Goal: Task Accomplishment & Management: Manage account settings

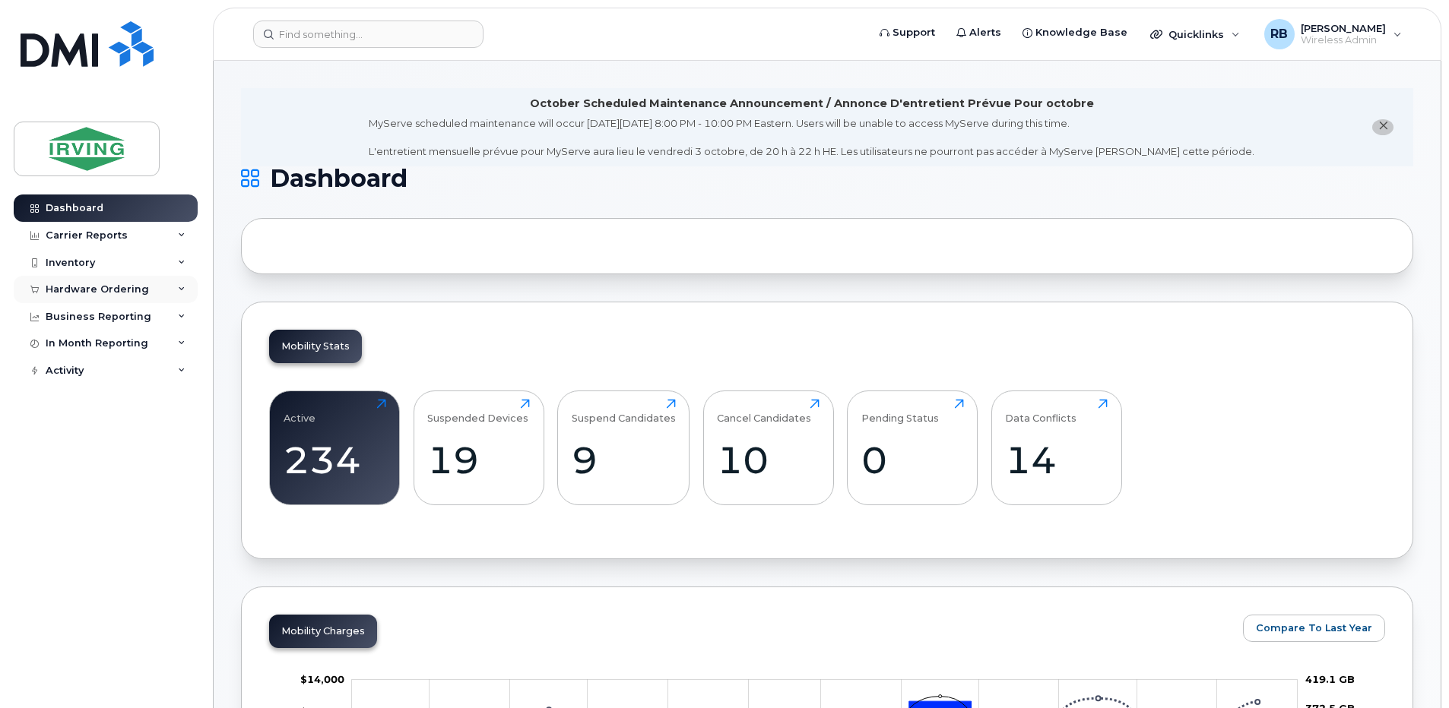
click at [95, 297] on div "Hardware Ordering" at bounding box center [106, 289] width 184 height 27
click at [76, 341] on div "Orders" at bounding box center [70, 347] width 37 height 14
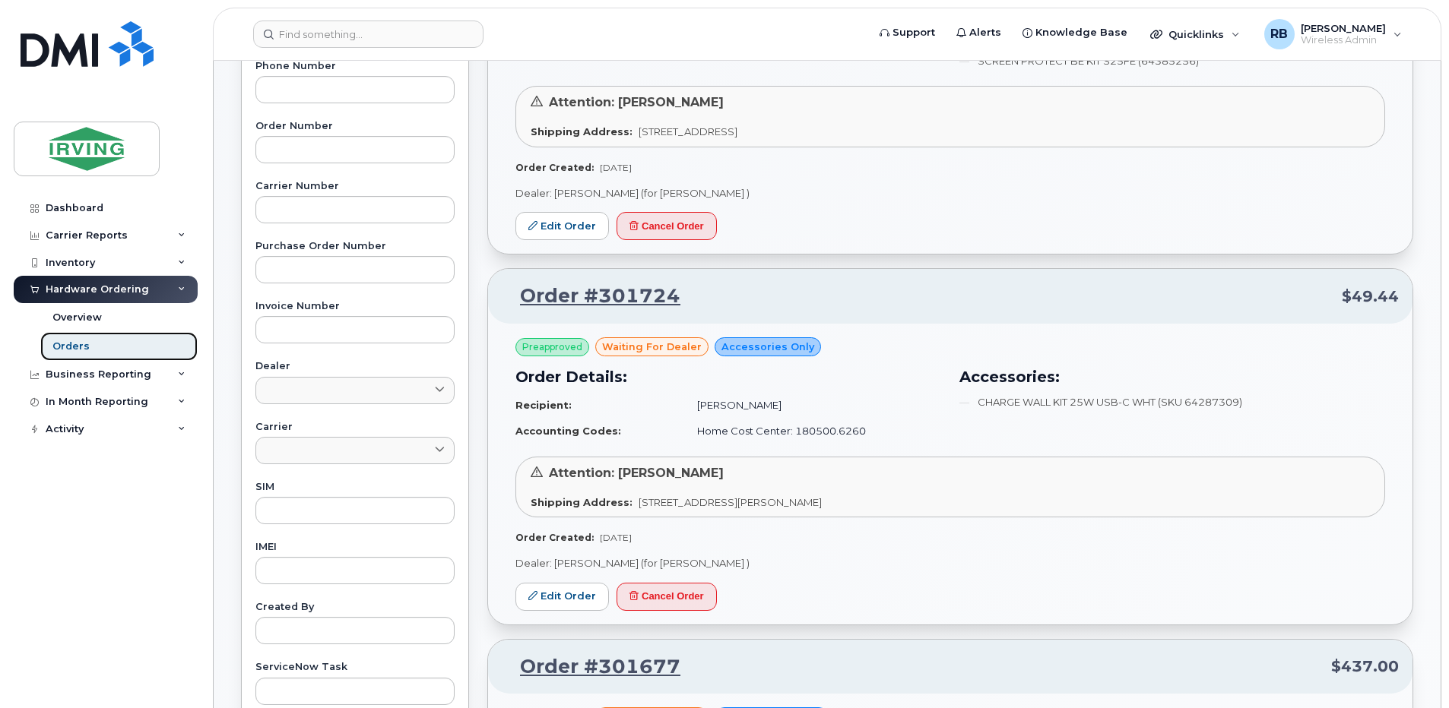
scroll to position [507, 0]
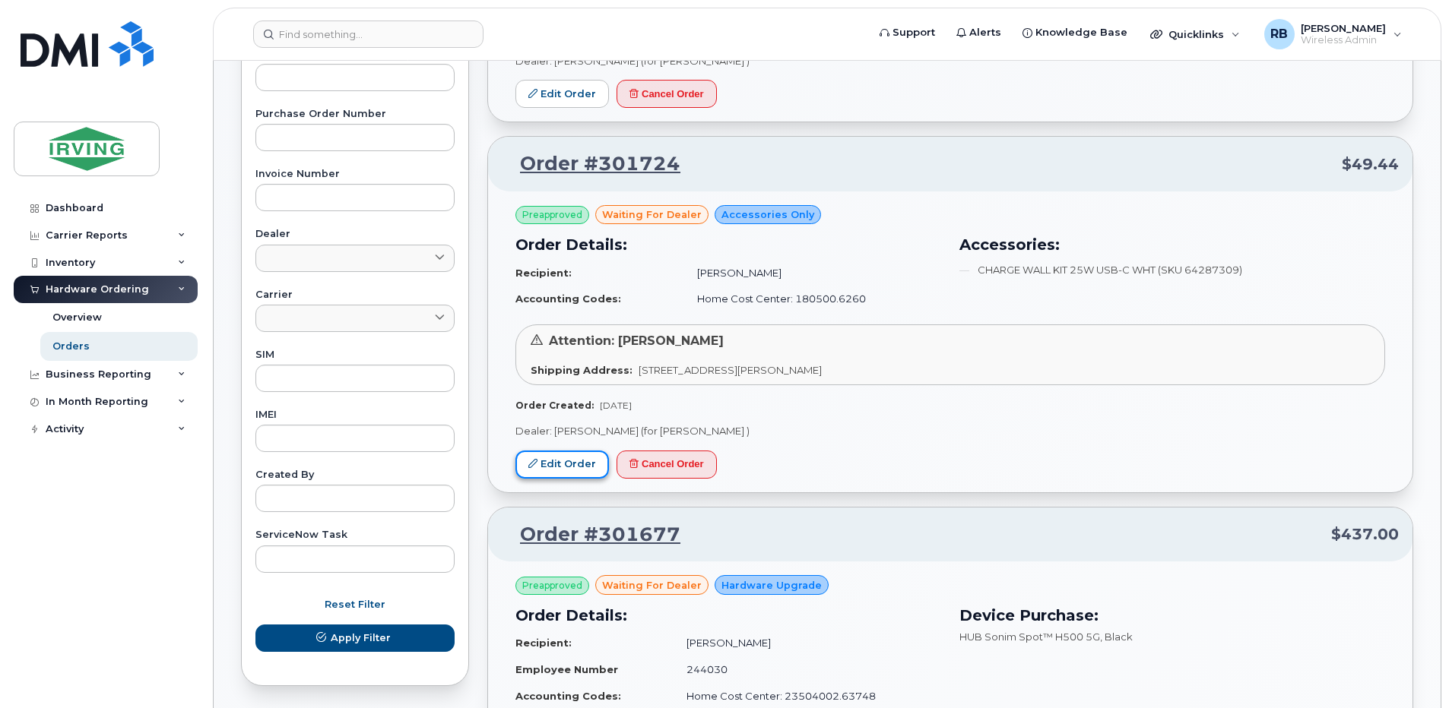
click at [580, 458] on link "Edit Order" at bounding box center [562, 465] width 94 height 28
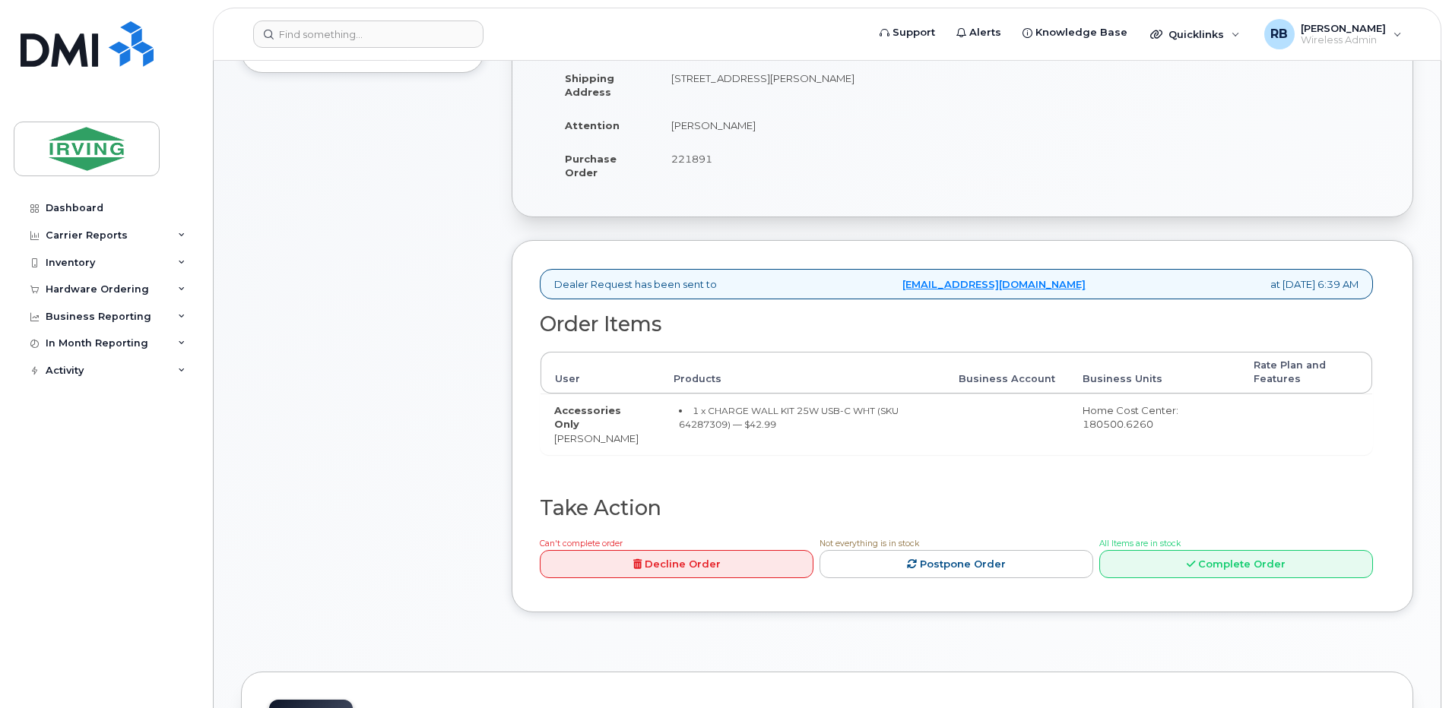
scroll to position [405, 0]
click at [455, 346] on div "Comments Leave Comment" at bounding box center [362, 262] width 243 height 743
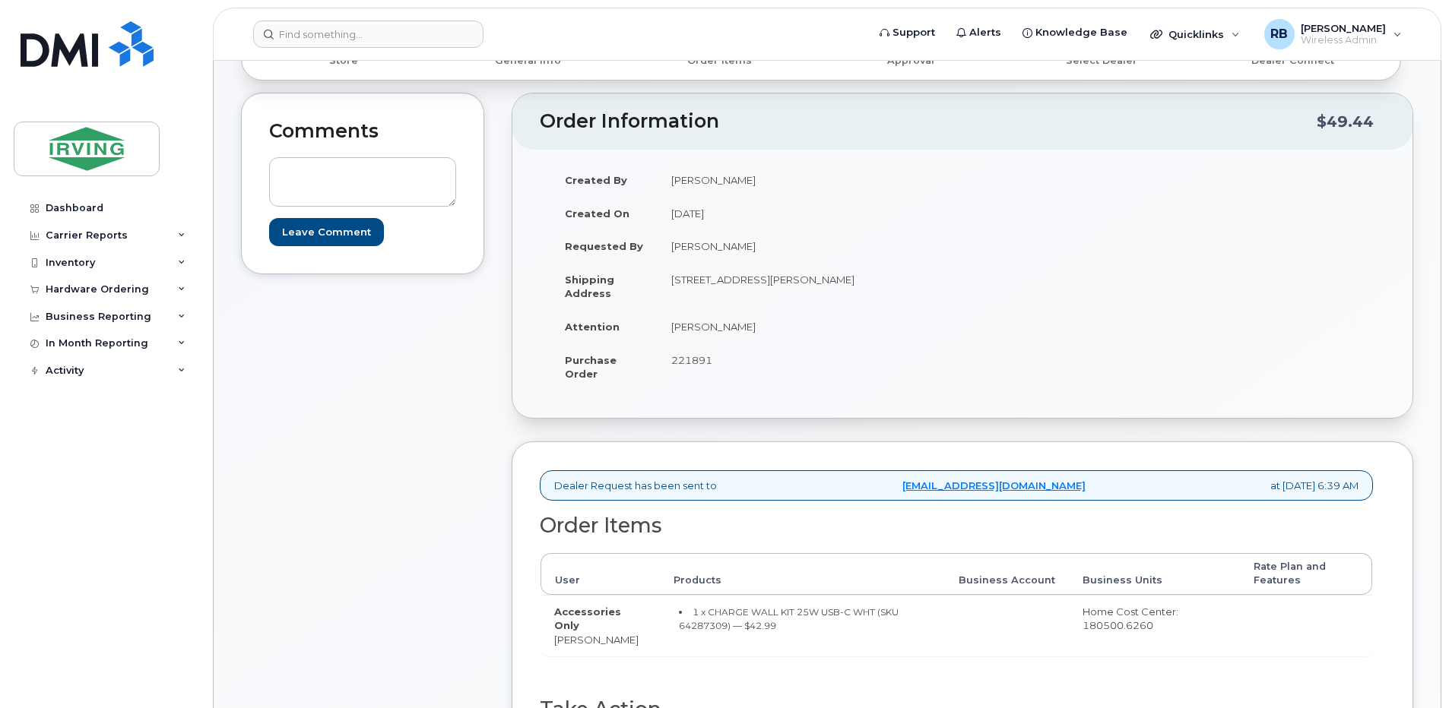
click at [706, 326] on td "[PERSON_NAME]" at bounding box center [804, 326] width 293 height 33
drag, startPoint x: 752, startPoint y: 328, endPoint x: 670, endPoint y: 331, distance: 81.4
click at [670, 331] on td "[PERSON_NAME]" at bounding box center [804, 326] width 293 height 33
copy td "[PERSON_NAME]"
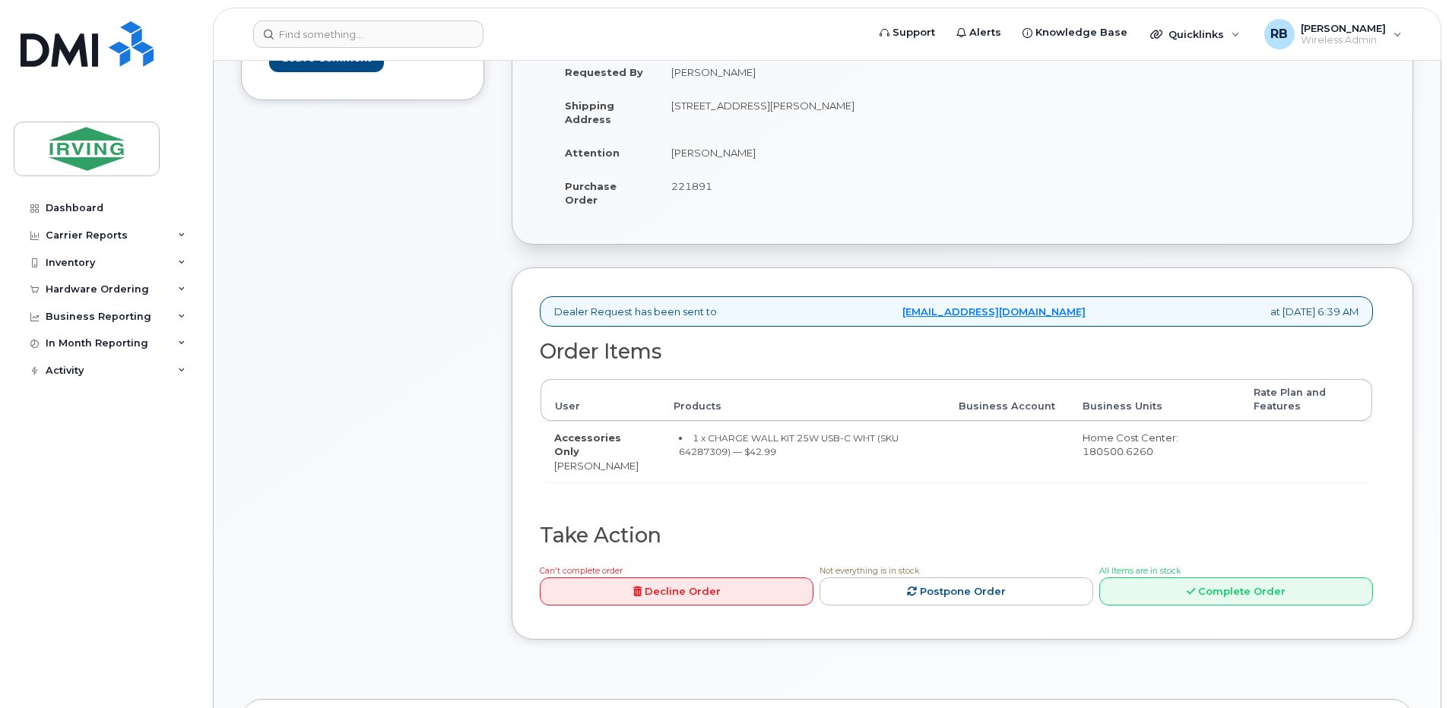
scroll to position [405, 0]
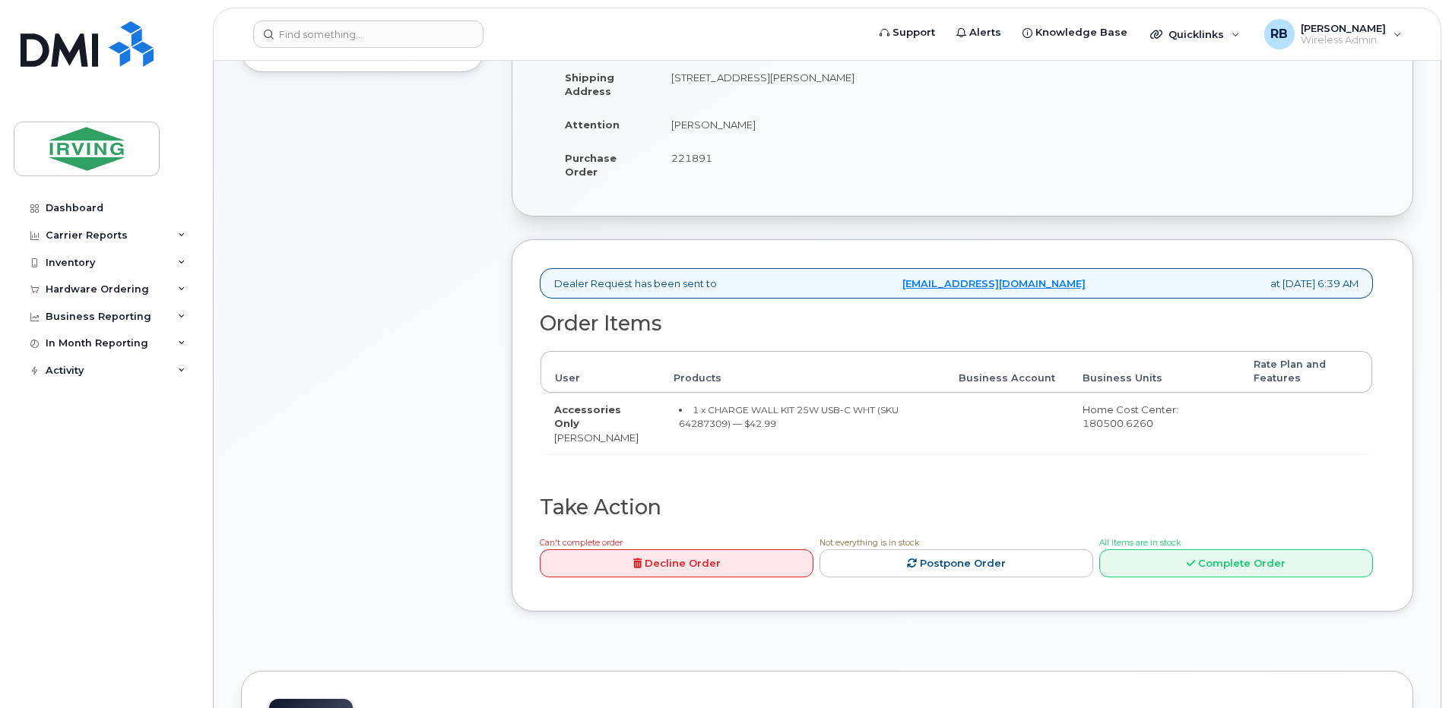
click at [631, 439] on td "Accessories Only Steven Barteaux" at bounding box center [599, 424] width 119 height 62
copy tr "[PERSON_NAME]"
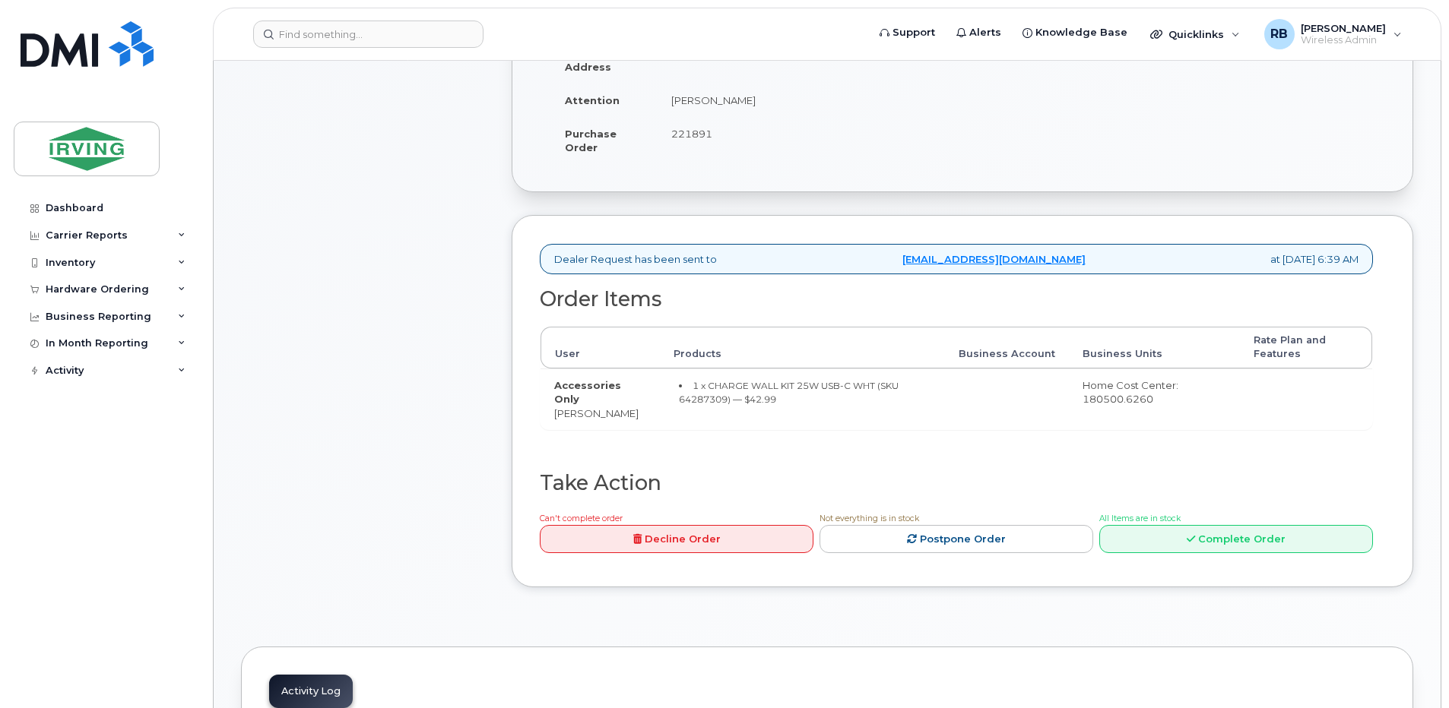
click at [696, 398] on small "1 x CHARGE WALL KIT 25W USB-C WHT (SKU 64287309) — $42.99" at bounding box center [789, 393] width 220 height 26
copy small "64287309"
click at [613, 408] on td "Accessories Only Steven Barteaux" at bounding box center [599, 400] width 119 height 62
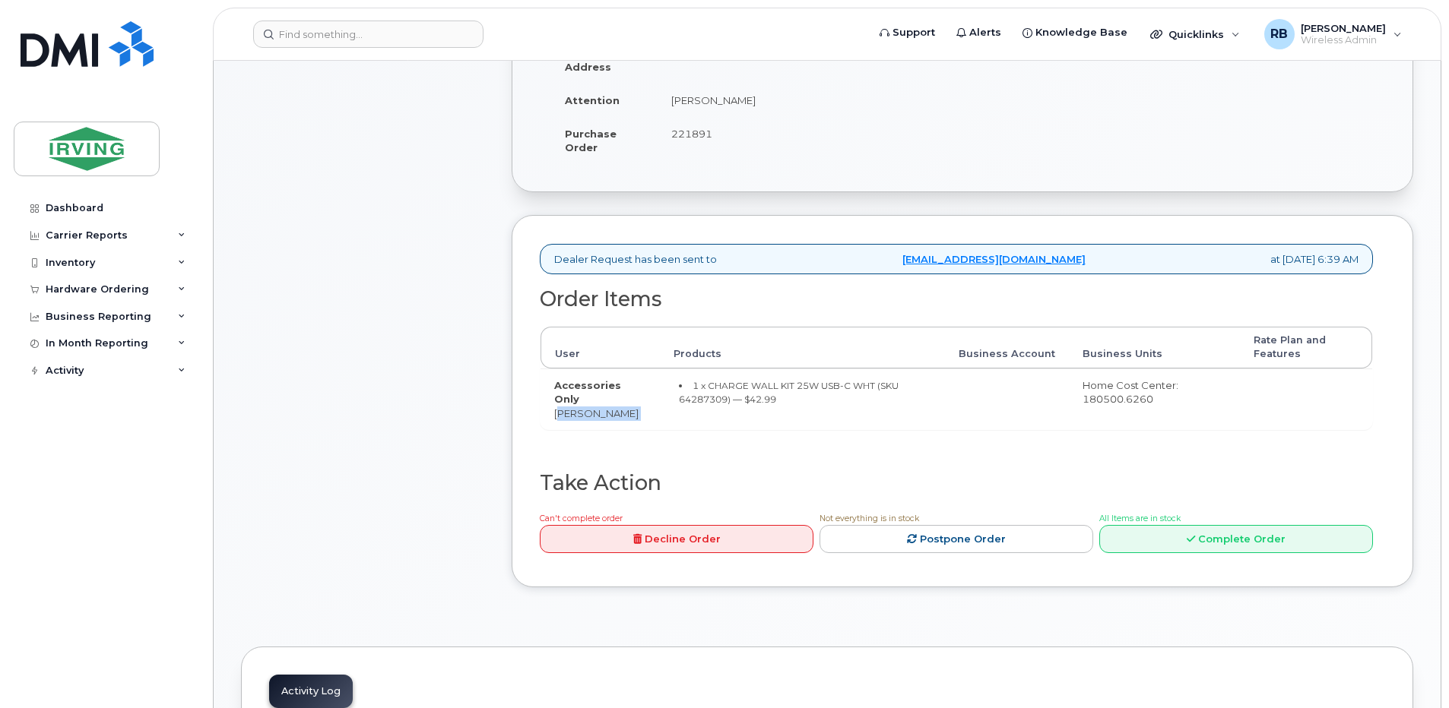
click at [613, 408] on td "Accessories Only Steven Barteaux" at bounding box center [599, 400] width 119 height 62
copy tr "Steven Barteaux"
click at [445, 308] on div "Comments Leave Comment" at bounding box center [362, 237] width 243 height 743
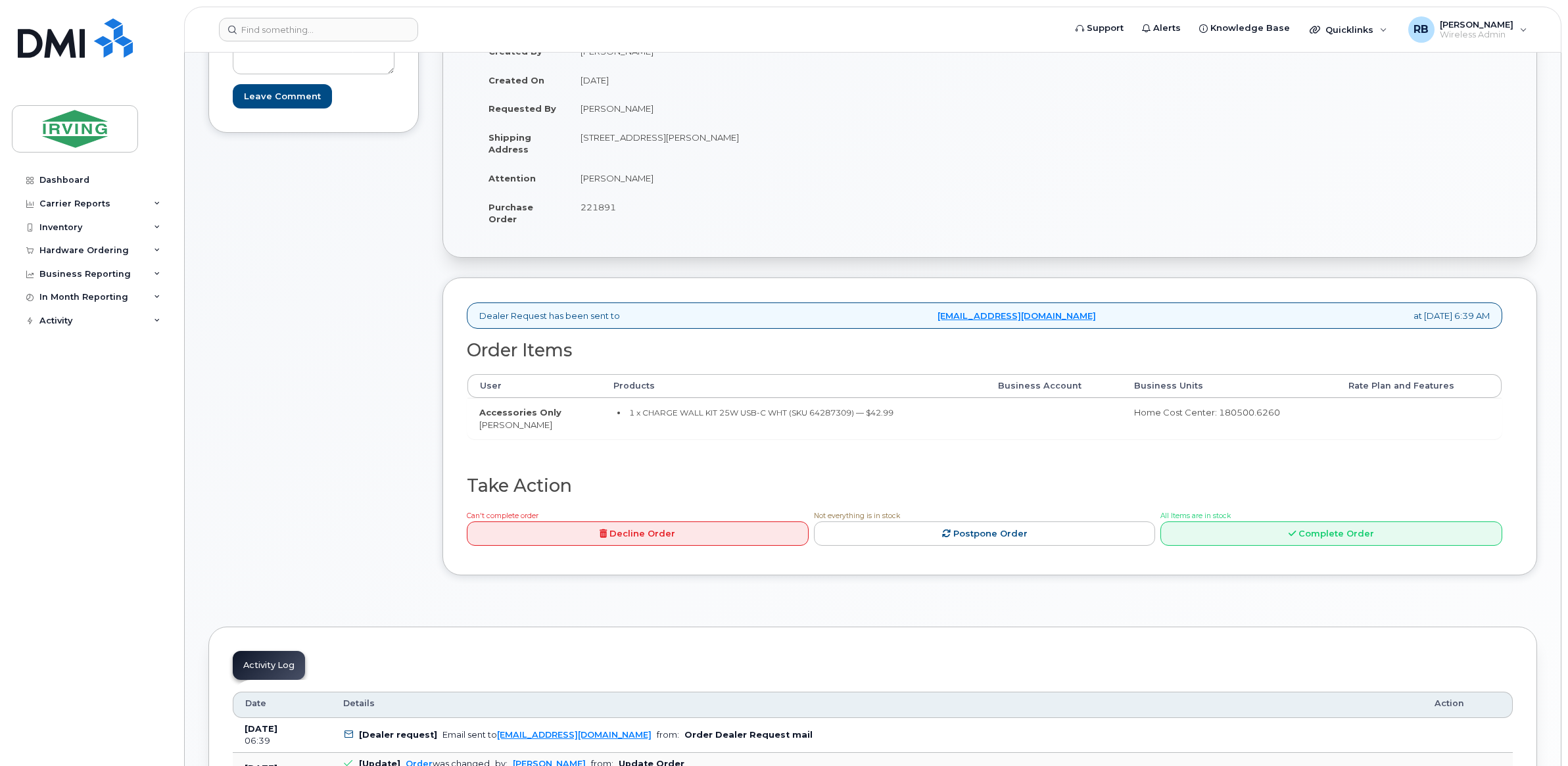
scroll to position [152, 0]
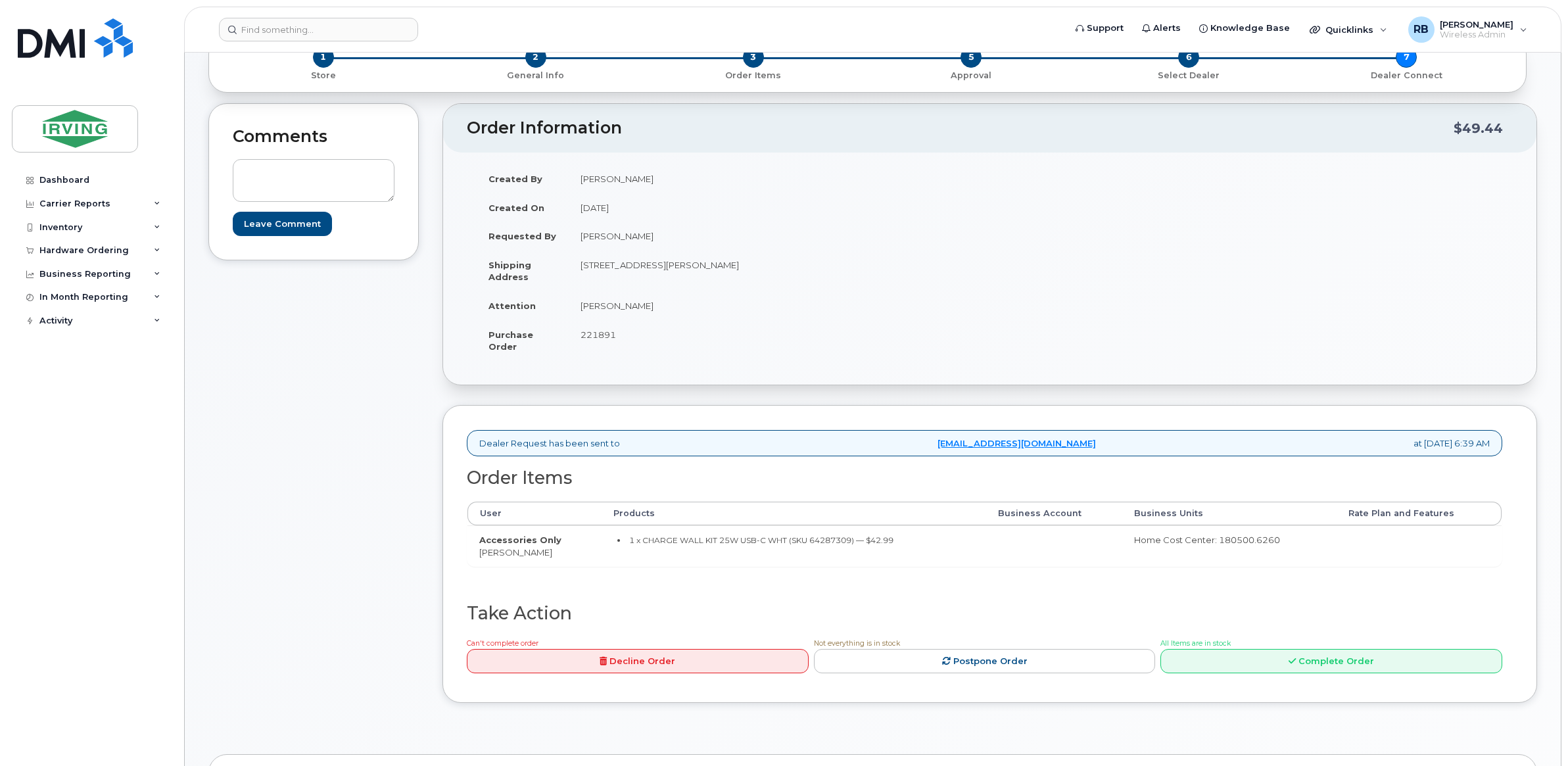
click at [362, 507] on div "Comments Leave Comment" at bounding box center [313, 412] width 210 height 619
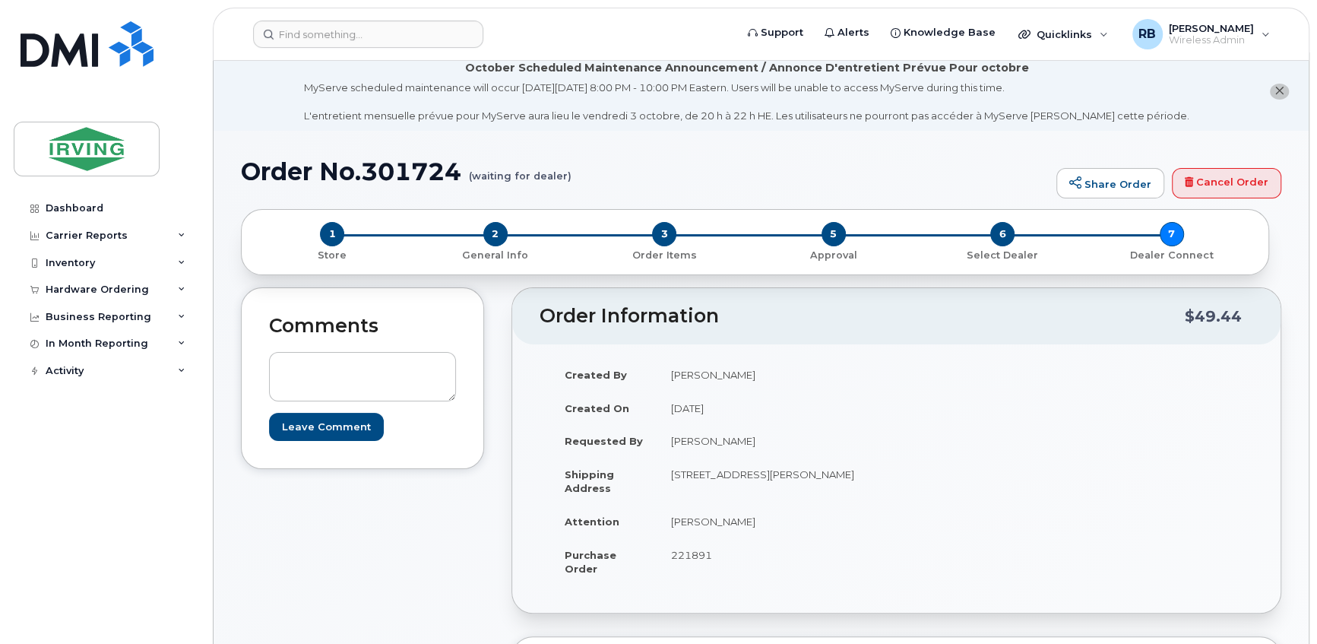
scroll to position [0, 0]
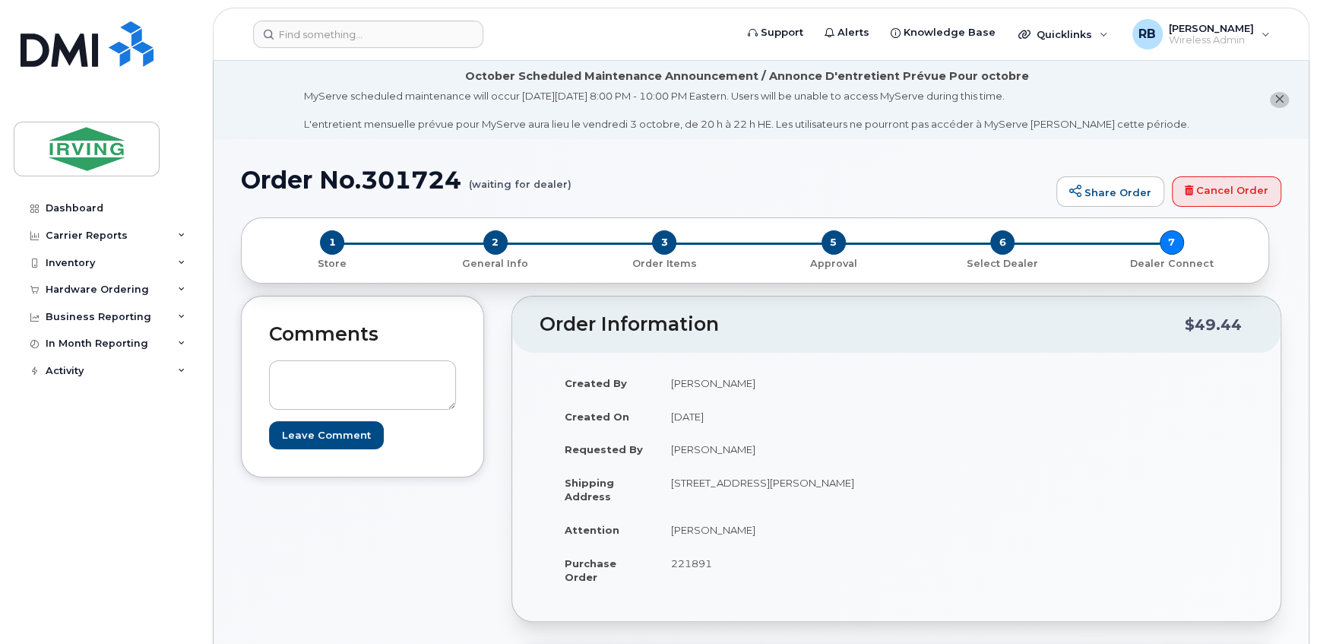
click at [1000, 387] on div "Created By Mark O'Connell Created On September 25, 2025 Requested By Steven Bar…" at bounding box center [897, 486] width 714 height 241
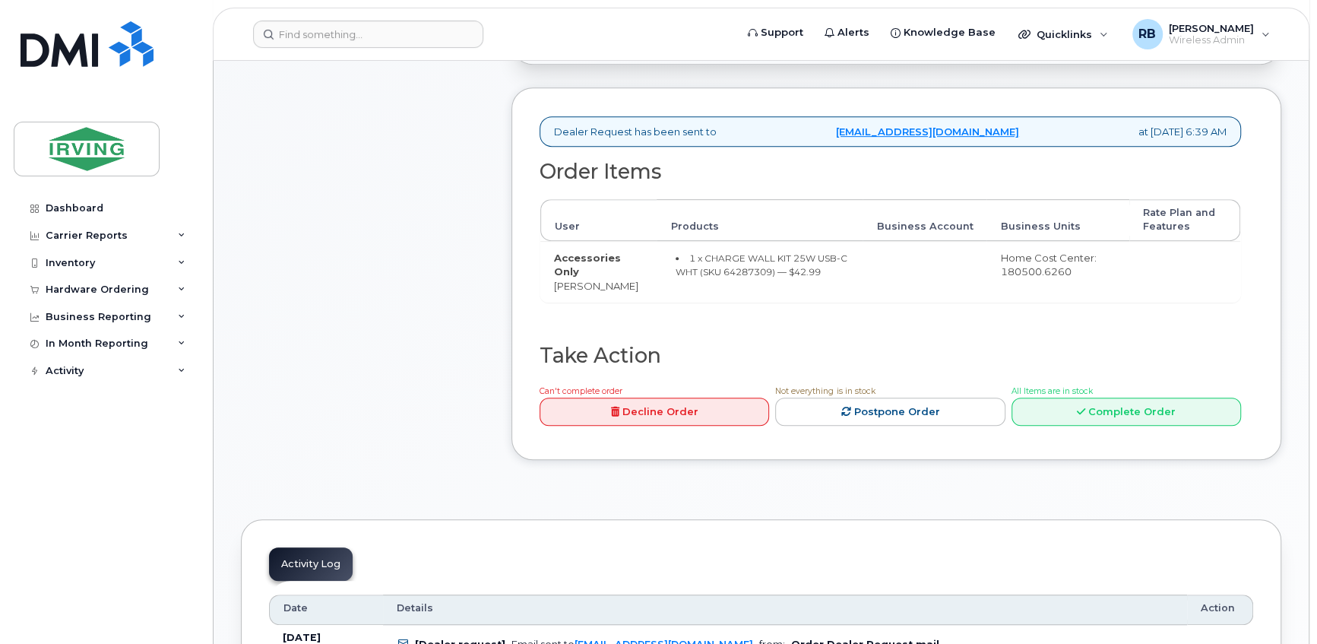
scroll to position [645, 0]
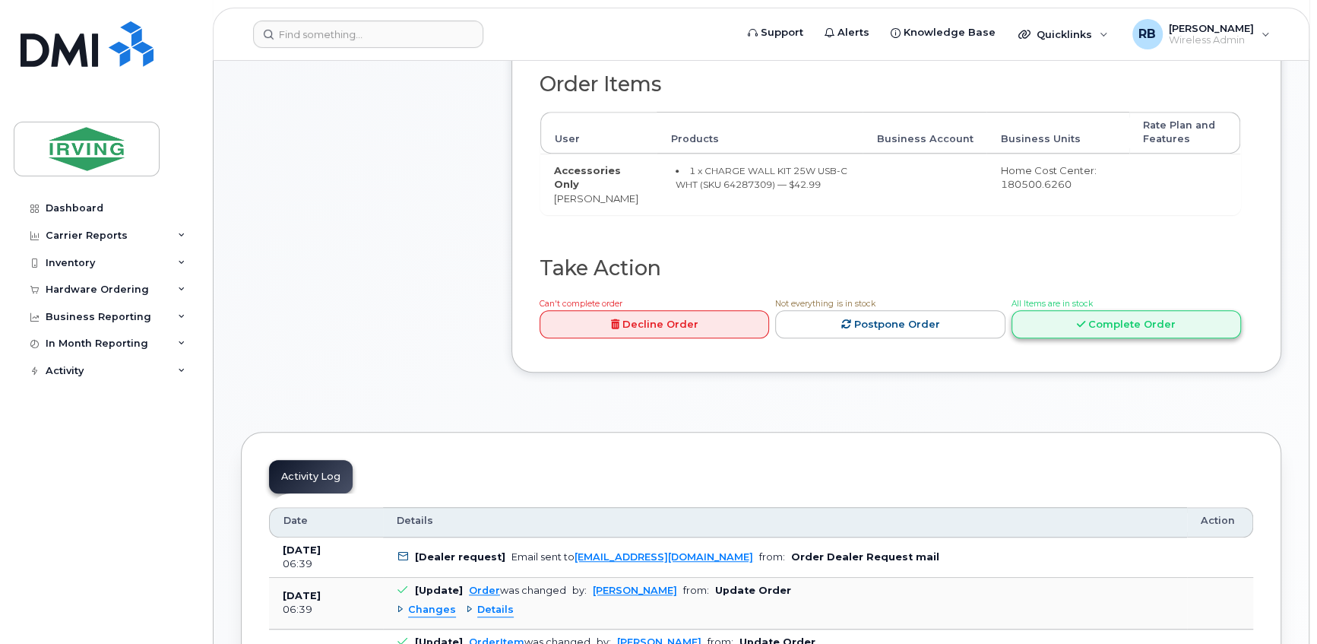
click at [1136, 331] on link "Complete Order" at bounding box center [1127, 324] width 230 height 28
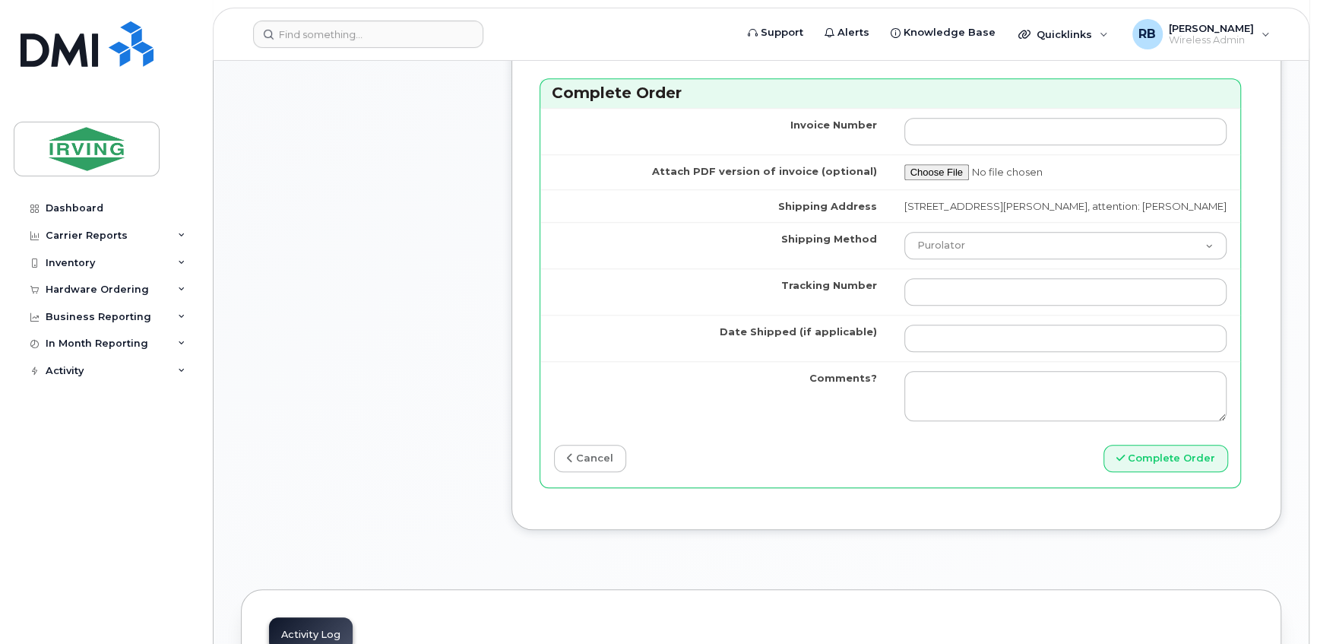
scroll to position [1197, 0]
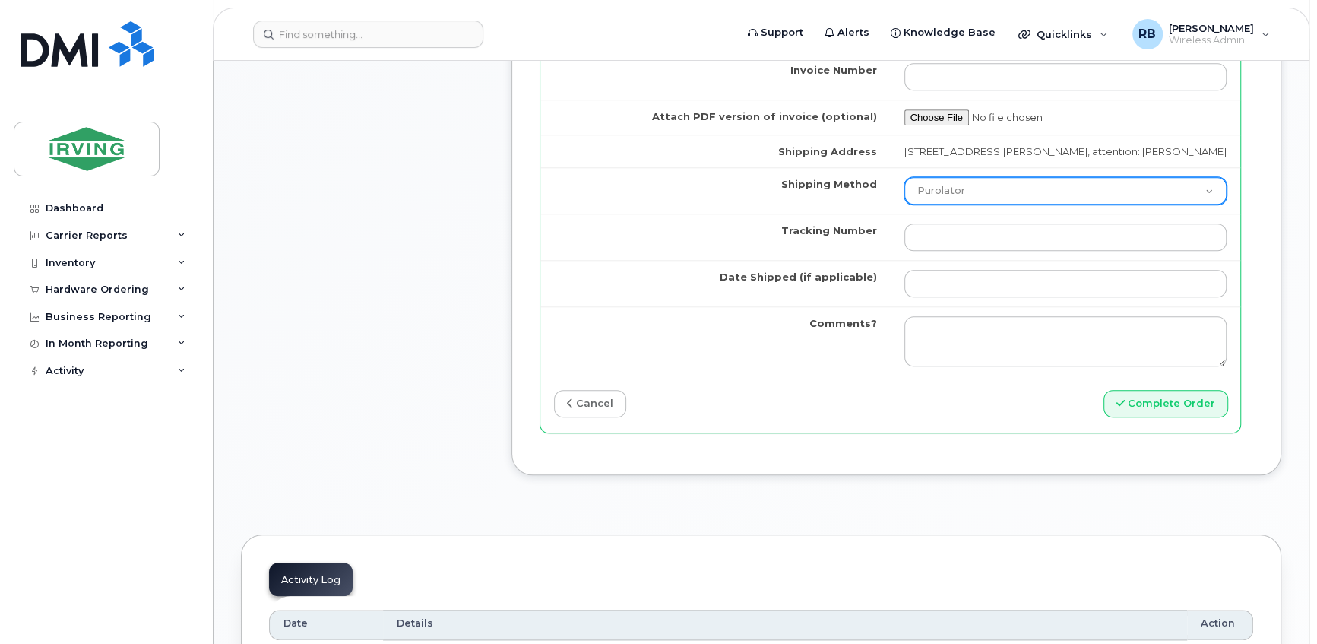
click at [967, 204] on select "Purolator UPS FedEx Canada Post Courier Other Drop Off Pick Up" at bounding box center [1066, 190] width 323 height 27
select select "Courier"
click at [905, 188] on select "Purolator UPS FedEx Canada Post Courier Other Drop Off Pick Up" at bounding box center [1066, 190] width 323 height 27
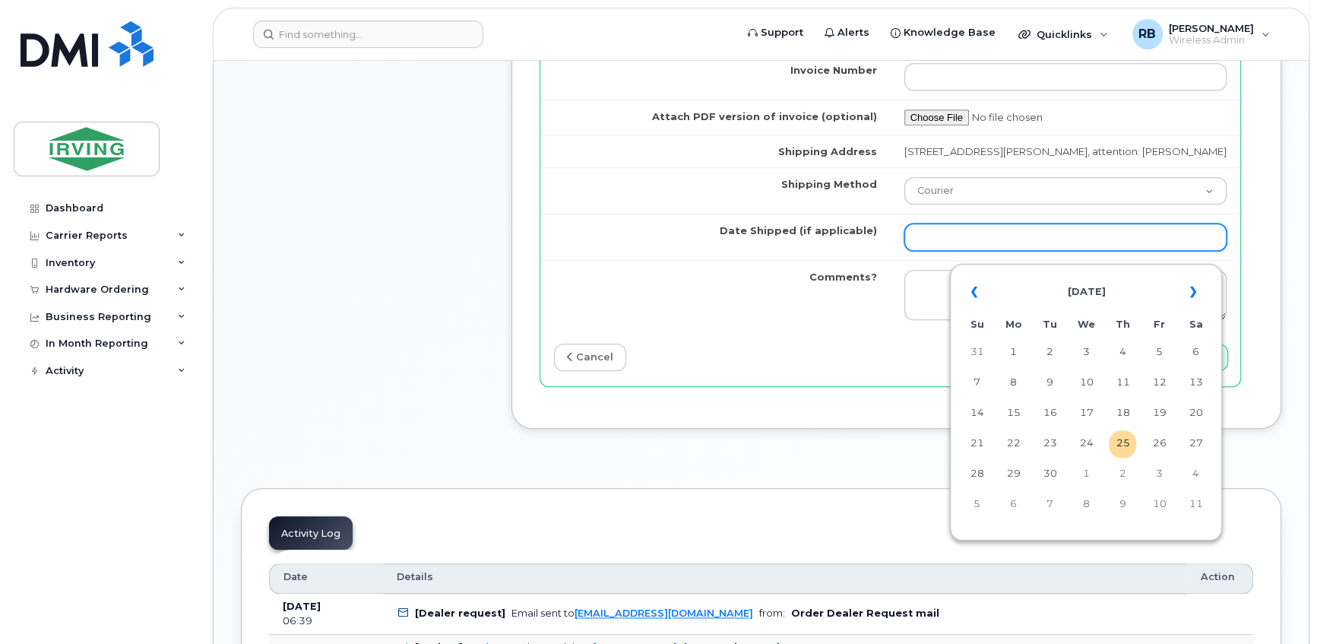
drag, startPoint x: 942, startPoint y: 245, endPoint x: 950, endPoint y: 244, distance: 8.4
click at [942, 245] on input "Date Shipped (if applicable)" at bounding box center [1066, 236] width 323 height 27
click at [1050, 471] on td "30" at bounding box center [1049, 474] width 27 height 27
type input "2025-09-30"
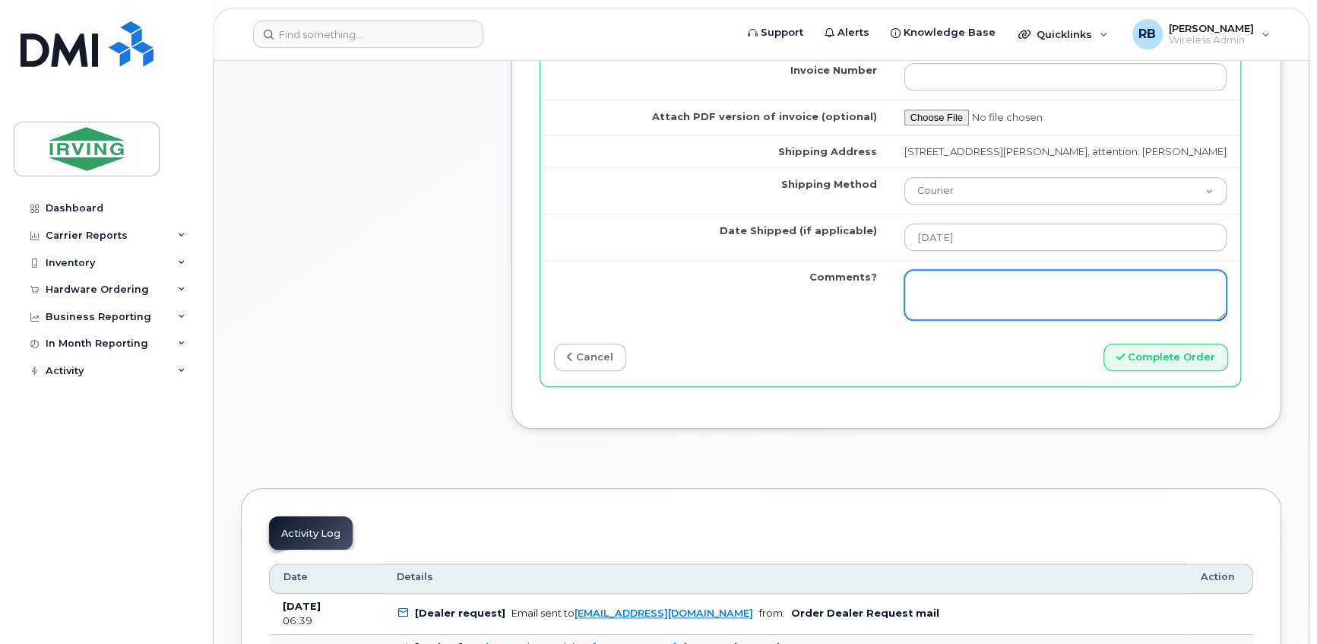
click at [1018, 289] on textarea "Comments?" at bounding box center [1066, 295] width 323 height 50
type textarea "p"
type textarea "Please be advised the order has been completed. SO#26210284 Allow 1-3 business …"
click at [986, 302] on textarea "Please be advised the order has been completed. SO#26210284 Allow 1-3 business …" at bounding box center [1066, 295] width 323 height 50
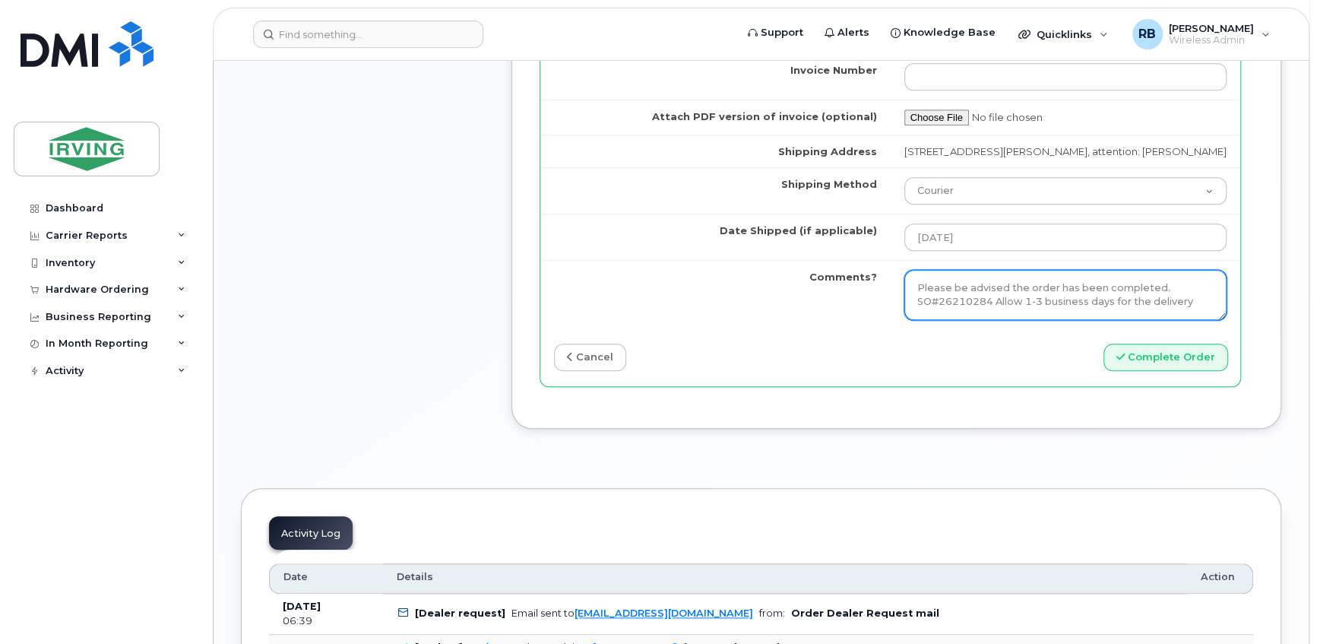
click at [986, 302] on textarea "Please be advised the order has been completed. SO#26210284 Allow 1-3 business …" at bounding box center [1066, 295] width 323 height 50
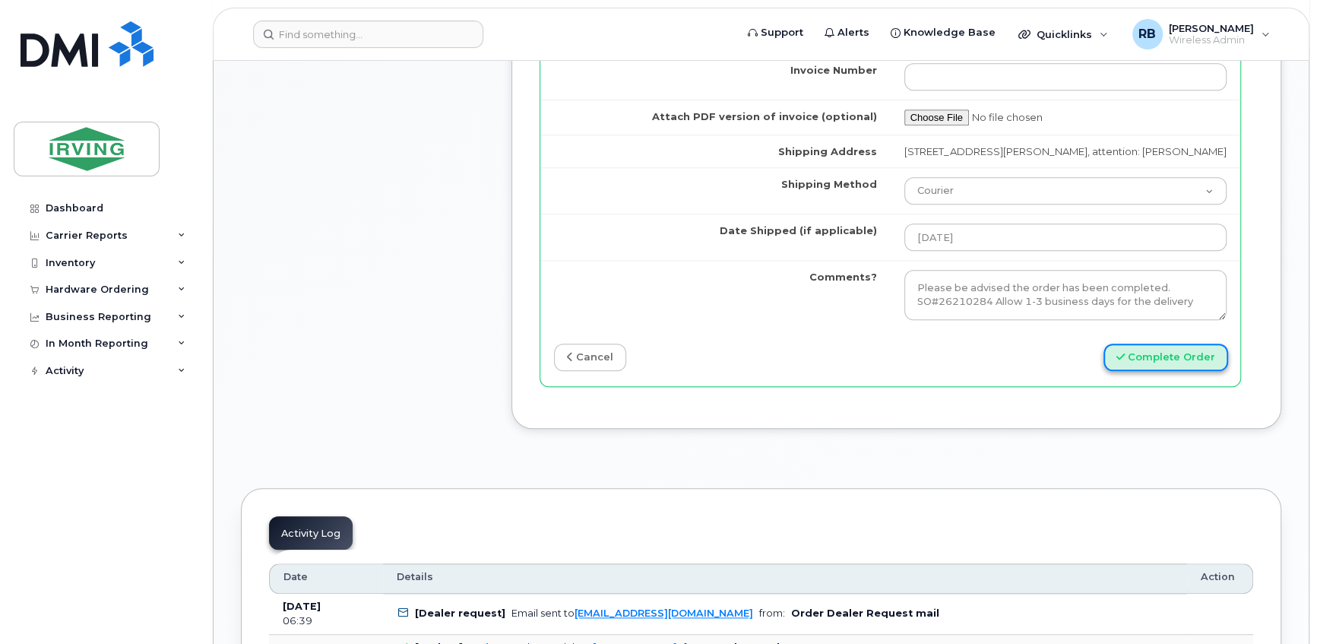
click at [1168, 369] on button "Complete Order" at bounding box center [1166, 358] width 125 height 28
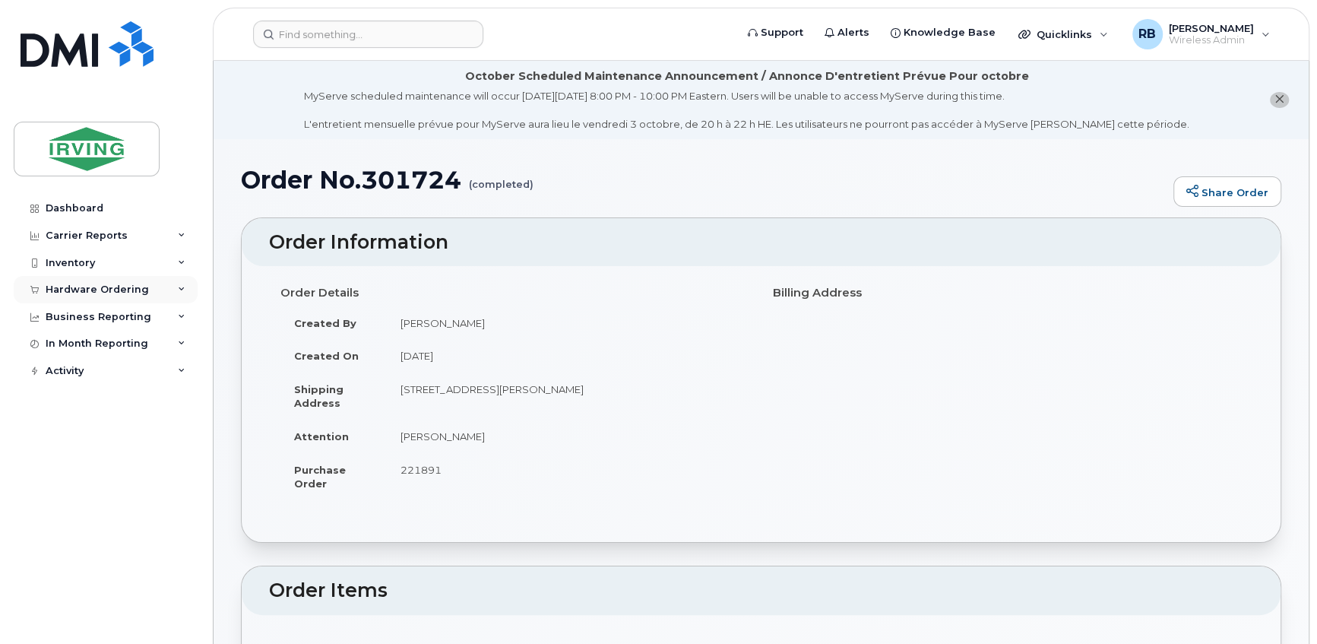
click at [87, 286] on div "Hardware Ordering" at bounding box center [97, 290] width 103 height 12
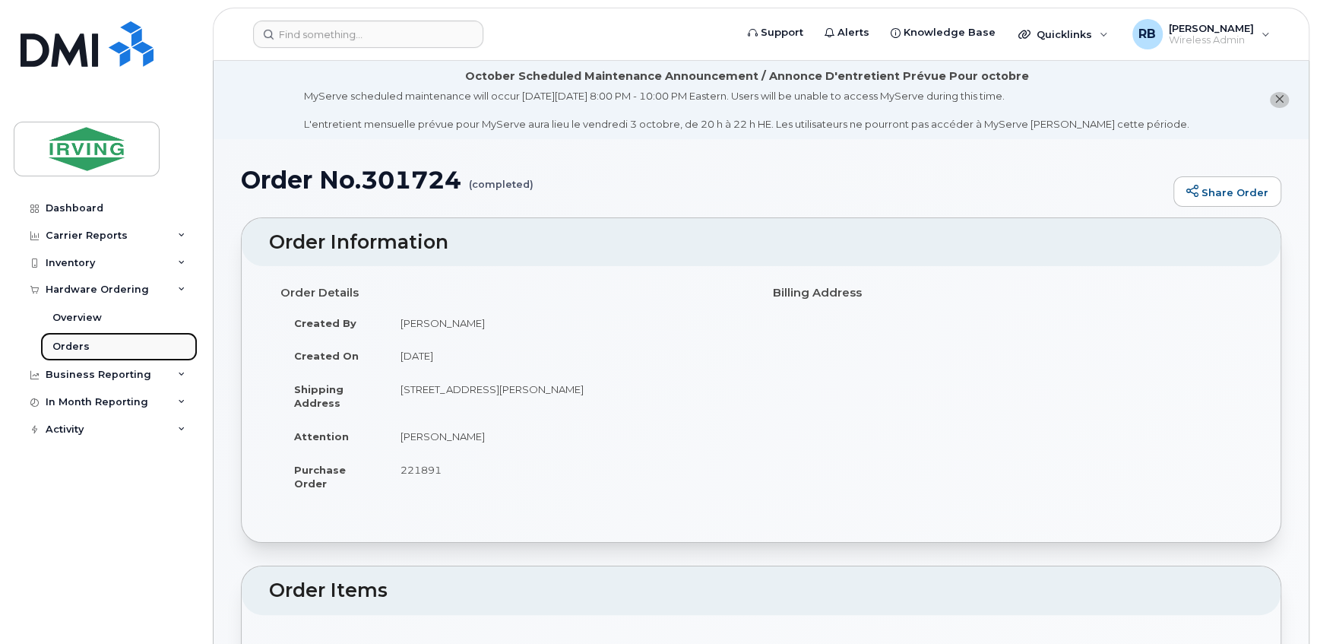
click at [62, 342] on div "Orders" at bounding box center [70, 347] width 37 height 14
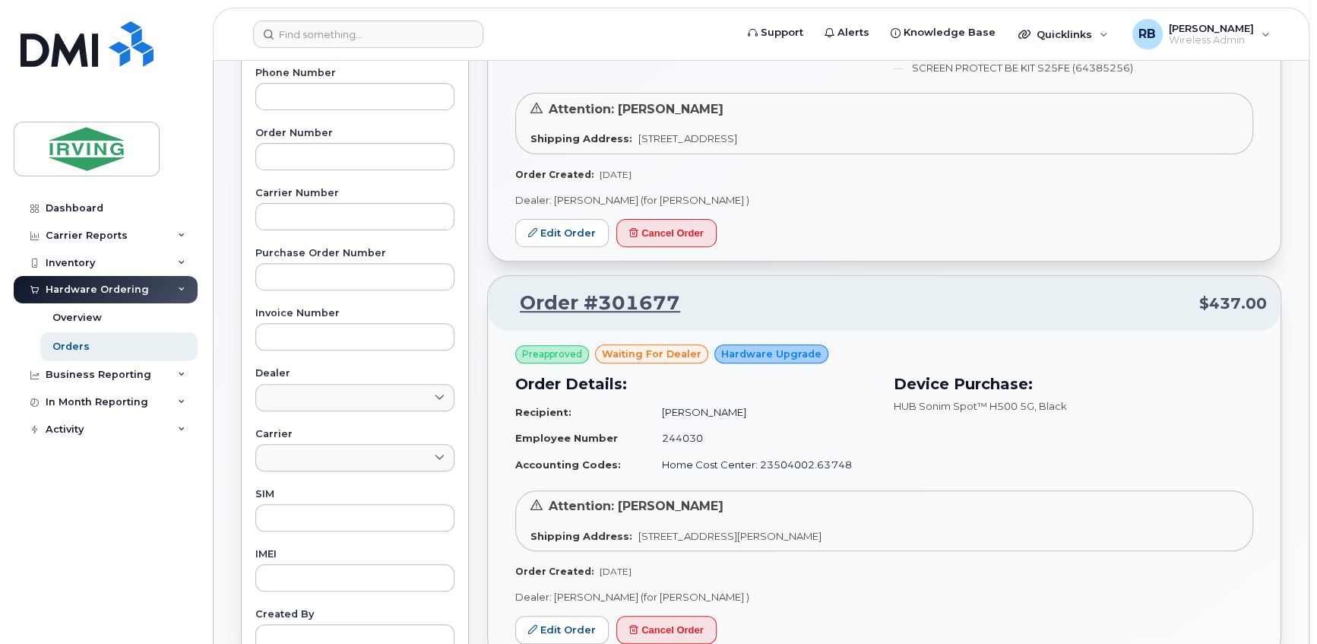
scroll to position [553, 0]
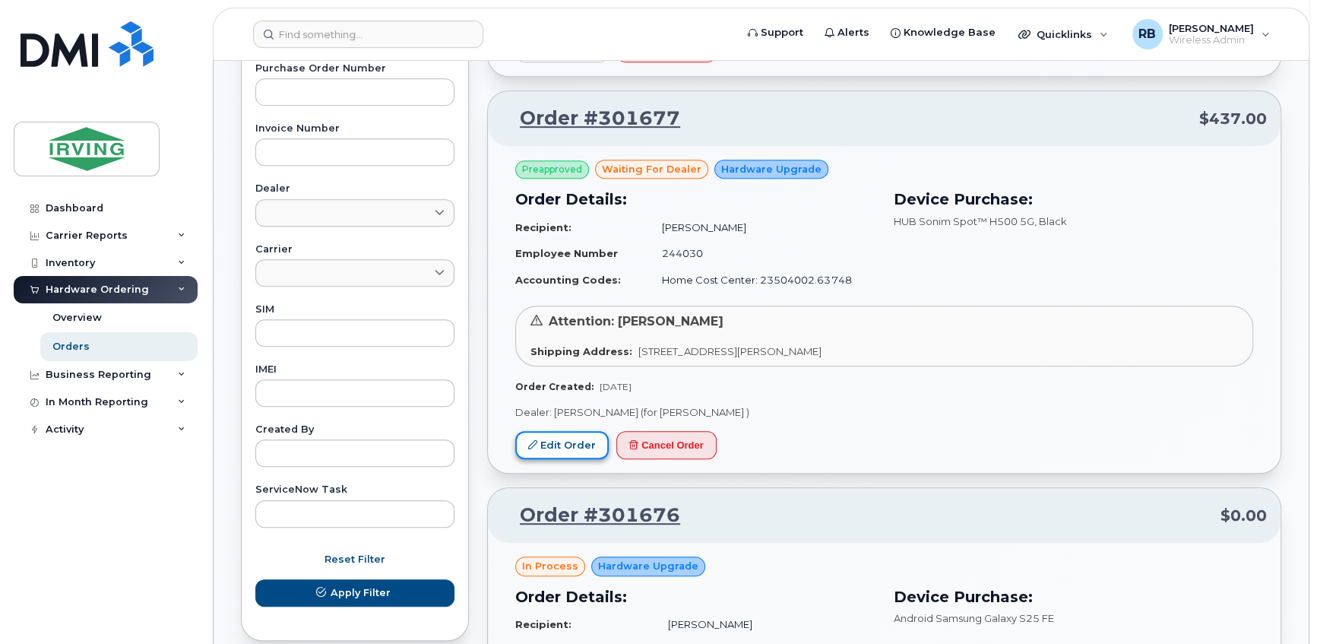
click at [549, 449] on link "Edit Order" at bounding box center [562, 445] width 94 height 28
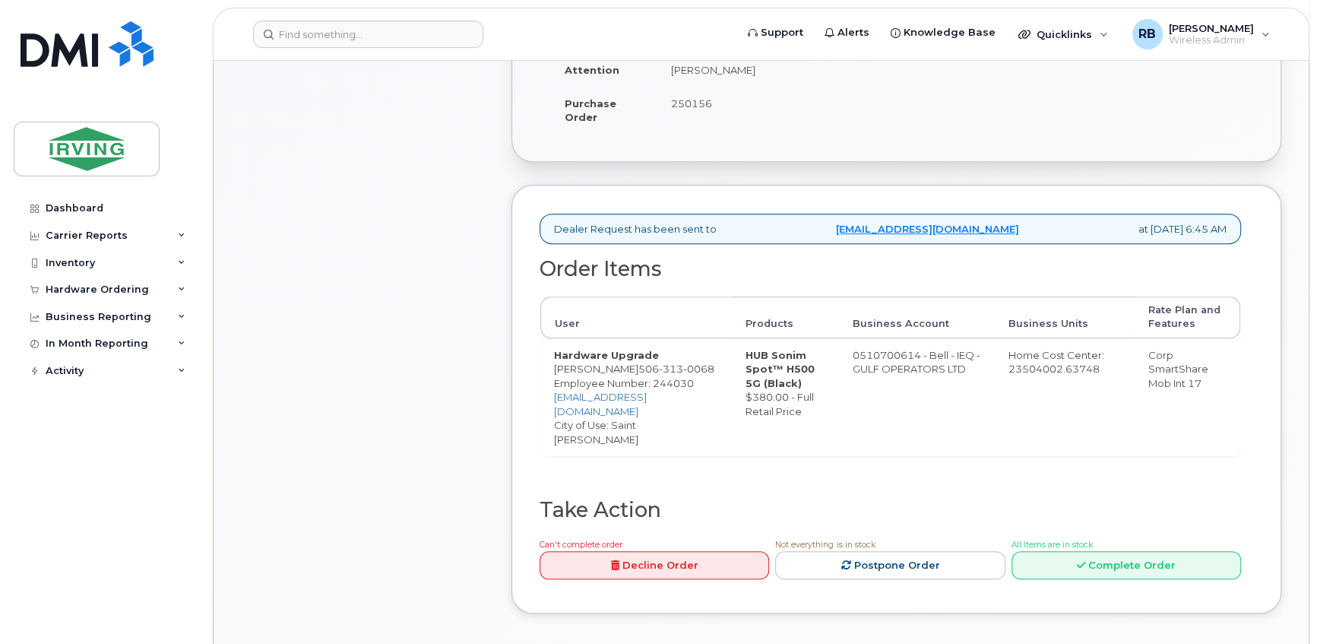
scroll to position [461, 0]
drag, startPoint x: 857, startPoint y: 351, endPoint x: 919, endPoint y: 350, distance: 61.6
click at [919, 350] on td "0510700614 - Bell - IEQ - GULF OPERATORS LTD" at bounding box center [916, 397] width 156 height 118
click at [659, 364] on span "313" at bounding box center [671, 368] width 24 height 12
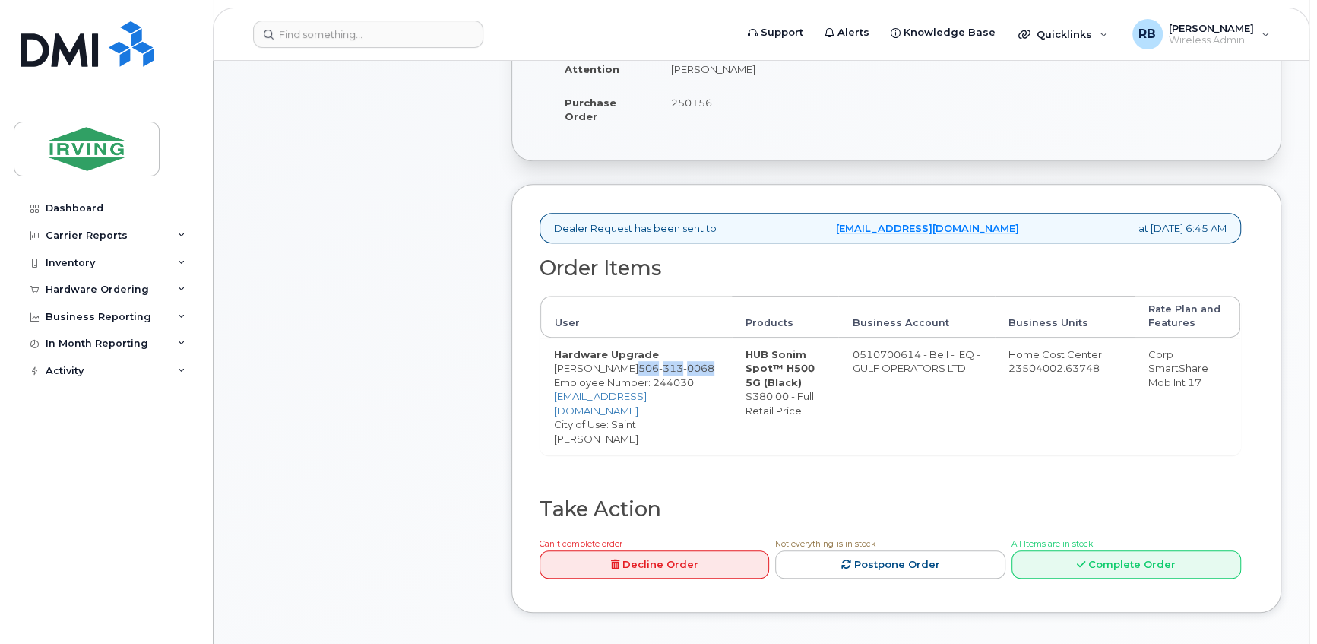
copy span "506 313 0068"
click at [889, 357] on td "0510700614 - Bell - IEQ - GULF OPERATORS LTD" at bounding box center [916, 397] width 156 height 118
drag, startPoint x: 859, startPoint y: 351, endPoint x: 920, endPoint y: 349, distance: 60.9
click at [920, 349] on td "0510700614 - Bell - IEQ - GULF OPERATORS LTD" at bounding box center [916, 397] width 156 height 118
copy td "510700614"
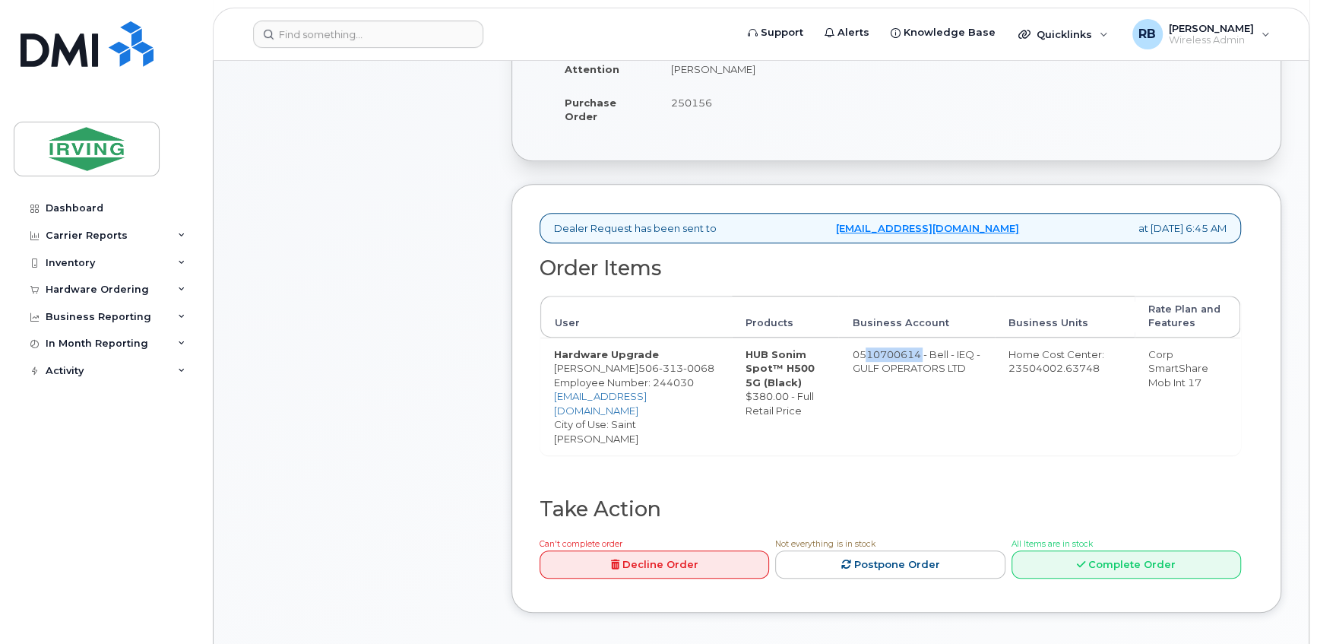
drag, startPoint x: 624, startPoint y: 366, endPoint x: 555, endPoint y: 363, distance: 69.2
click at [555, 363] on td "Hardware Upgrade Elmer Caceres 506 313 0068 Employee Number: 244030 brown.fabia…" at bounding box center [636, 397] width 192 height 118
copy td "Elmer Caceres"
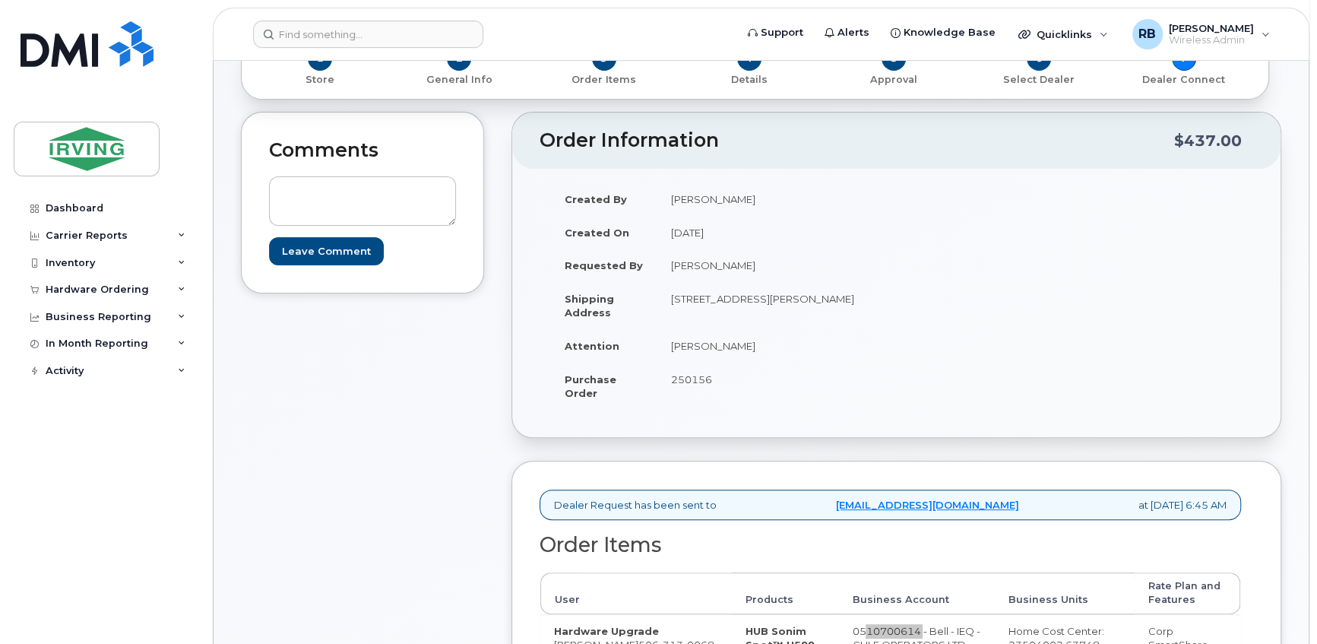
scroll to position [368, 0]
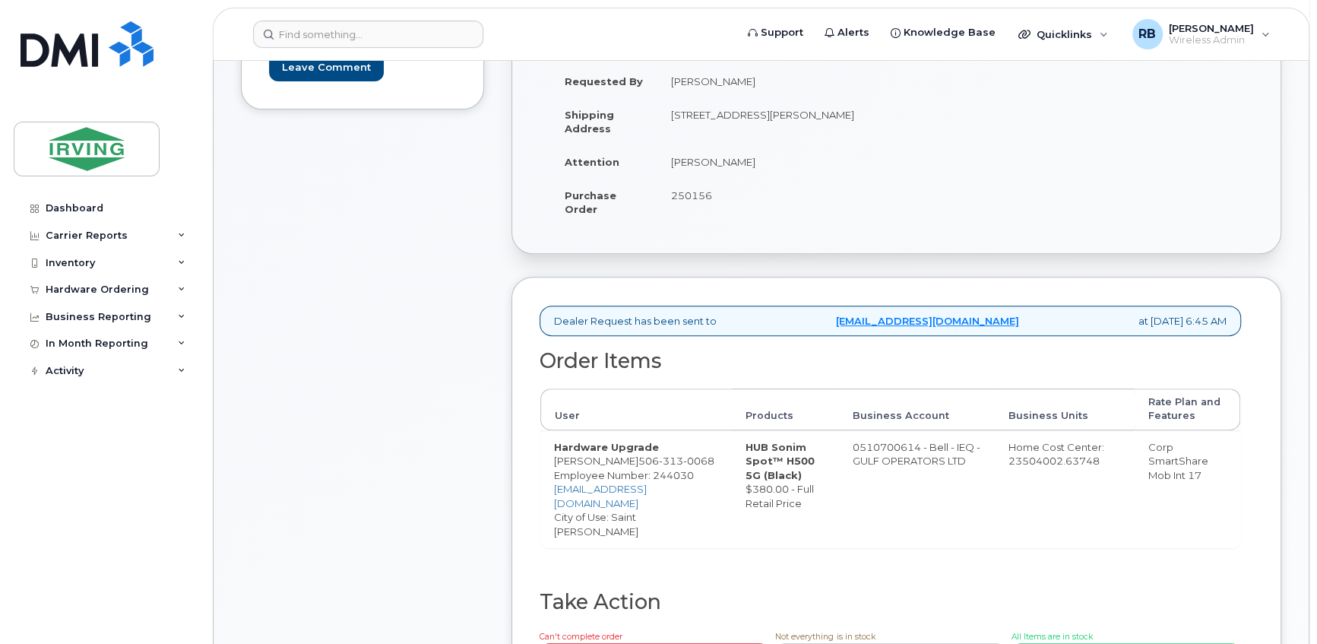
click at [646, 461] on span "506 313 0068" at bounding box center [677, 461] width 76 height 12
drag, startPoint x: 627, startPoint y: 458, endPoint x: 702, endPoint y: 458, distance: 74.5
click at [702, 458] on span "506 313 0068" at bounding box center [677, 461] width 76 height 12
copy span "506 313 0068"
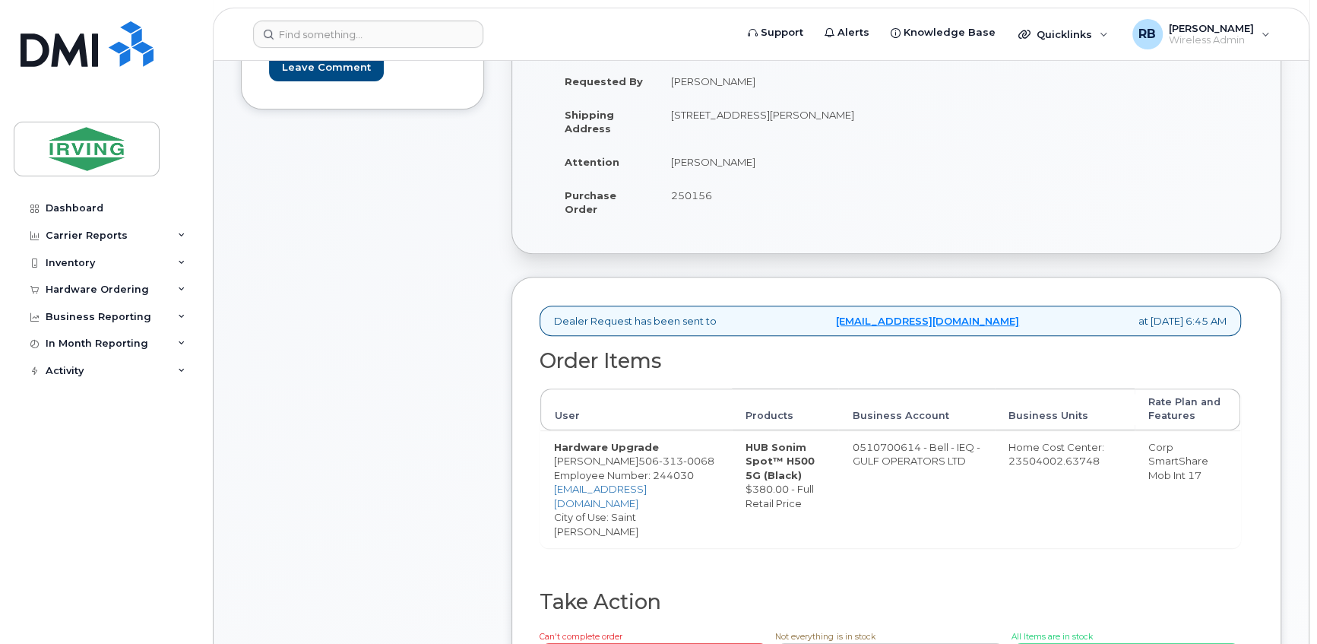
click at [324, 296] on div "Comments Leave Comment" at bounding box center [362, 328] width 243 height 800
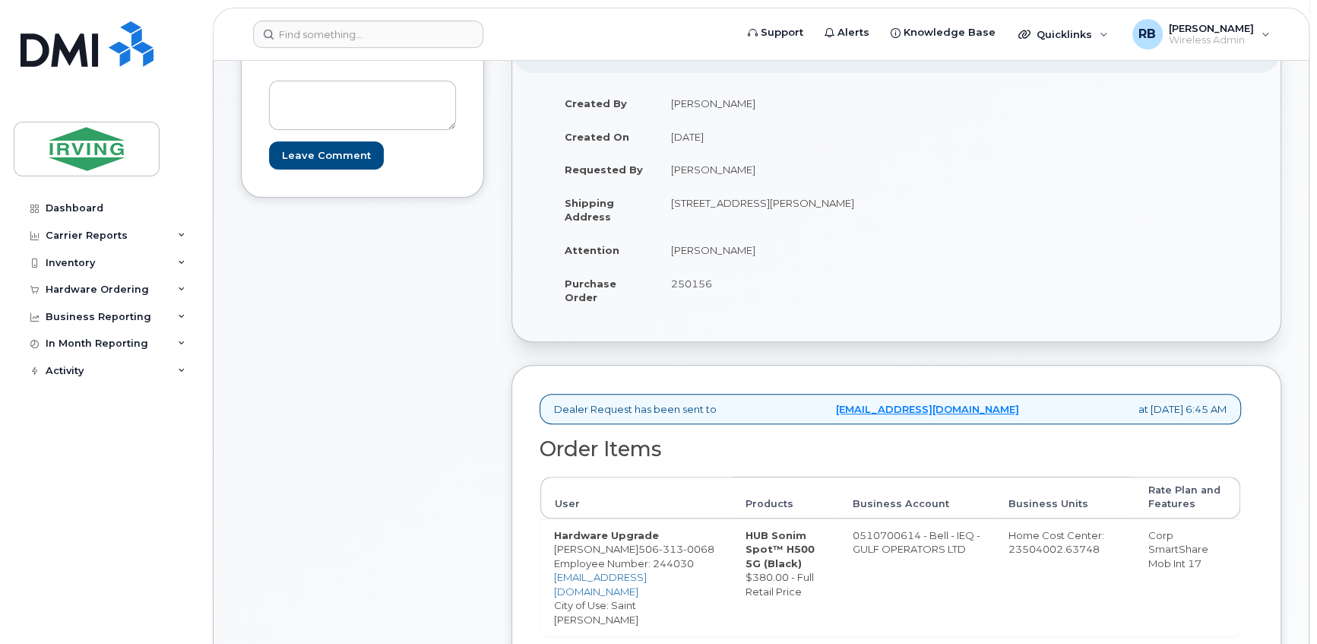
scroll to position [91, 0]
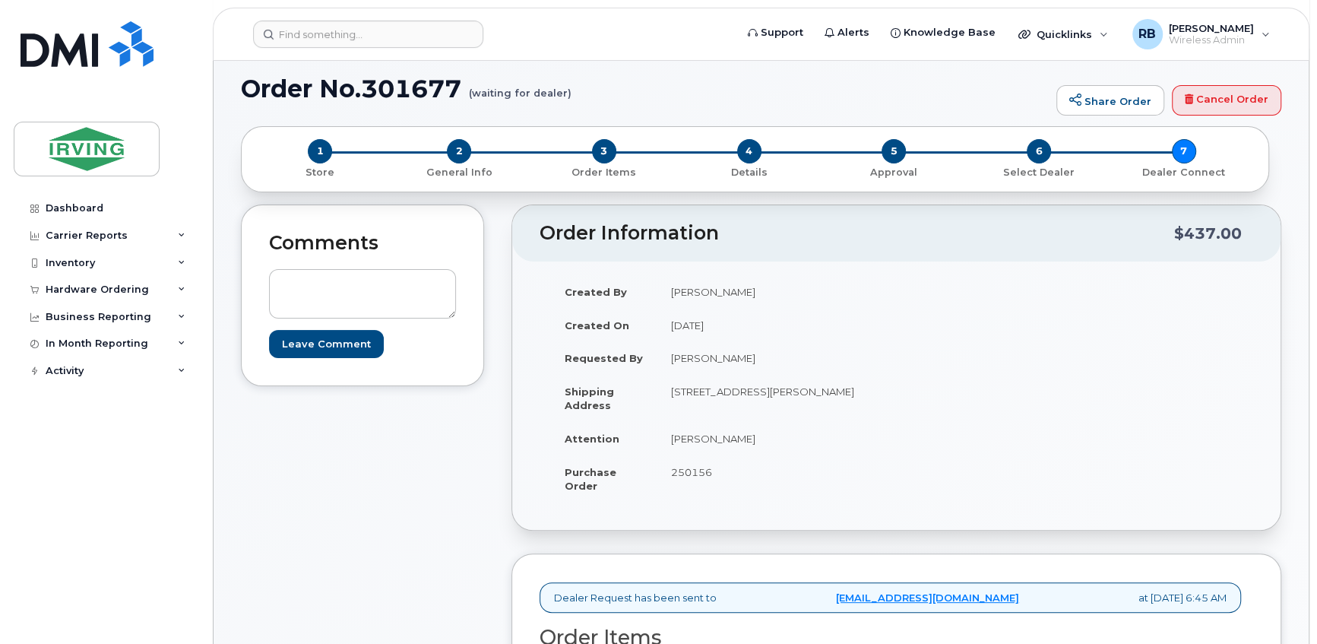
click at [695, 441] on td "Elmer Caceres" at bounding box center [772, 438] width 228 height 33
copy tbody "Elmer Caceres"
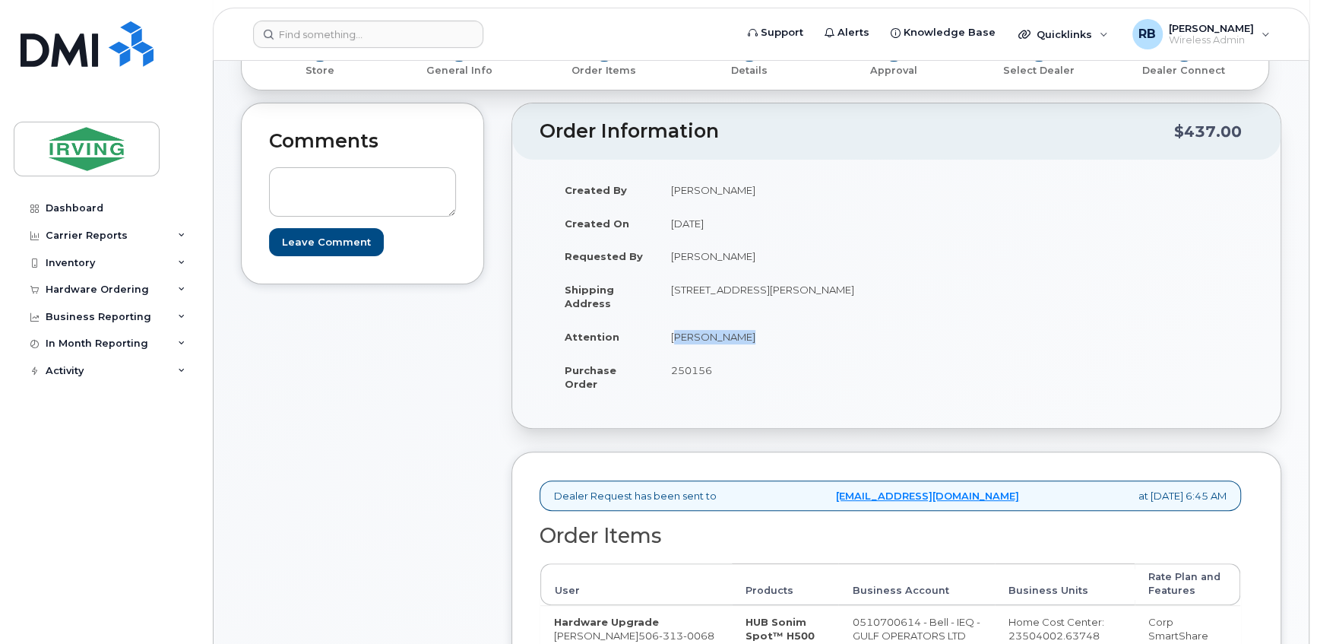
scroll to position [368, 0]
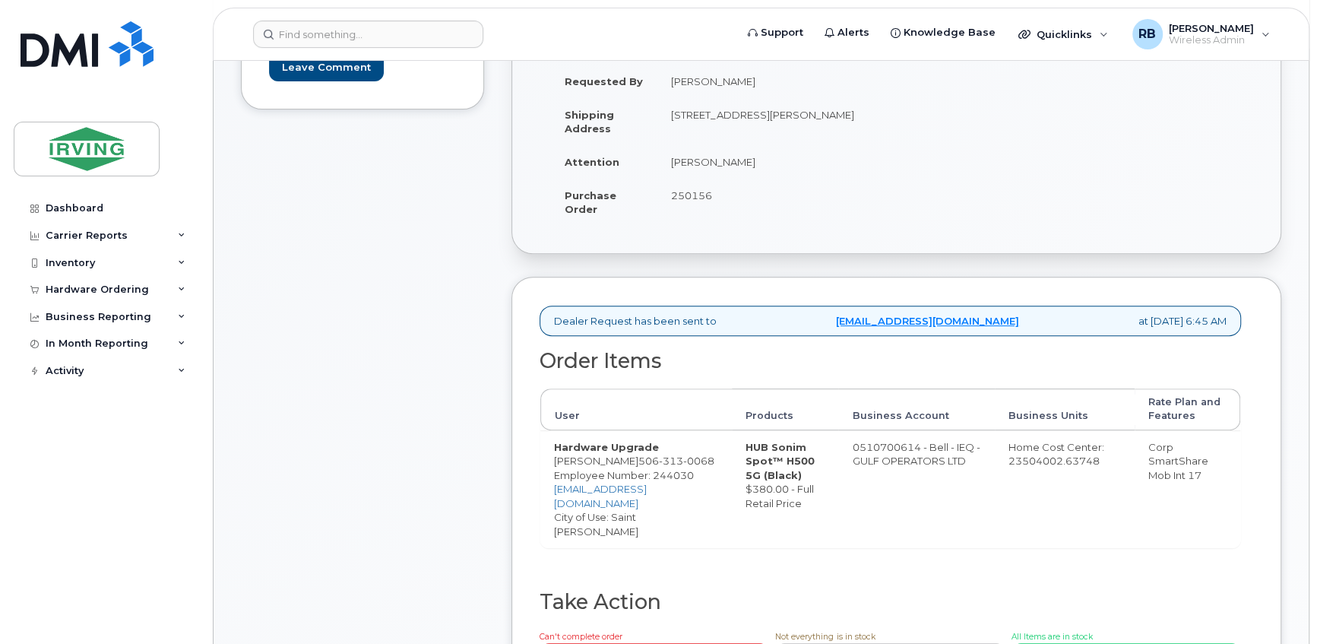
click at [591, 464] on td "Hardware Upgrade Elmer Caceres 506 313 0068 Employee Number: 244030 brown.fabia…" at bounding box center [636, 489] width 192 height 118
drag, startPoint x: 623, startPoint y: 458, endPoint x: 554, endPoint y: 460, distance: 69.2
click at [554, 460] on td "Hardware Upgrade Elmer Caceres 506 313 0068 Employee Number: 244030 brown.fabia…" at bounding box center [636, 489] width 192 height 118
click at [876, 441] on td "0510700614 - Bell - IEQ - GULF OPERATORS LTD" at bounding box center [916, 489] width 156 height 118
drag, startPoint x: 921, startPoint y: 442, endPoint x: 861, endPoint y: 442, distance: 59.3
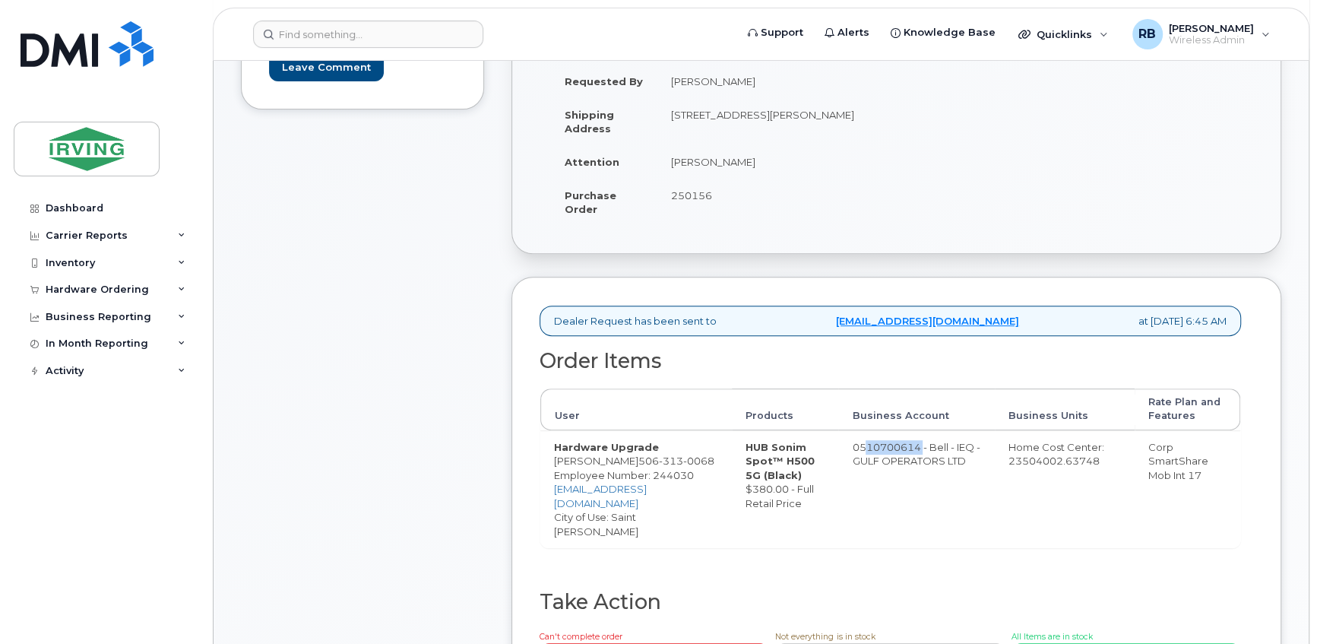
click at [861, 442] on td "0510700614 - Bell - IEQ - GULF OPERATORS LTD" at bounding box center [916, 489] width 156 height 118
copy td "510700614"
click at [699, 462] on span "0068" at bounding box center [698, 461] width 31 height 12
click at [699, 461] on span "0068" at bounding box center [698, 461] width 31 height 12
copy span "506 313 0068"
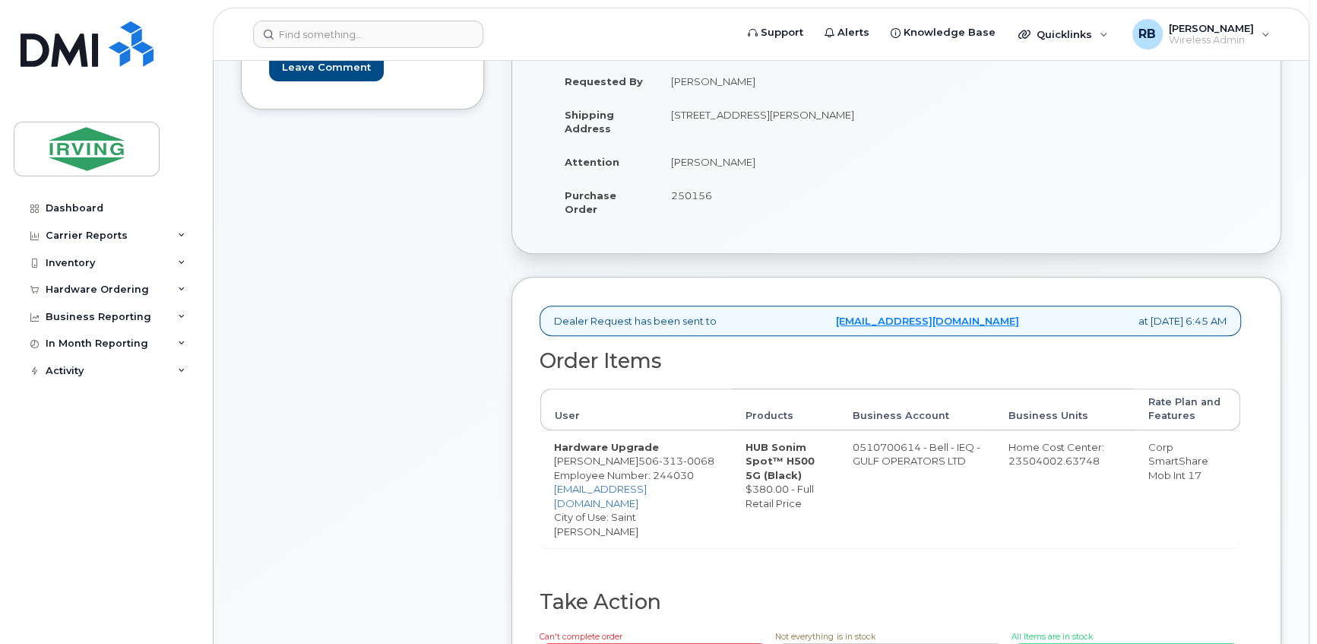
click at [347, 311] on div "Comments Leave Comment" at bounding box center [362, 328] width 243 height 800
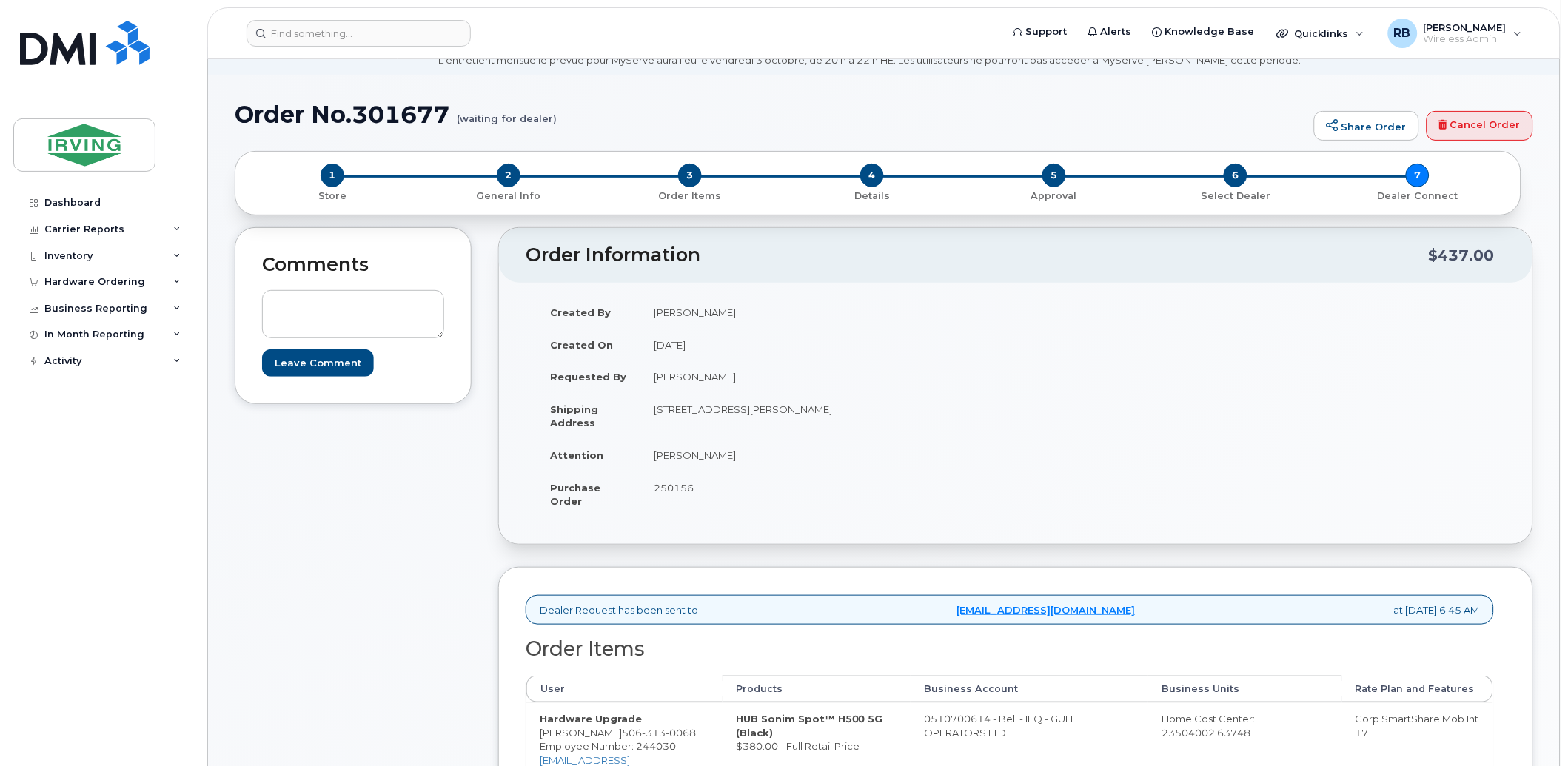
scroll to position [0, 0]
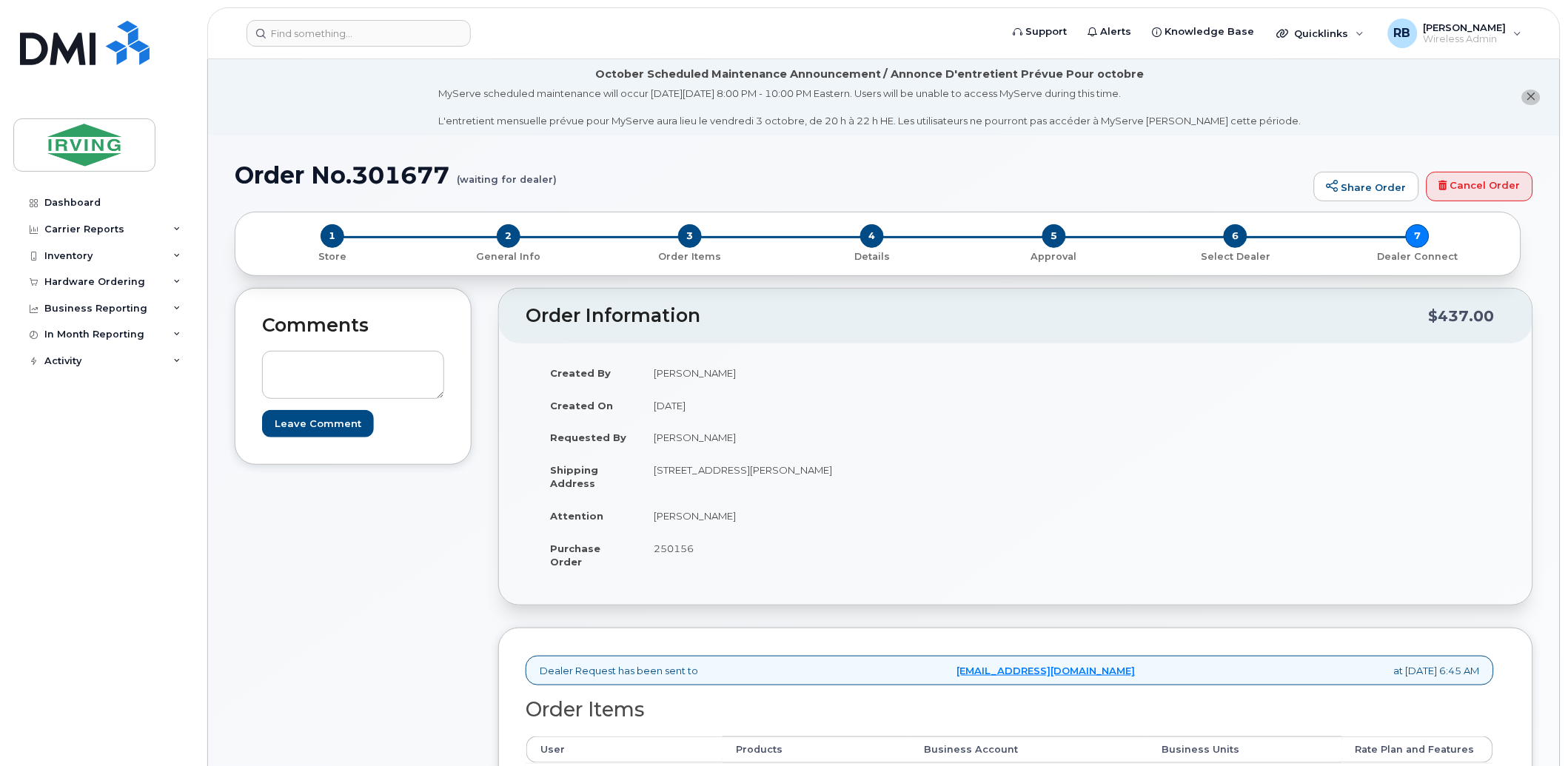
click at [1103, 439] on div "Created By Tricia Downard Created On September 24, 2025 Requested By Elmer Cace…" at bounding box center [1016, 473] width 980 height 235
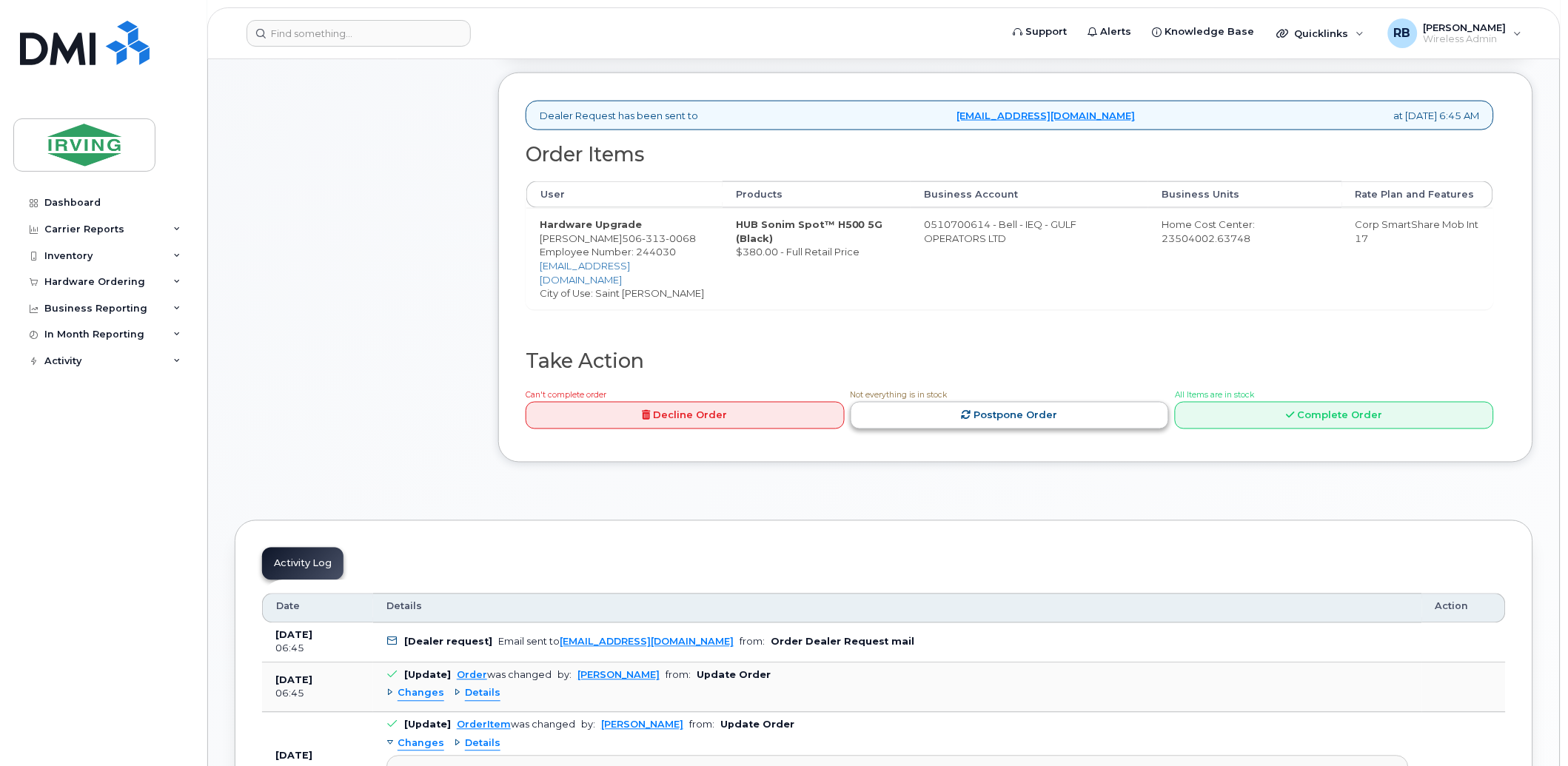
scroll to position [548, 0]
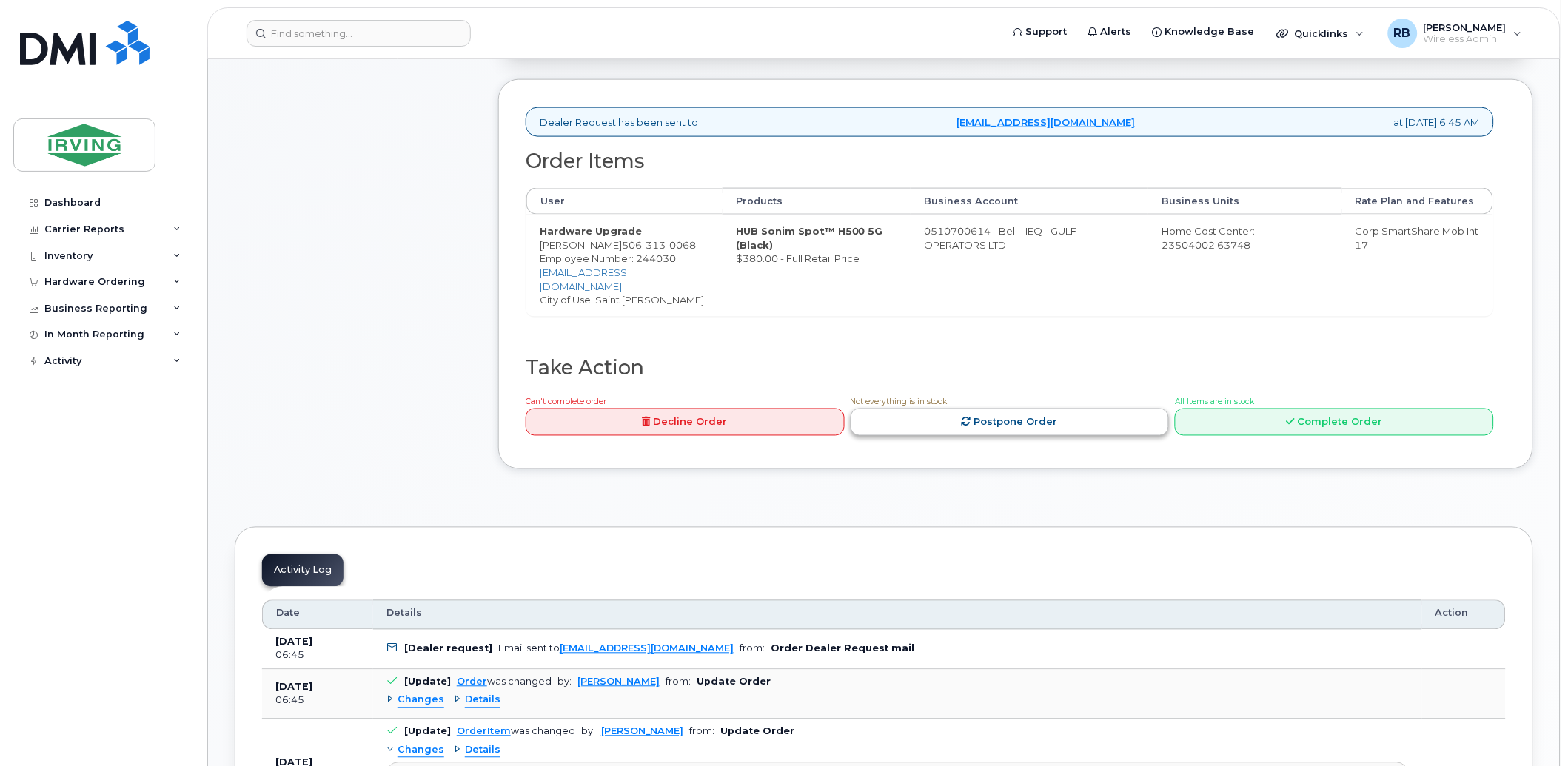
click at [1077, 410] on link "Postpone Order" at bounding box center [1010, 422] width 319 height 27
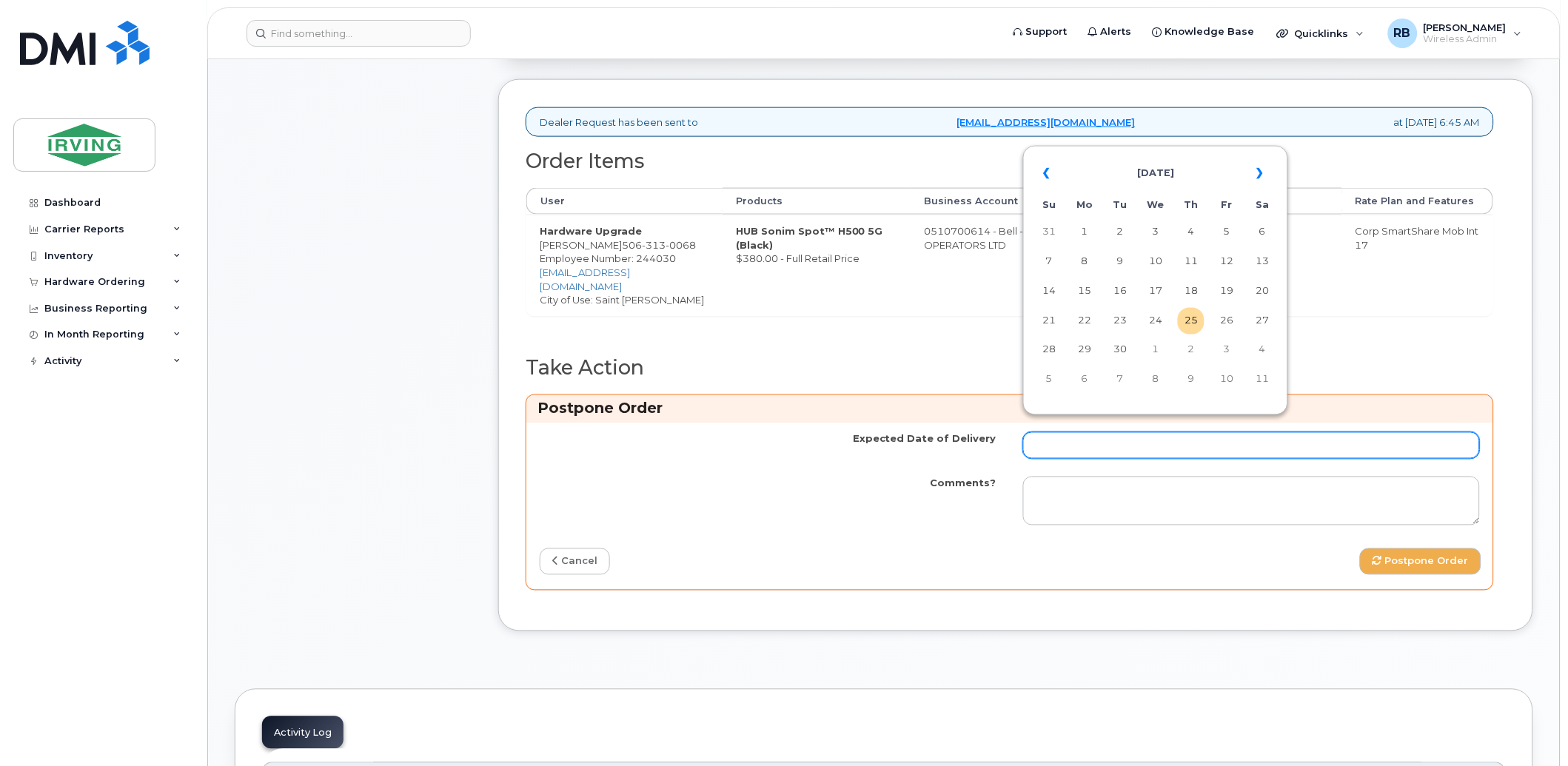
click at [1088, 432] on input "Expected Date of Delivery" at bounding box center [1251, 445] width 457 height 26
click at [1193, 356] on td "2" at bounding box center [1190, 350] width 26 height 26
type input "[DATE]"
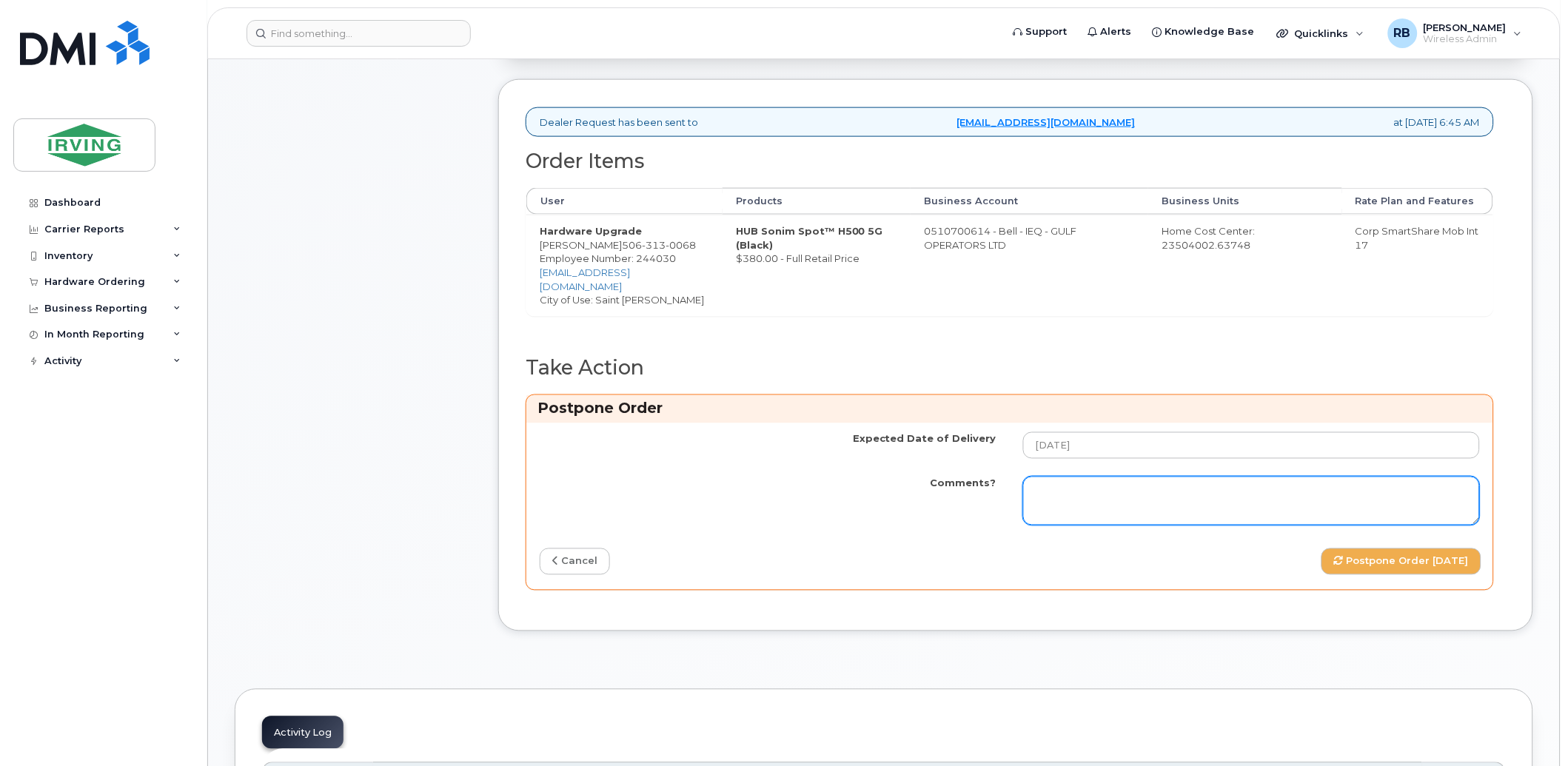
click at [1108, 481] on textarea "Comments?" at bounding box center [1251, 501] width 457 height 49
paste textarea "Please be advised the order has been placed. SO#26210298 Currently the Sonim H5…"
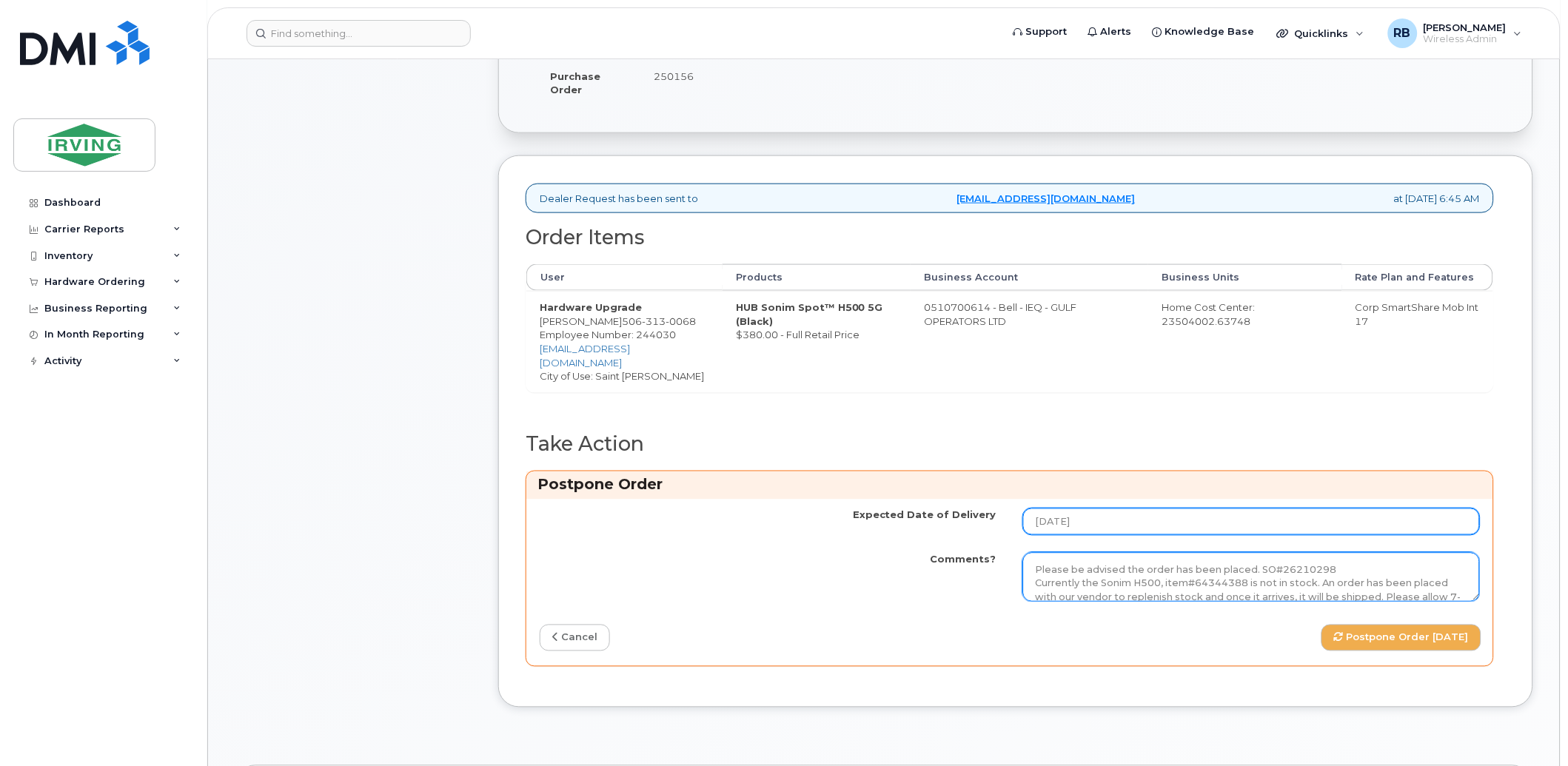
scroll to position [438, 0]
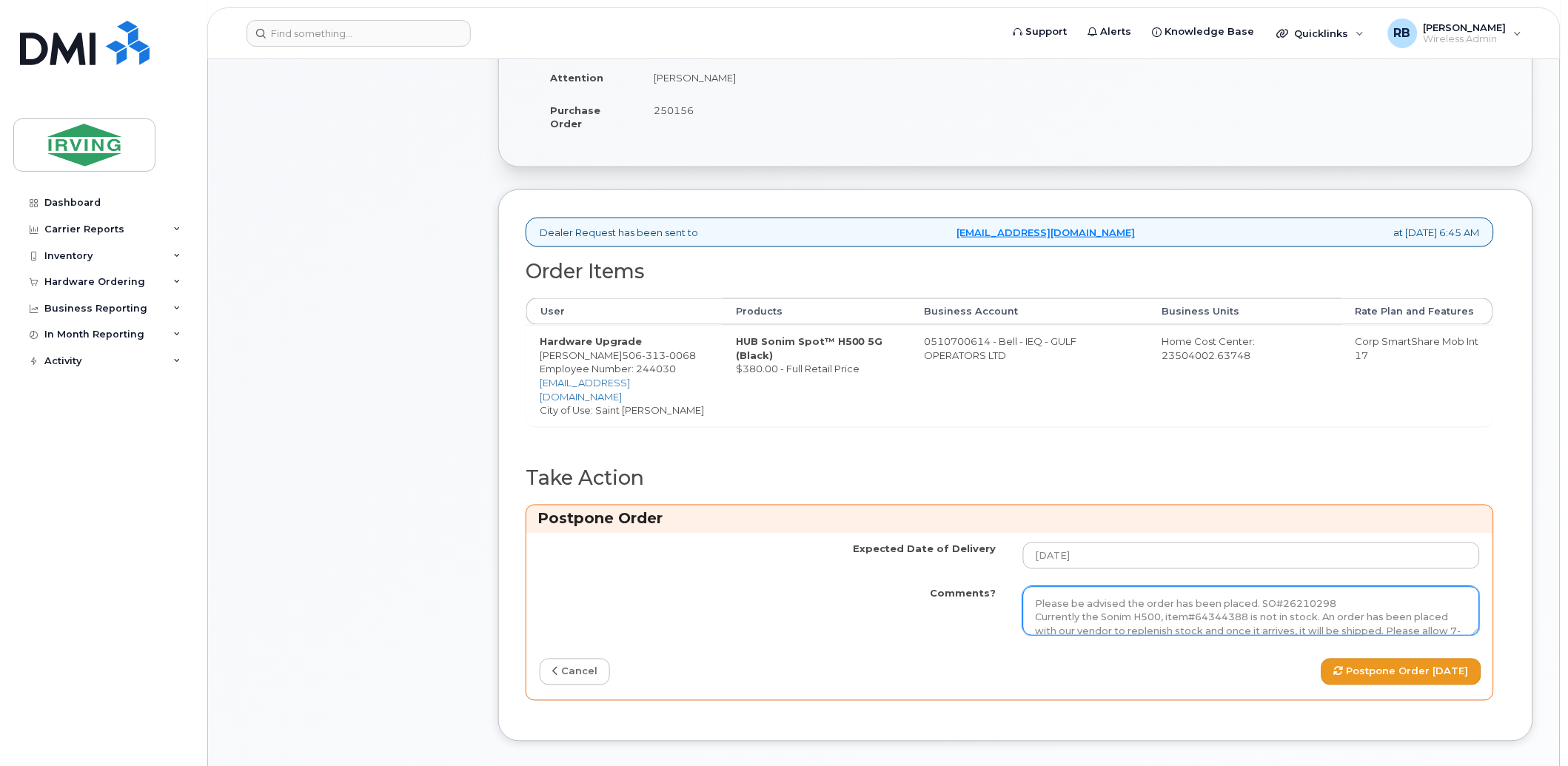
type textarea "Please be advised the order has been placed. SO#26210298 Currently the Sonim H5…"
click at [1283, 626] on button "Postpone Order [DATE]" at bounding box center [1401, 673] width 160 height 27
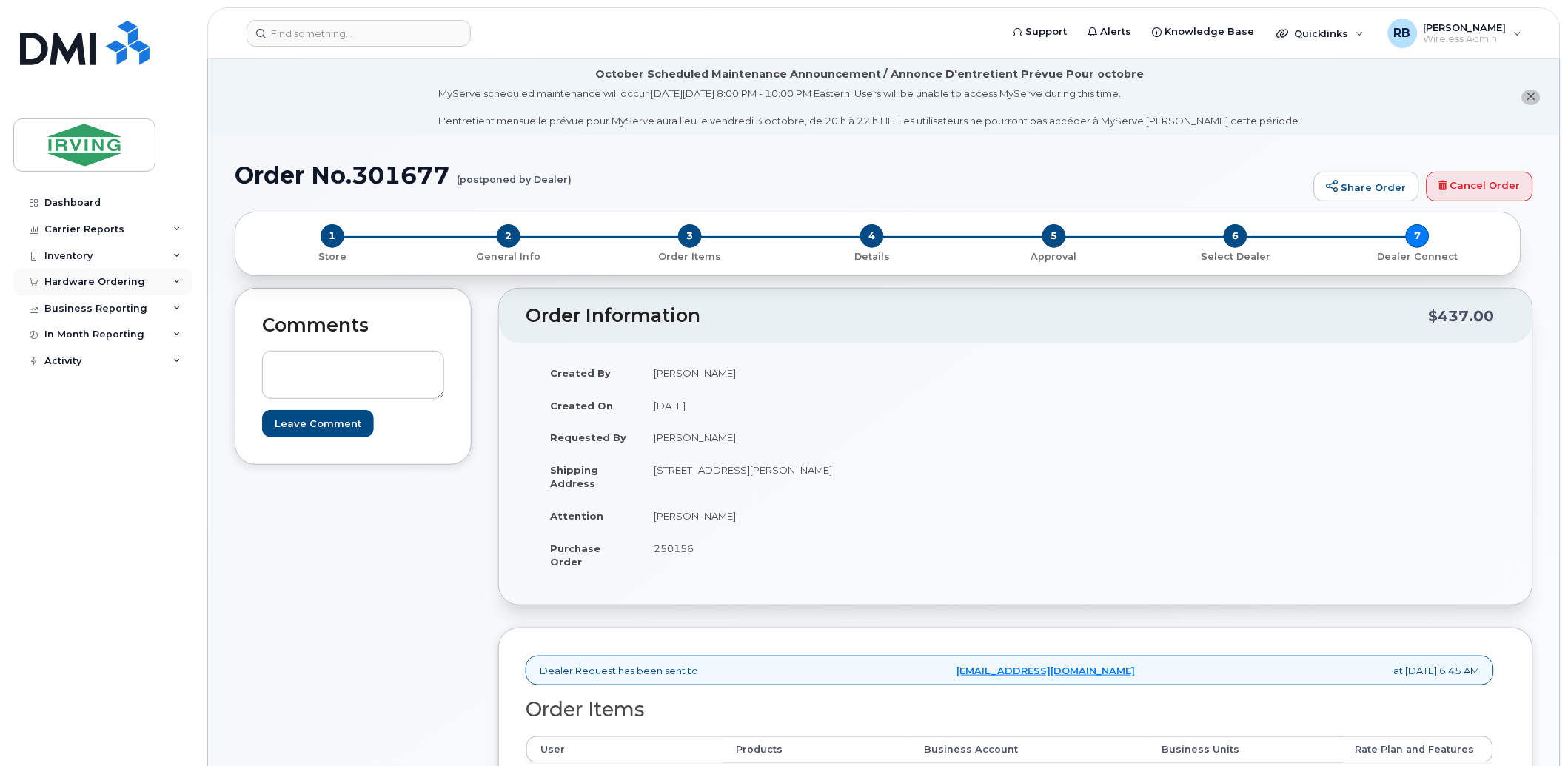
click at [101, 281] on div "Hardware Ordering" at bounding box center [94, 282] width 100 height 12
click at [68, 334] on div "Orders" at bounding box center [68, 338] width 36 height 14
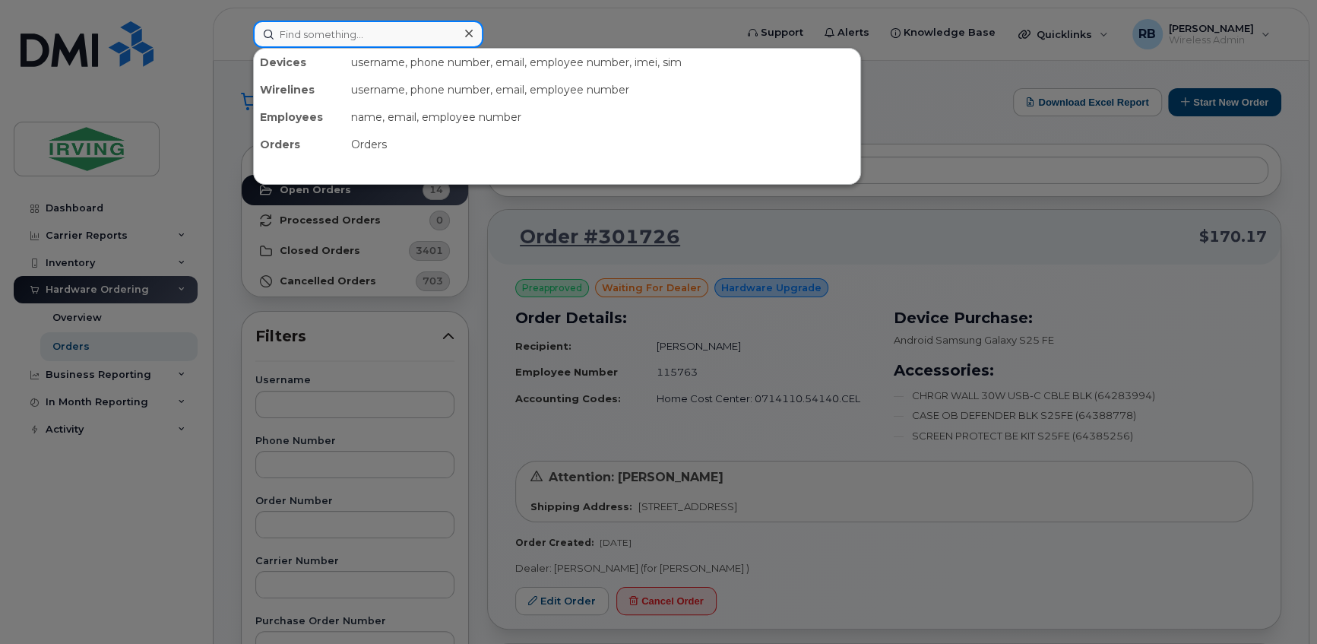
click at [391, 39] on input at bounding box center [368, 34] width 230 height 27
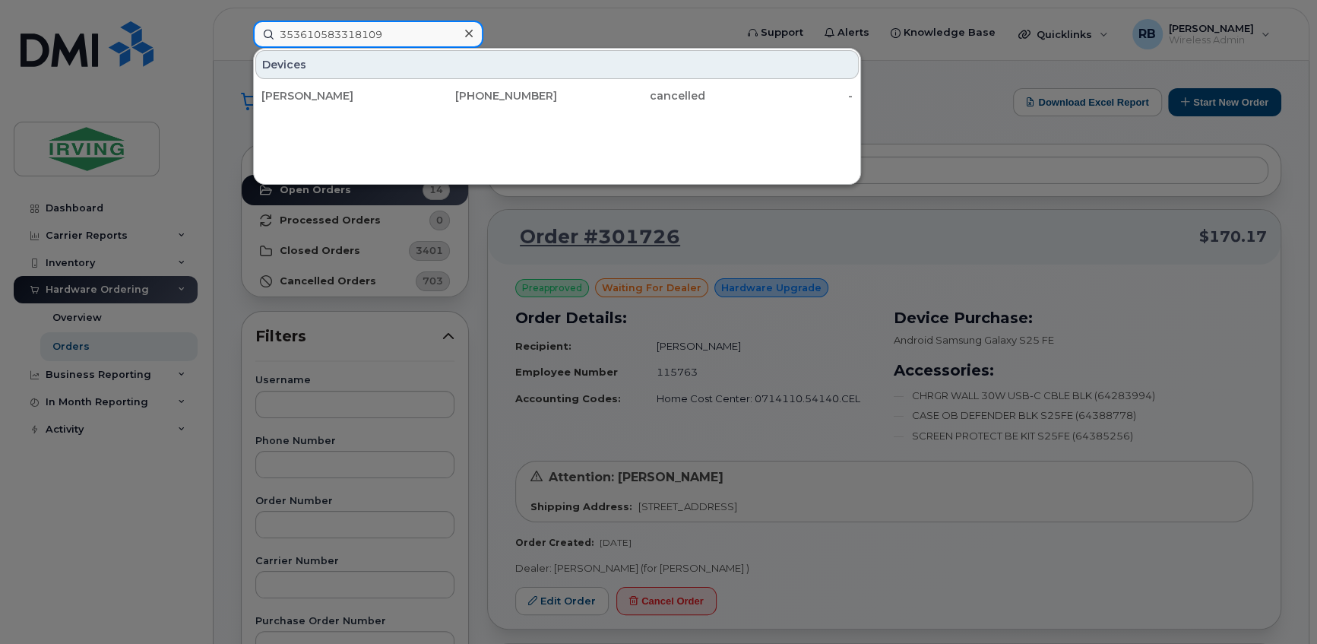
type input "353610583318109"
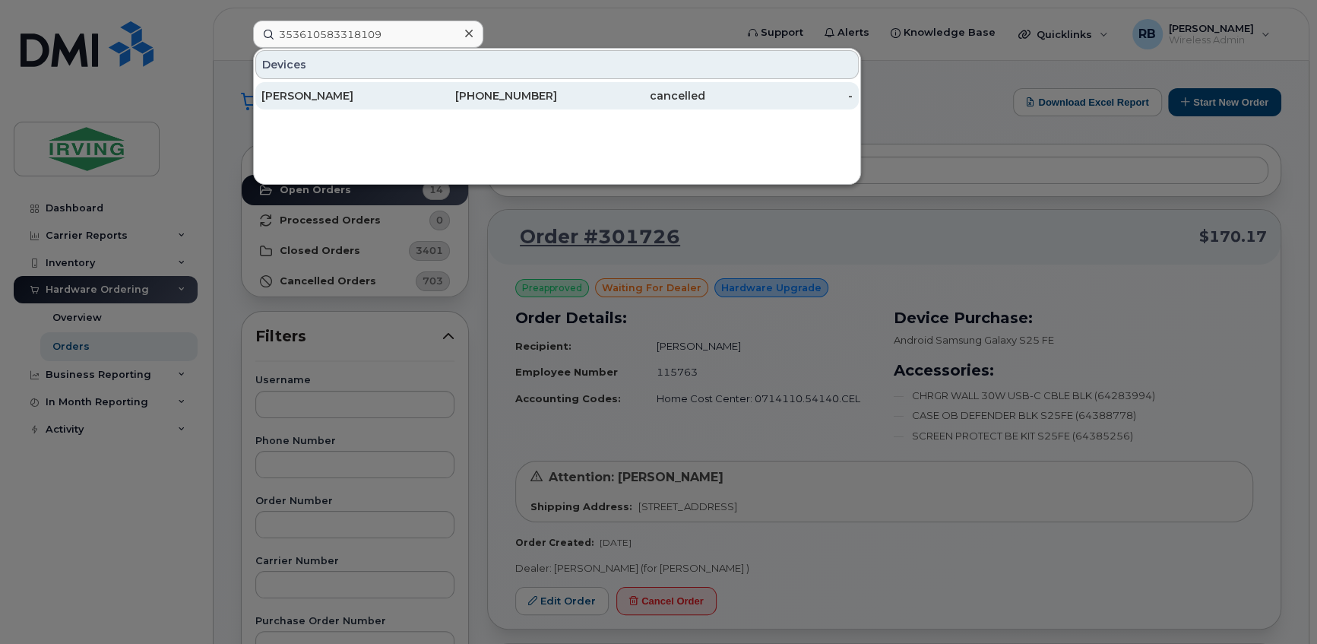
click at [296, 90] on div "[PERSON_NAME]" at bounding box center [336, 95] width 148 height 15
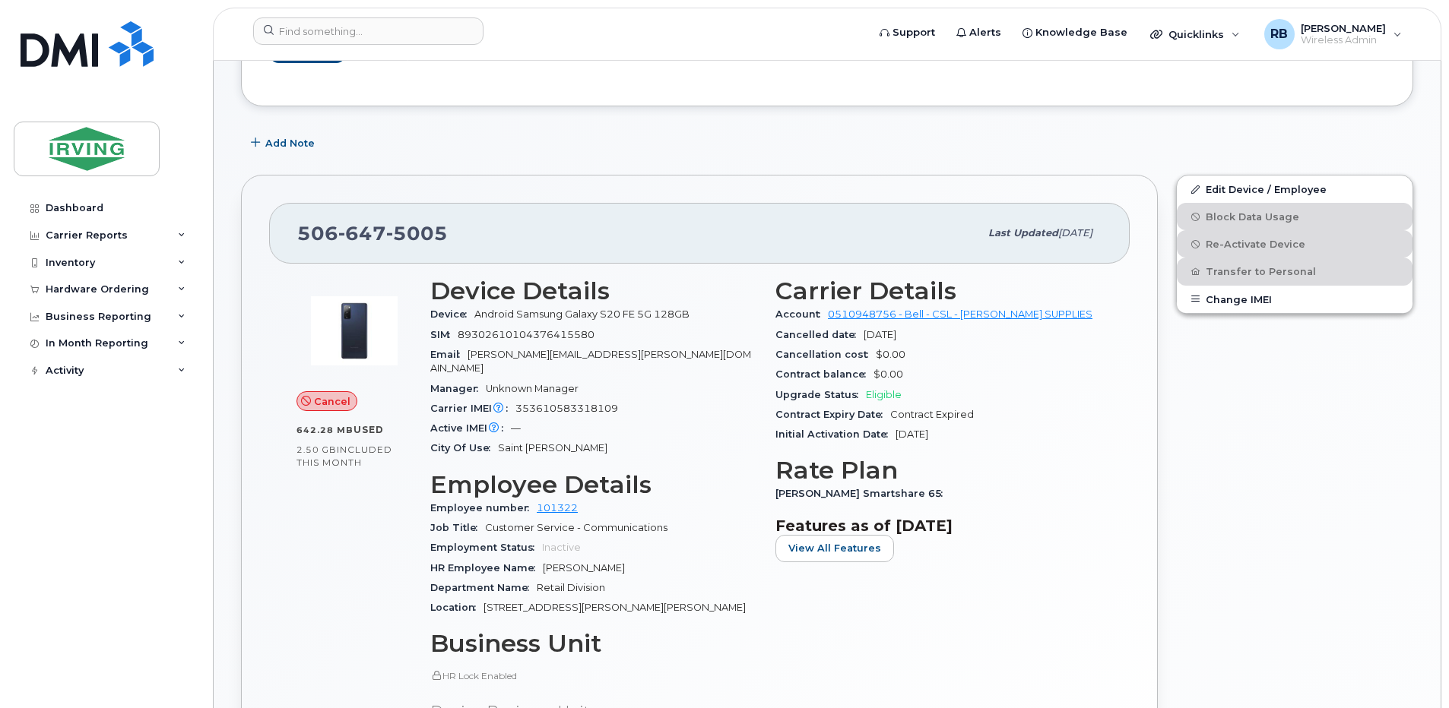
scroll to position [304, 0]
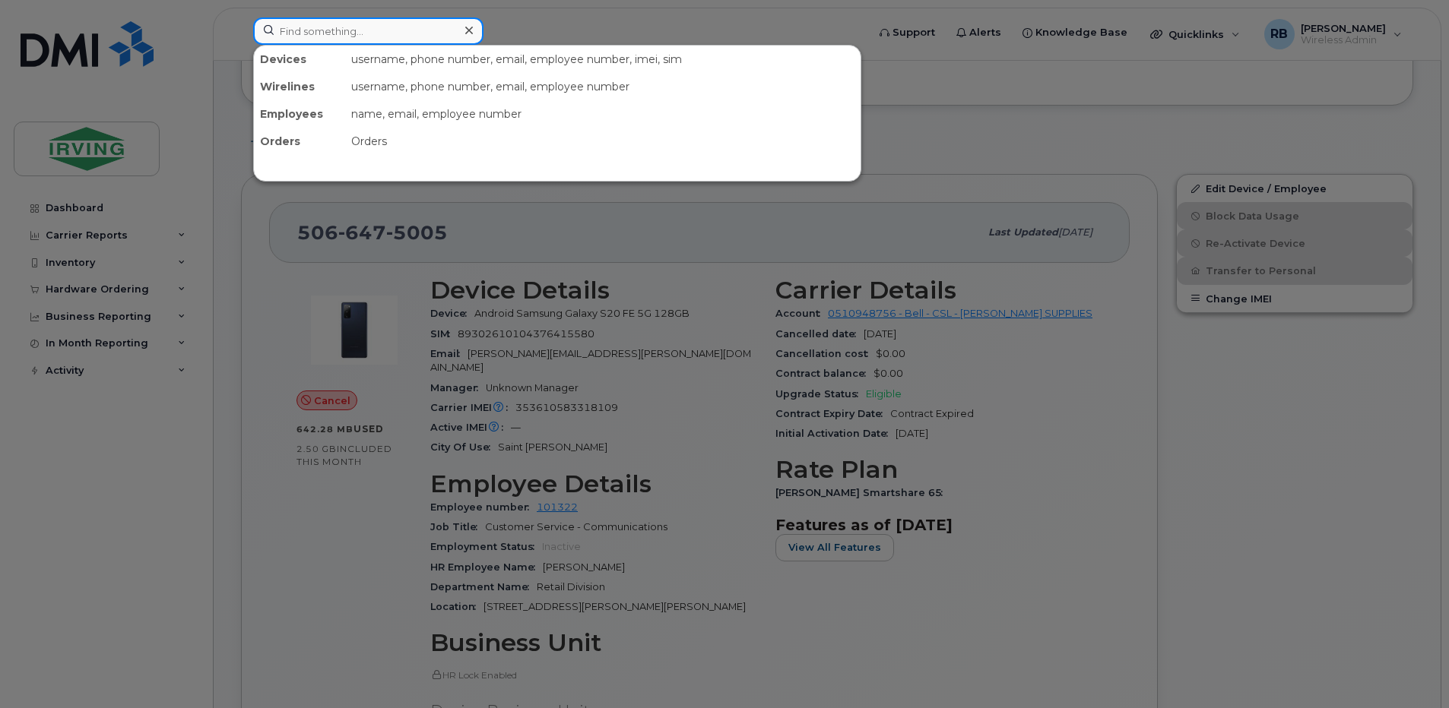
click at [302, 32] on input at bounding box center [368, 30] width 230 height 27
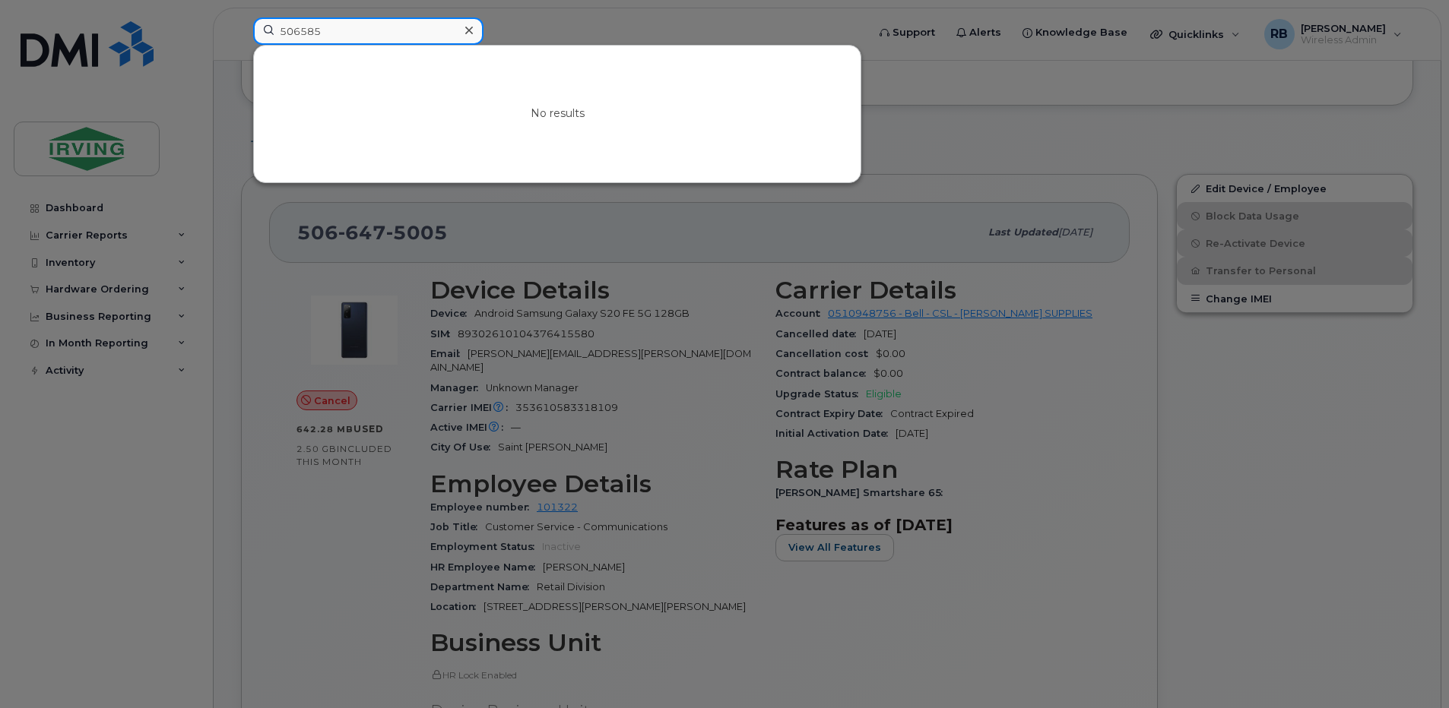
type input "506585"
click at [231, 233] on div at bounding box center [724, 354] width 1449 height 708
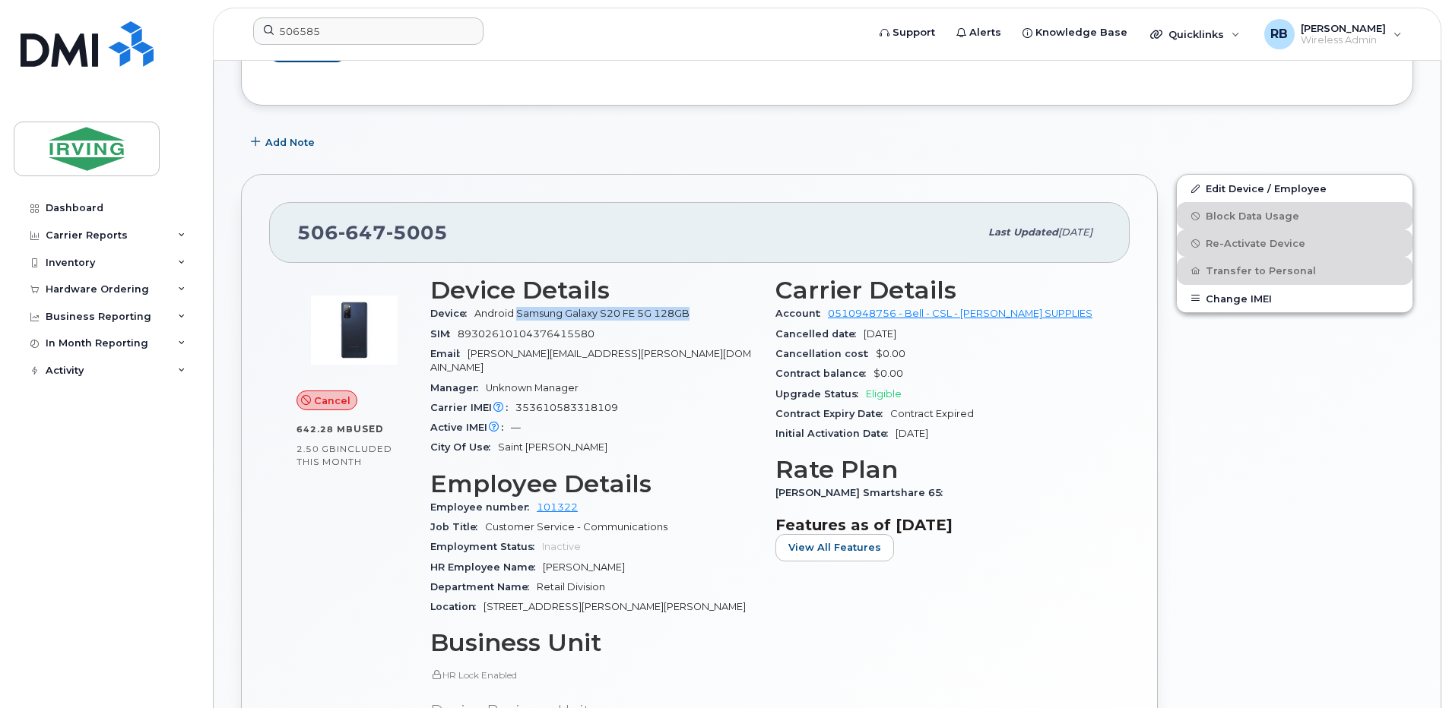
drag, startPoint x: 517, startPoint y: 317, endPoint x: 689, endPoint y: 315, distance: 172.6
click at [689, 315] on span "Android Samsung Galaxy S20 FE 5G 128GB" at bounding box center [581, 313] width 215 height 11
copy span "Samsung Galaxy S20 FE 5G 128GB"
click at [577, 402] on span "353610583318109" at bounding box center [566, 407] width 103 height 11
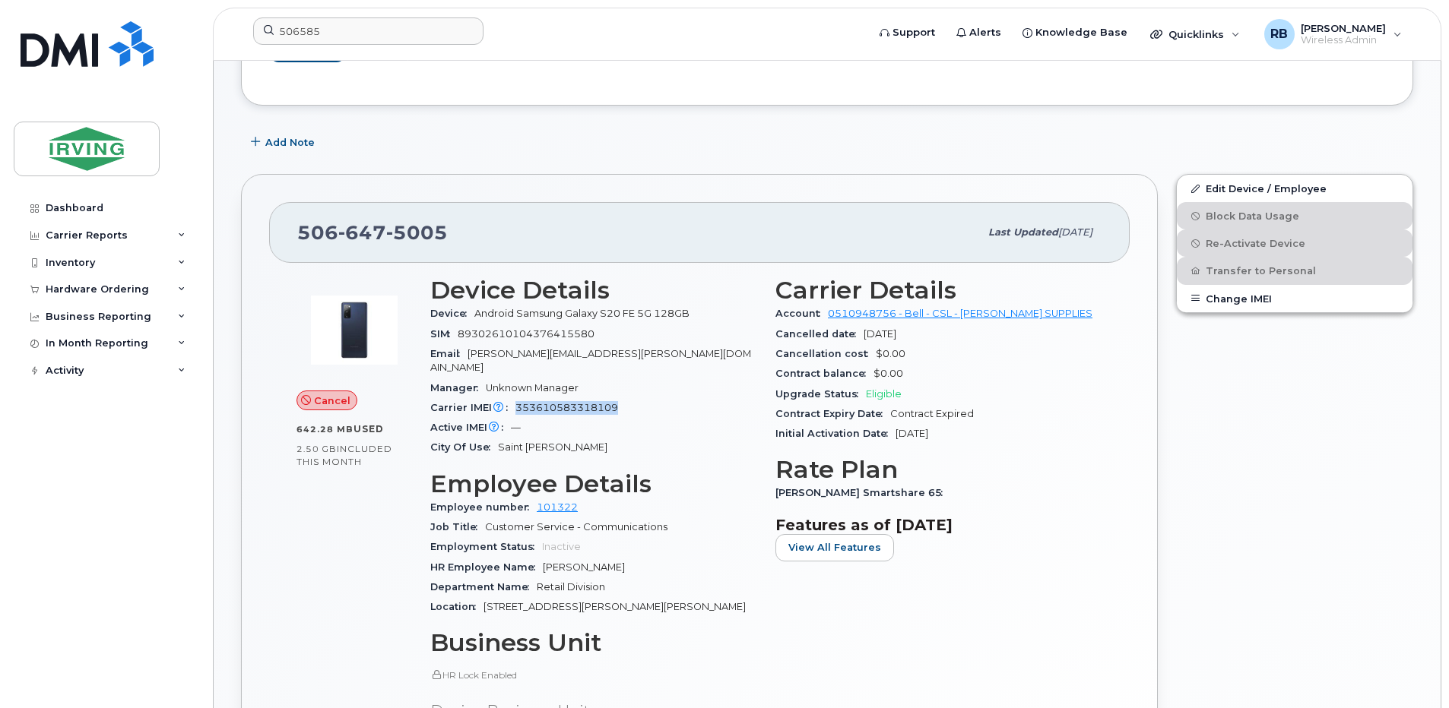
copy span "353610583318109"
click at [69, 293] on div "Hardware Ordering" at bounding box center [97, 290] width 103 height 12
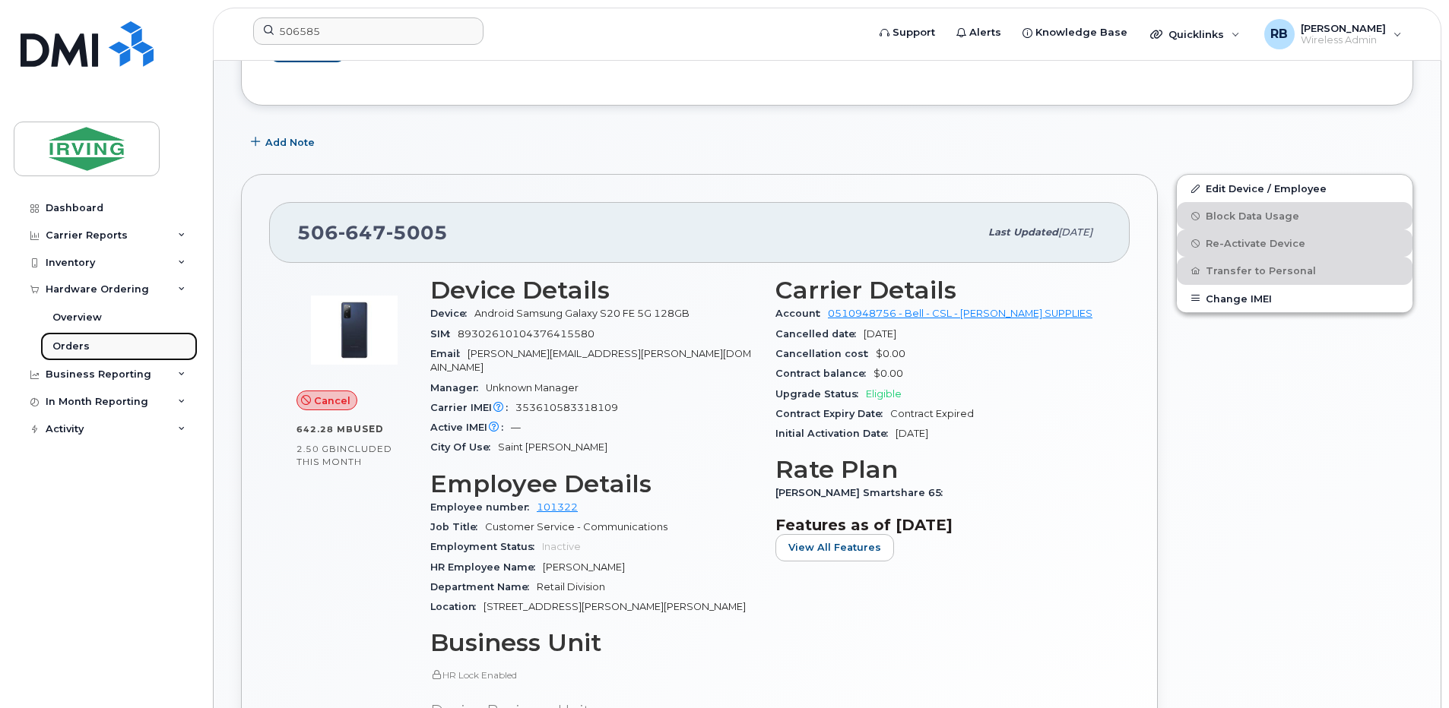
click at [60, 339] on link "Orders" at bounding box center [118, 346] width 157 height 29
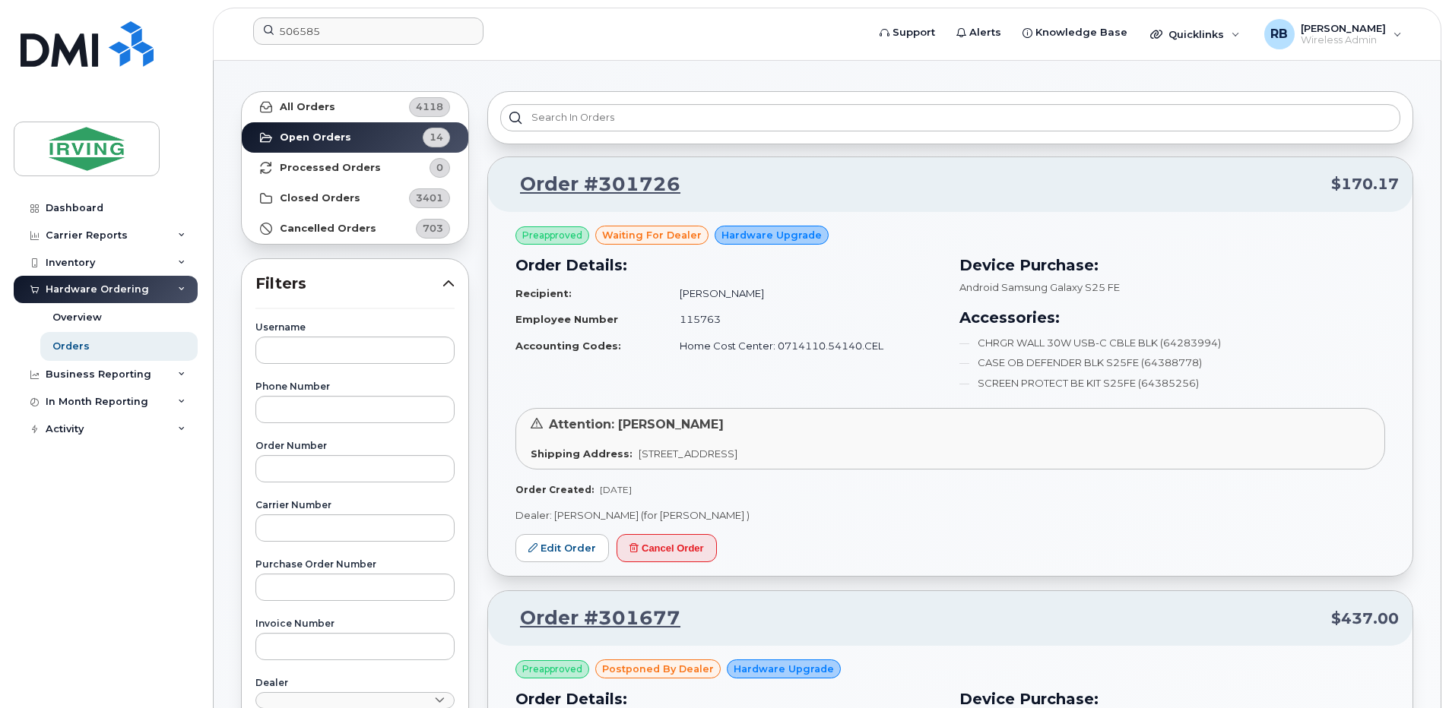
scroll to position [101, 0]
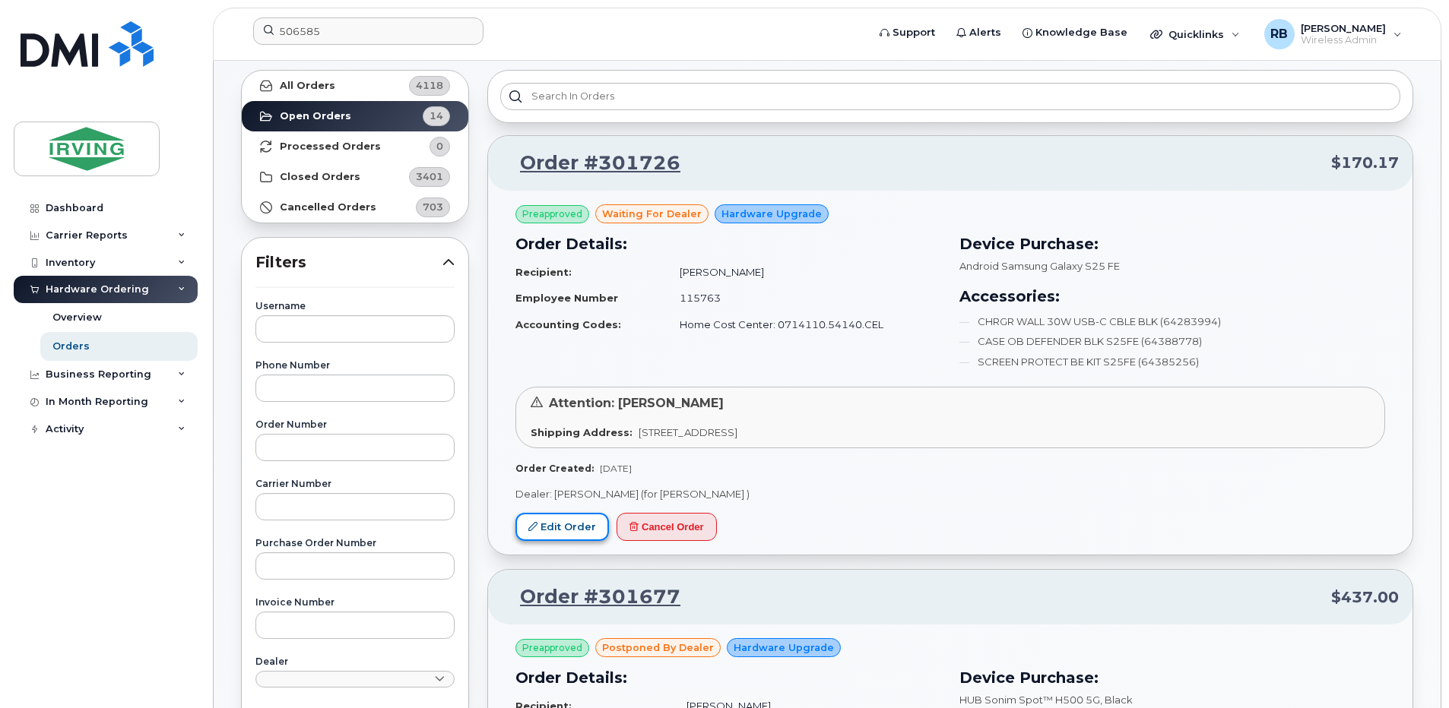
click at [575, 523] on link "Edit Order" at bounding box center [562, 527] width 94 height 28
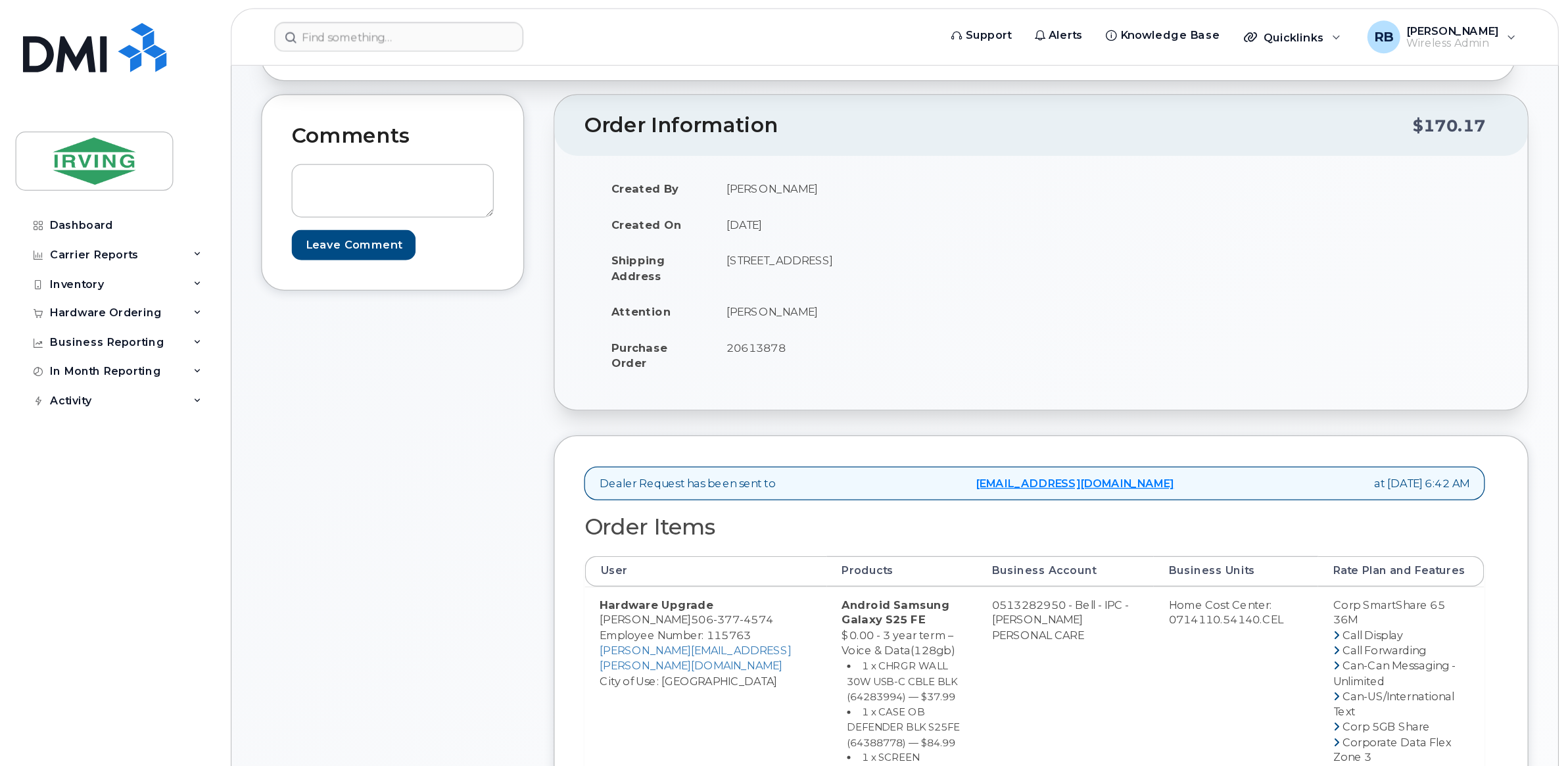
scroll to position [263, 0]
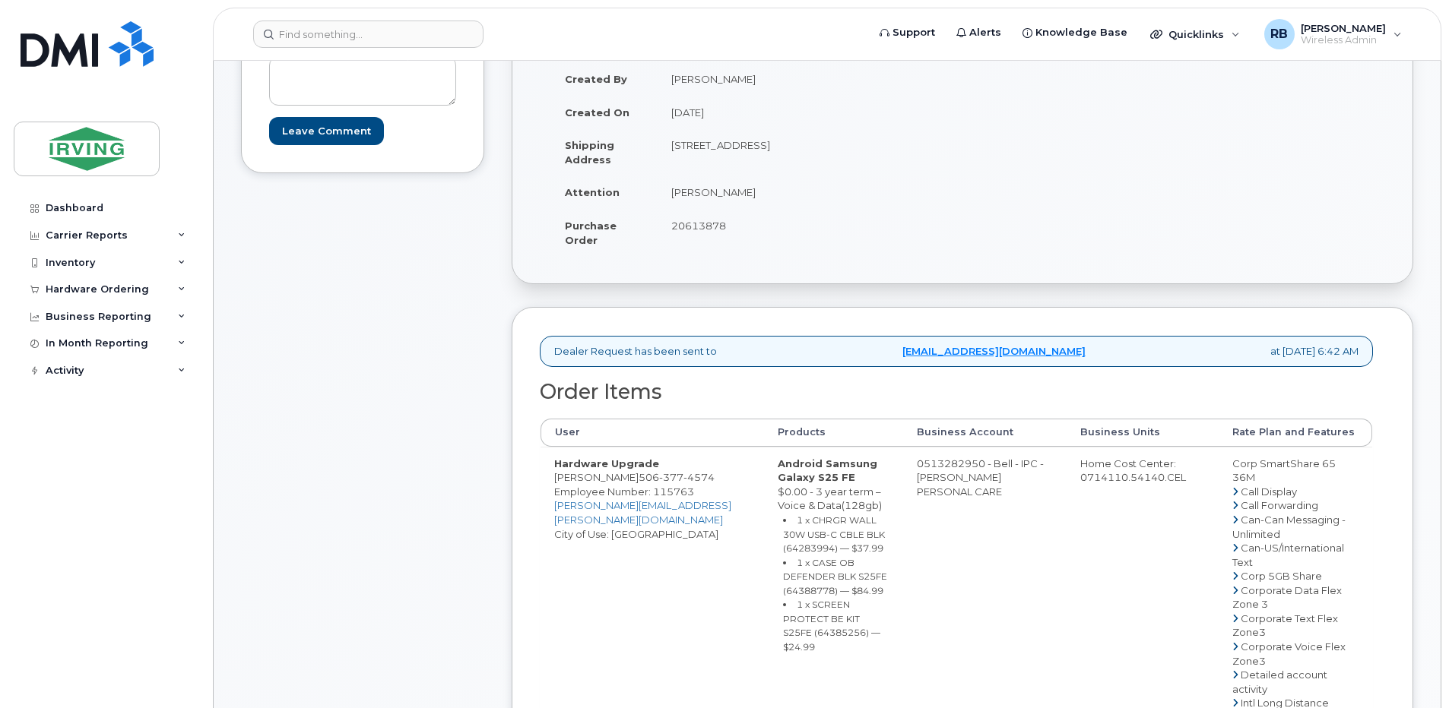
drag, startPoint x: 987, startPoint y: 478, endPoint x: 998, endPoint y: 474, distance: 12.3
drag, startPoint x: 1003, startPoint y: 471, endPoint x: 942, endPoint y: 477, distance: 61.0
copy td "513282950"
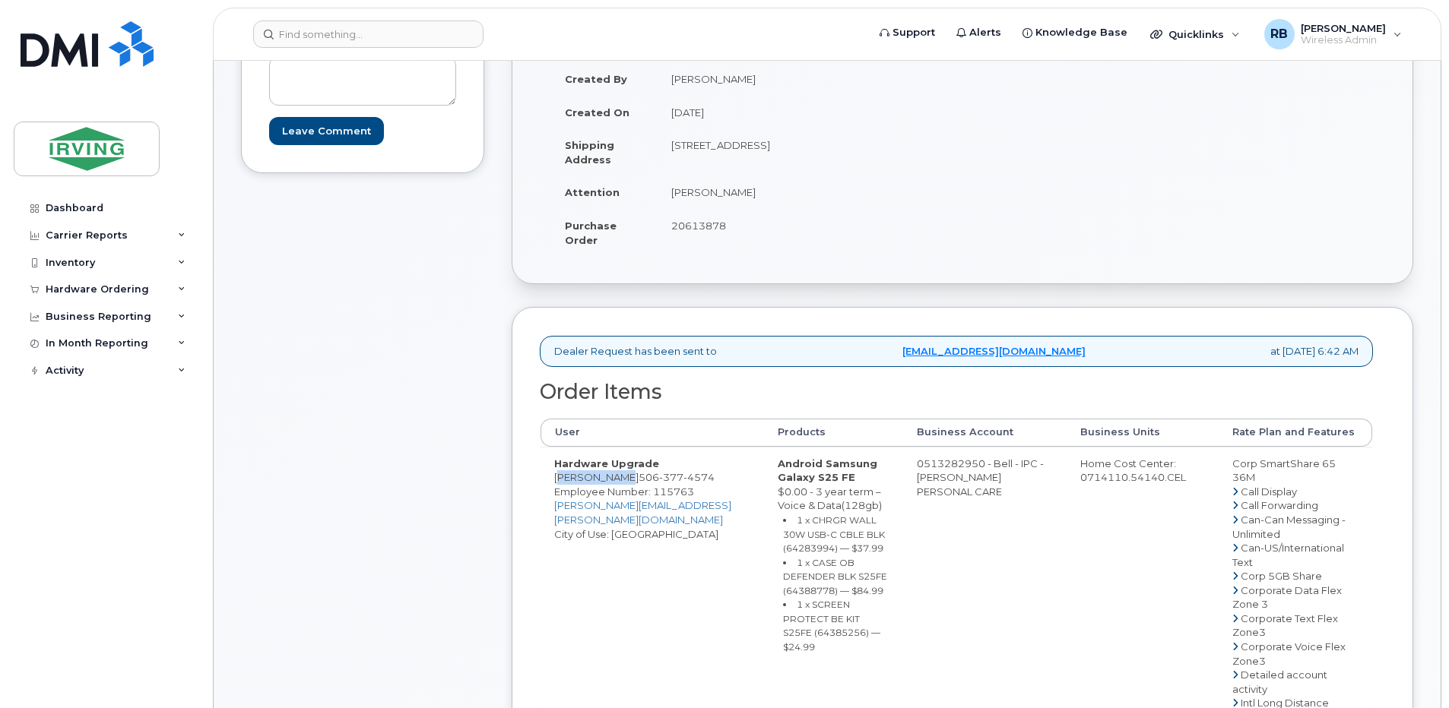
drag, startPoint x: 617, startPoint y: 494, endPoint x: 557, endPoint y: 493, distance: 60.1
copy td "[PERSON_NAME]"
click at [391, 379] on div "Comments Leave Comment" at bounding box center [362, 700] width 243 height 1416
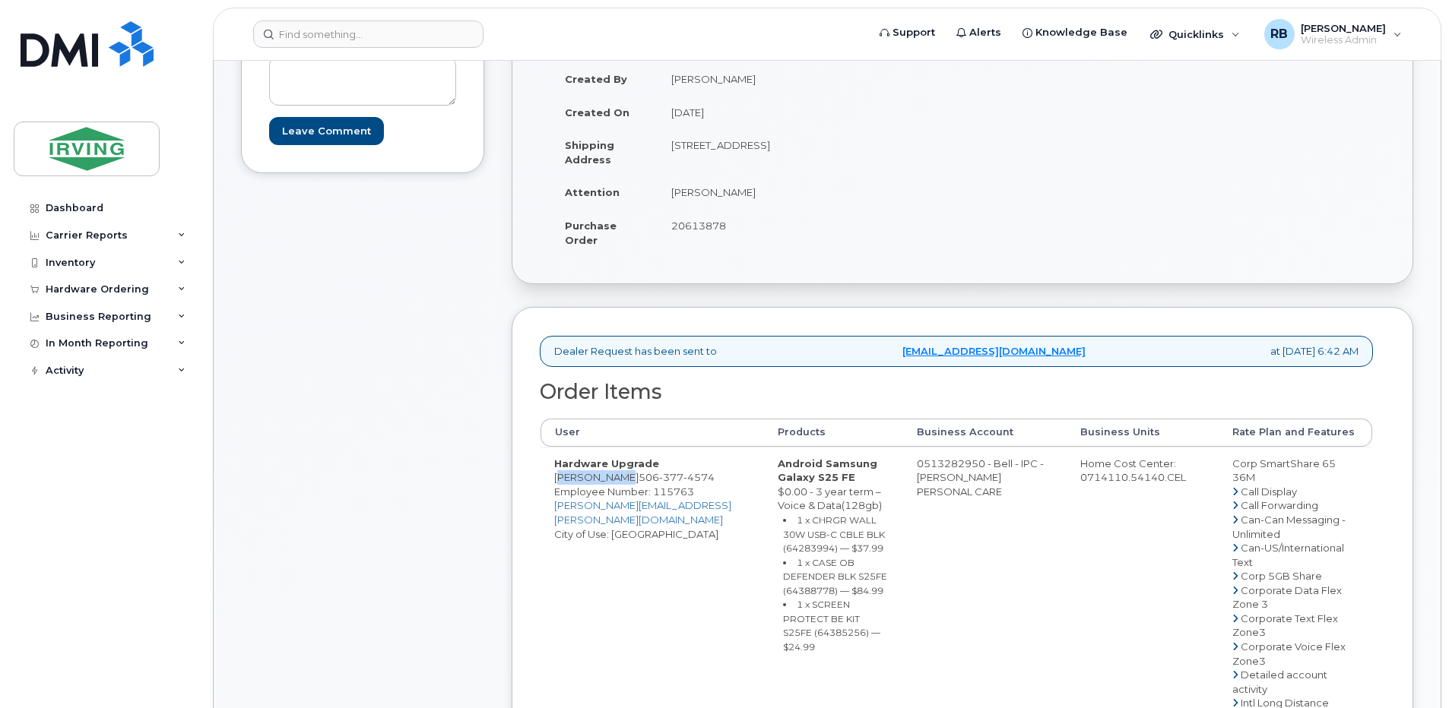
drag, startPoint x: 617, startPoint y: 493, endPoint x: 554, endPoint y: 493, distance: 62.3
copy td "[PERSON_NAME]"
click at [816, 554] on small "1 x CHRGR WALL 30W USB-C CBLE BLK (64283994) — $37.99" at bounding box center [834, 535] width 102 height 40
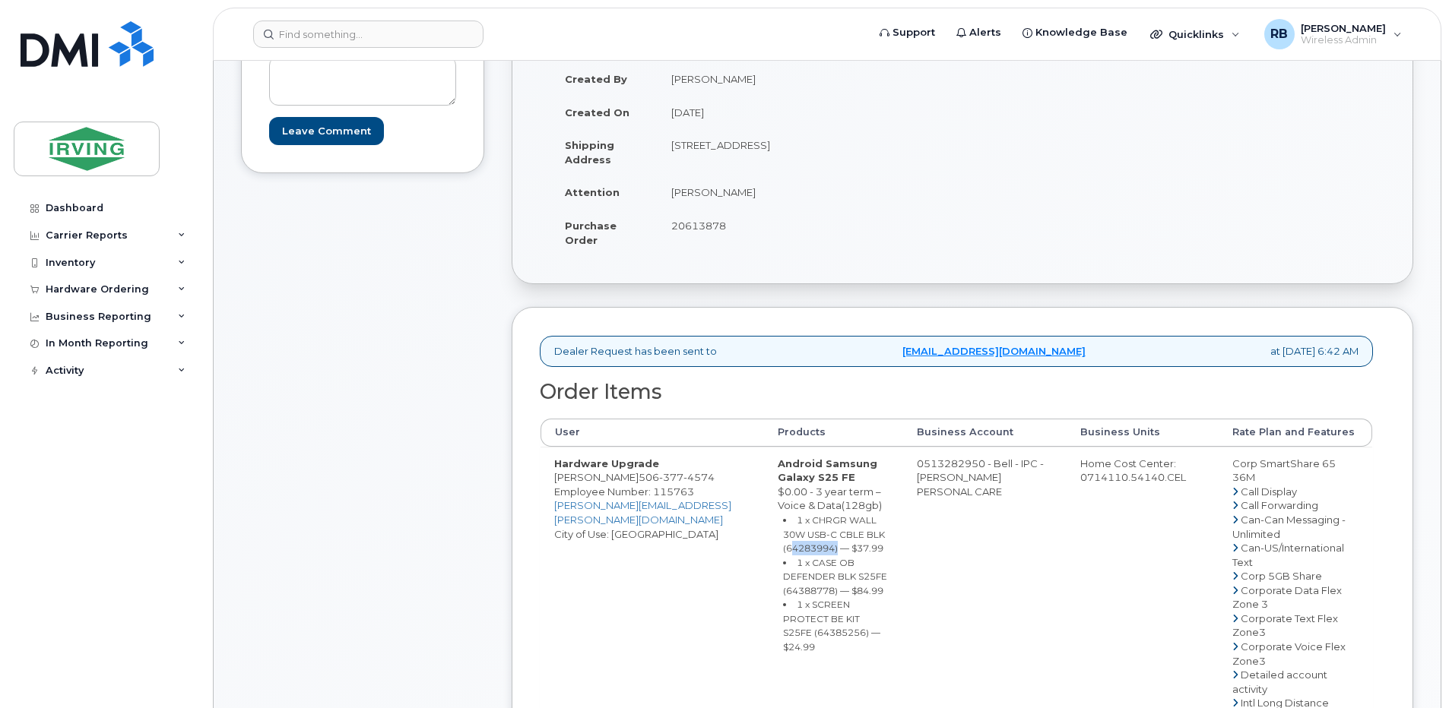
copy small "64283994"
click at [809, 597] on small "1 x CASE OB DEFENDER BLK S25FE (64388778) — $84.99" at bounding box center [835, 577] width 104 height 40
copy small "64388778"
click at [880, 633] on small "1 x SCREEN PROTECT BE KIT S25FE (64385256) — $24.99" at bounding box center [831, 626] width 97 height 54
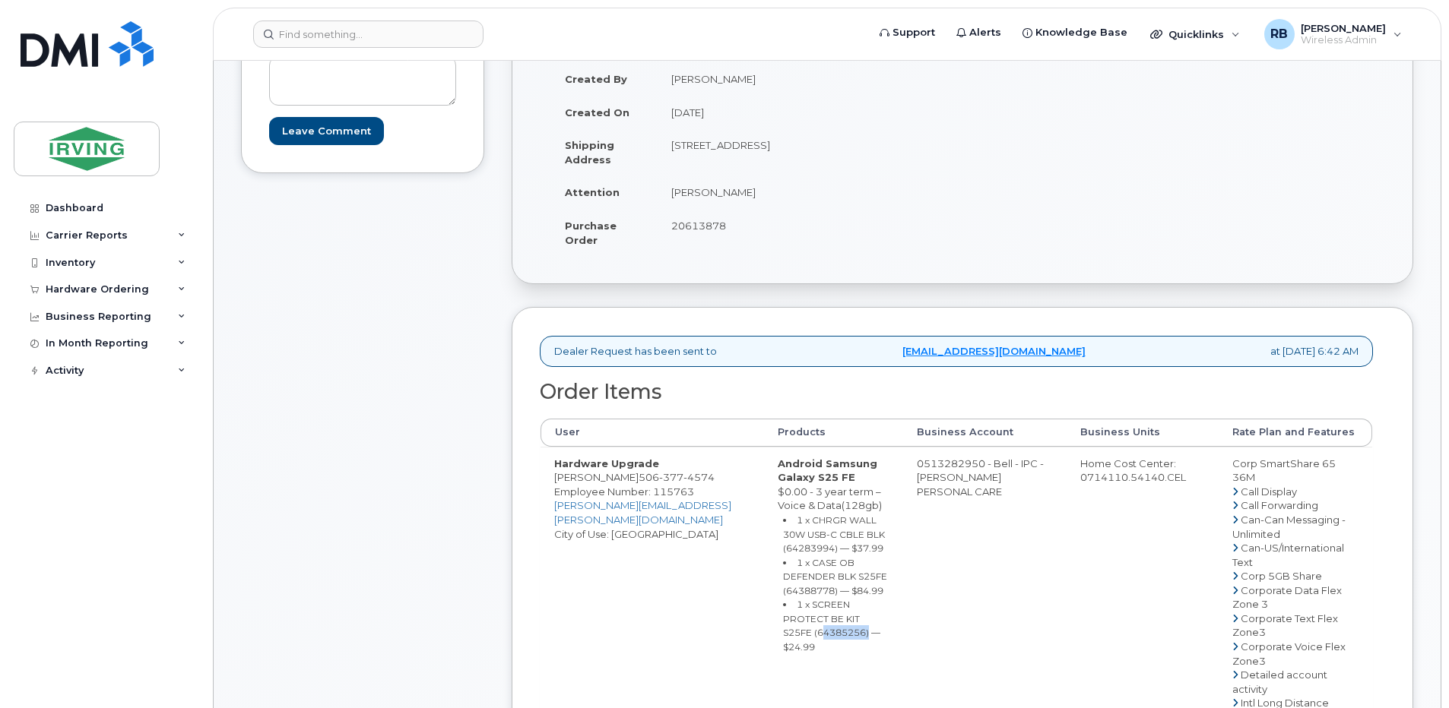
click at [880, 633] on small "1 x SCREEN PROTECT BE KIT S25FE (64385256) — $24.99" at bounding box center [831, 626] width 97 height 54
copy small "64385256"
drag, startPoint x: 941, startPoint y: 479, endPoint x: 1001, endPoint y: 474, distance: 60.2
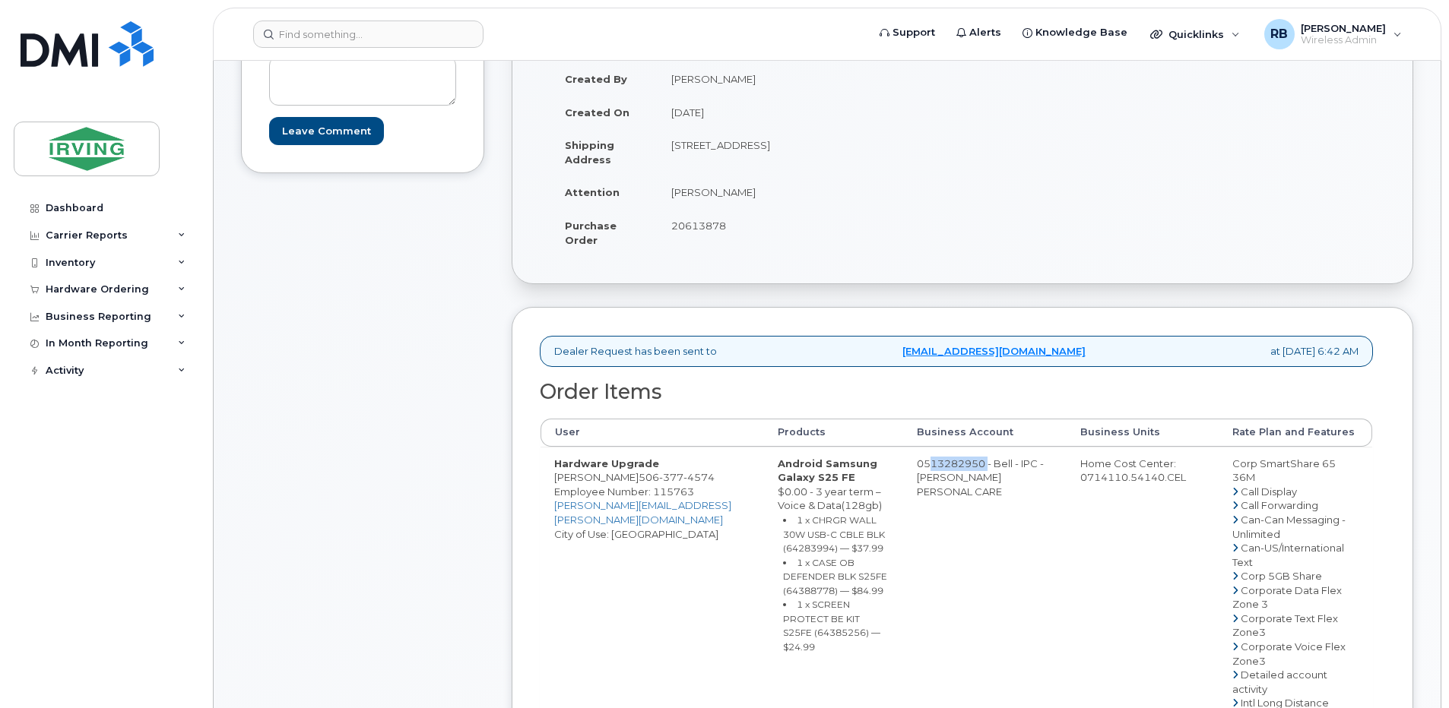
copy td "513282950"
click at [659, 483] on span "377" at bounding box center [671, 477] width 24 height 12
copy span "[PHONE_NUMBER]"
click at [408, 350] on div "Comments Leave Comment" at bounding box center [362, 700] width 243 height 1416
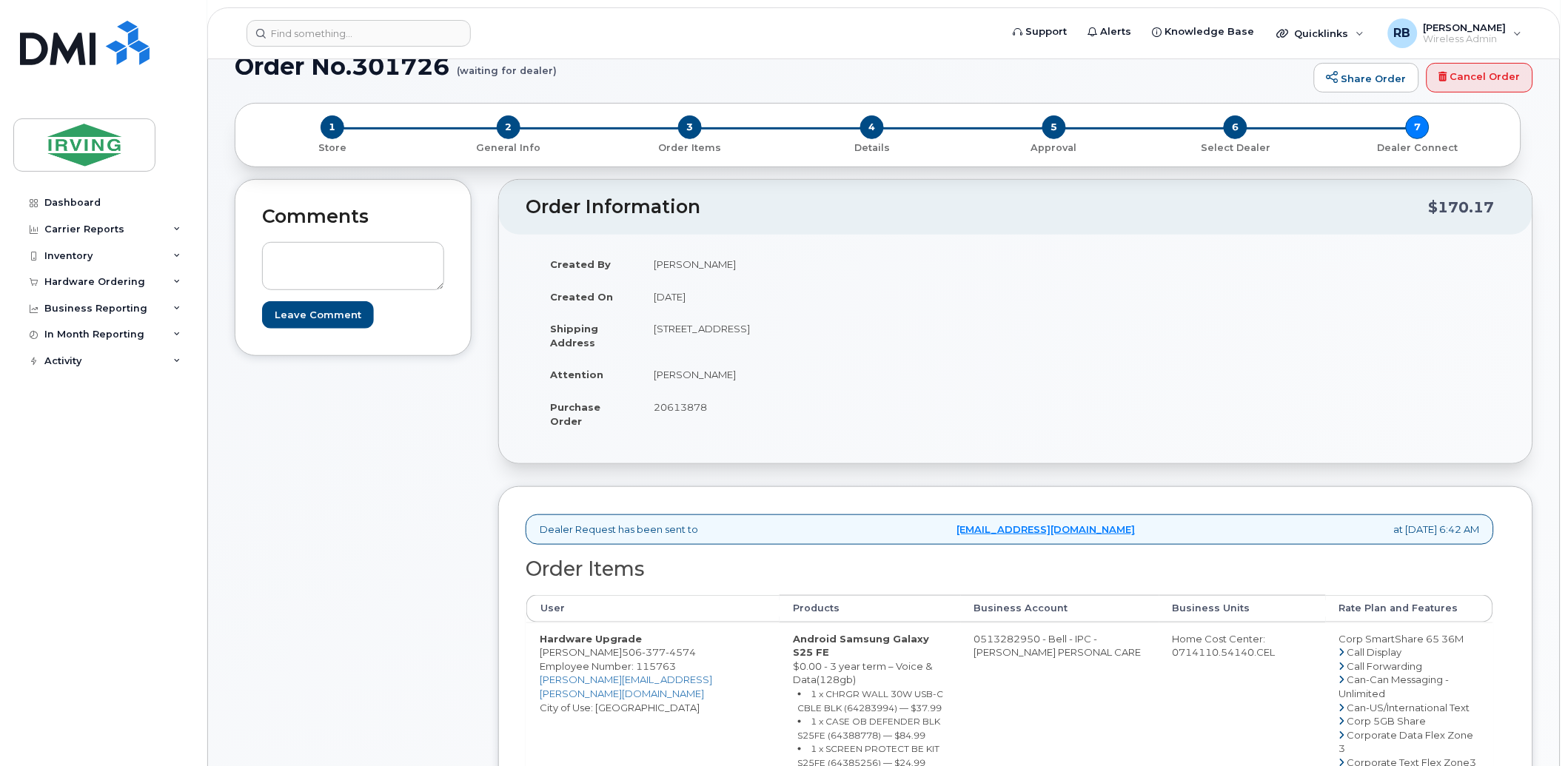
scroll to position [219, 0]
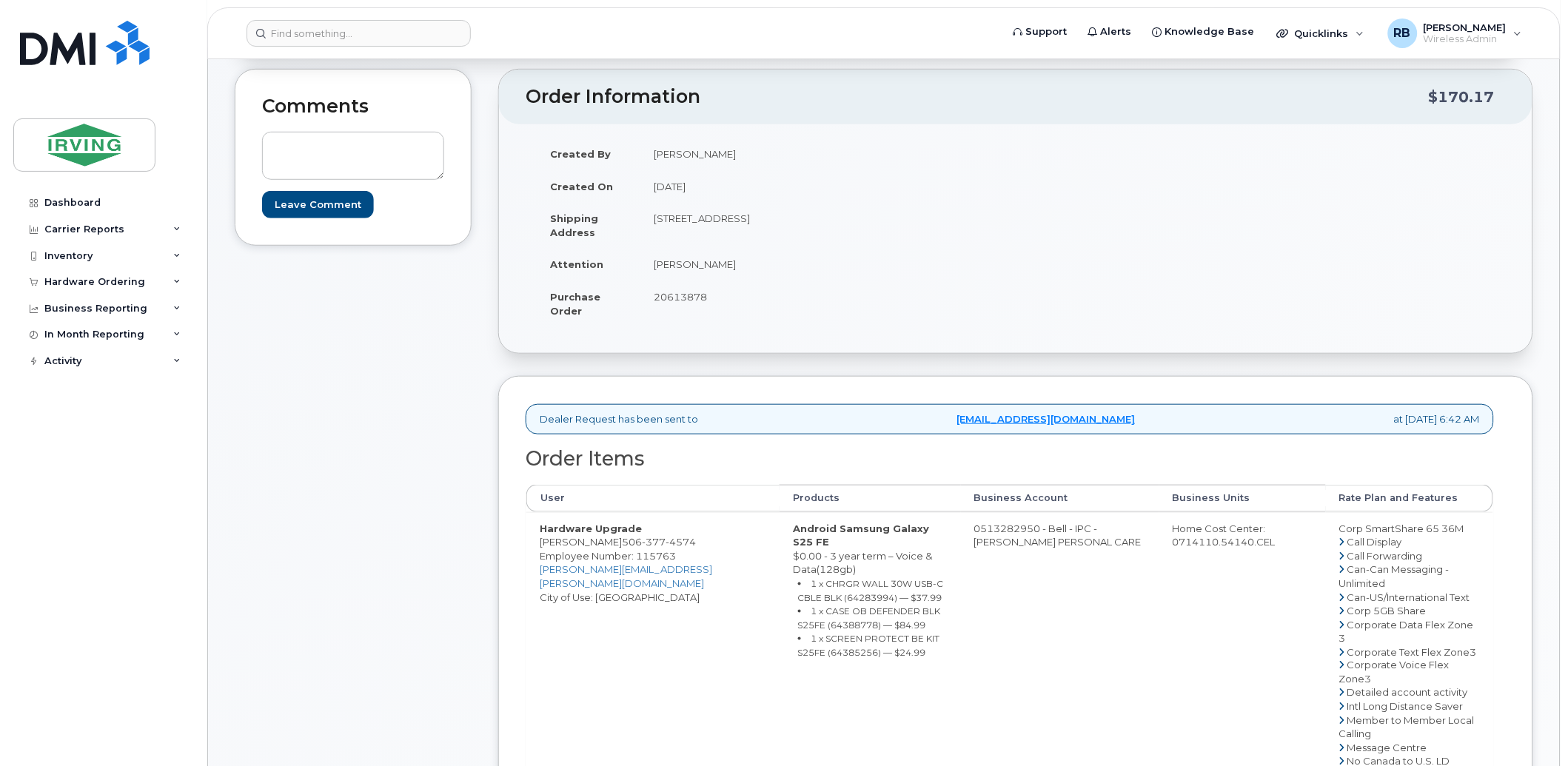
click at [1196, 439] on div "Dealer Request has been sent to [EMAIL_ADDRESS][DOMAIN_NAME] at [DATE] 6:42 AM" at bounding box center [1016, 425] width 980 height 44
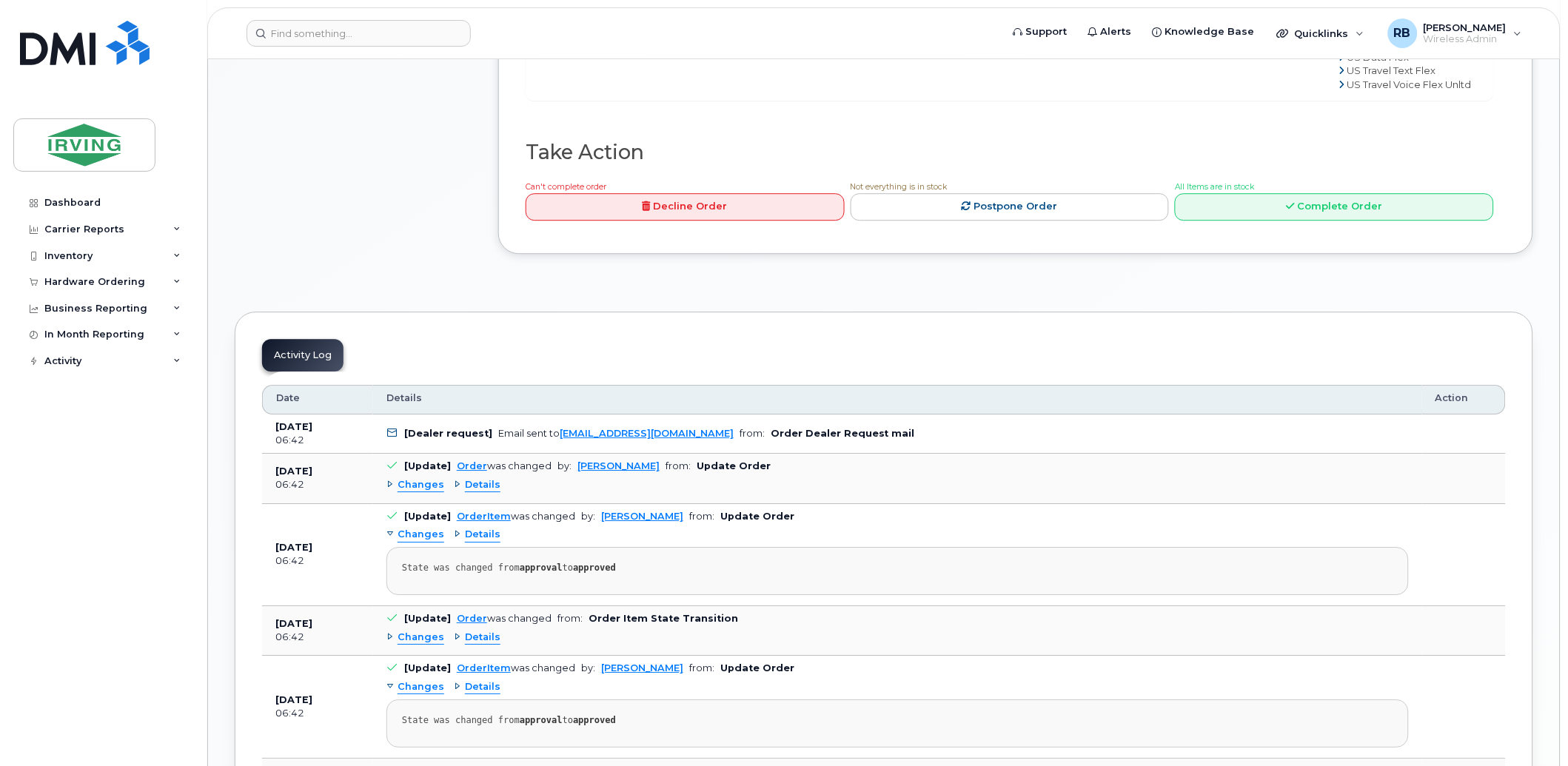
scroll to position [1206, 0]
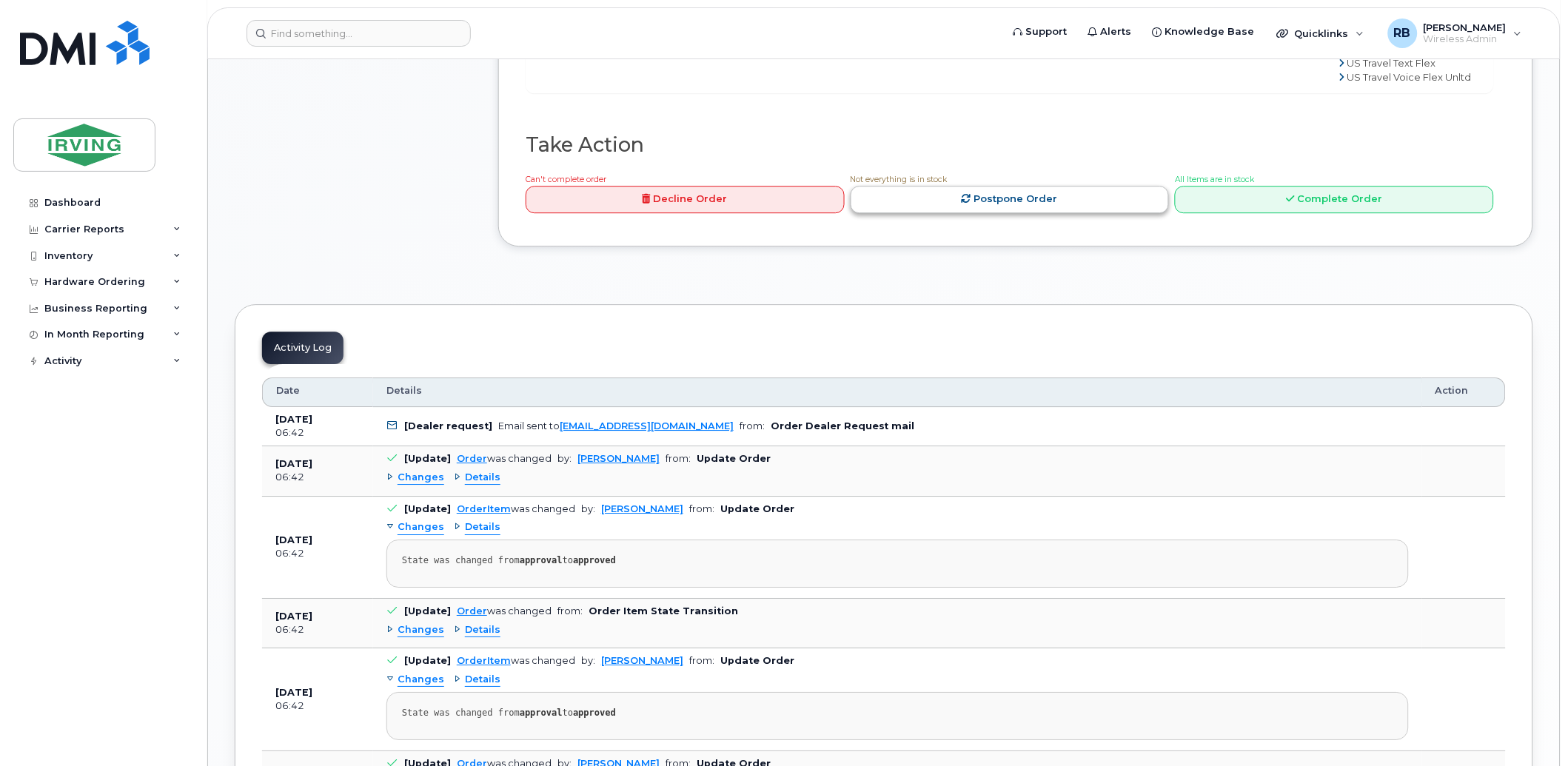
click at [1064, 213] on link "Postpone Order" at bounding box center [1010, 200] width 319 height 27
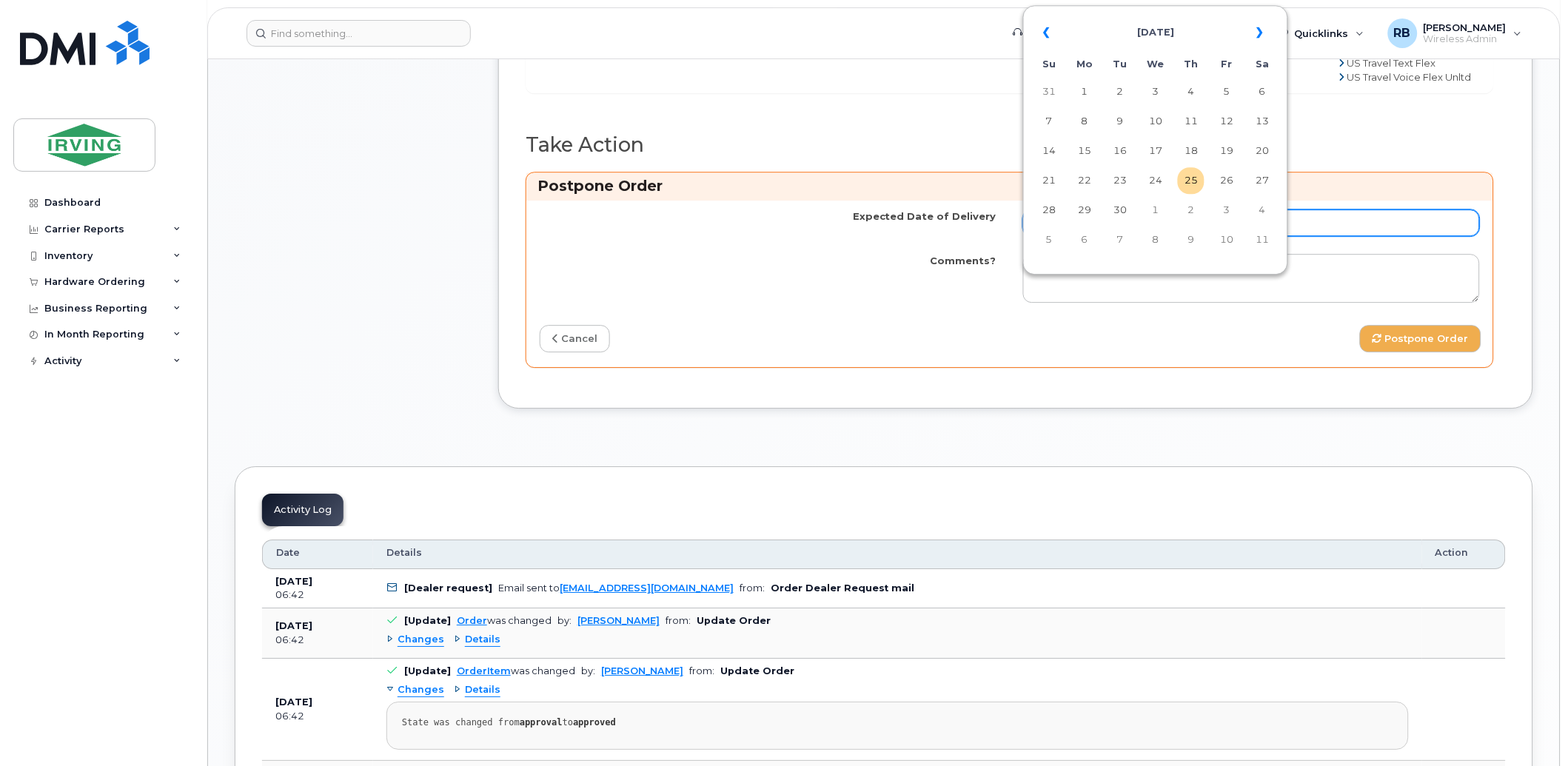
click at [1176, 236] on input "Expected Date of Delivery" at bounding box center [1251, 222] width 457 height 26
click at [1193, 213] on td "2" at bounding box center [1190, 209] width 26 height 26
type input "[DATE]"
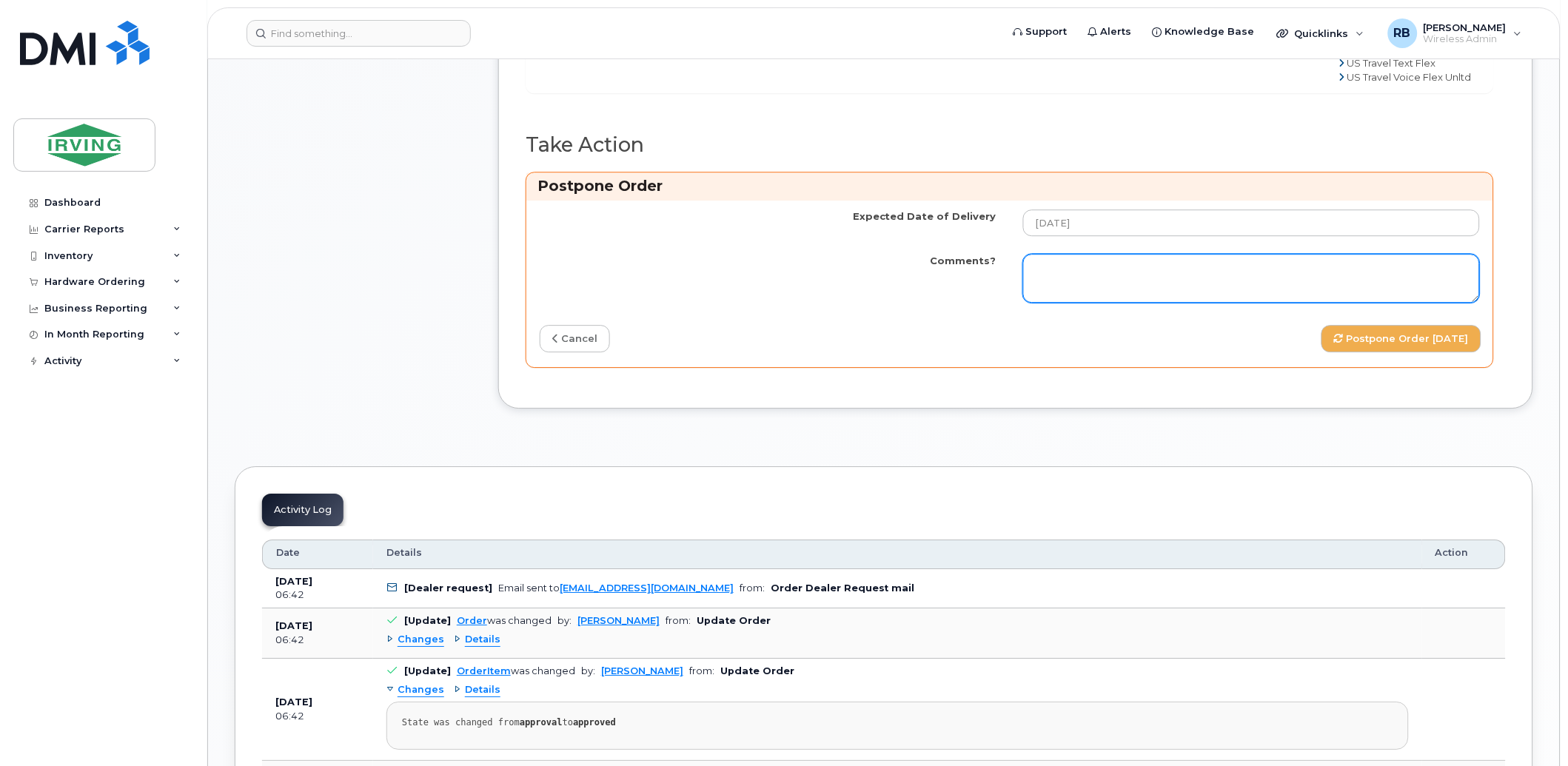
click at [1121, 303] on textarea "Comments?" at bounding box center [1251, 278] width 457 height 49
type textarea "P"
click at [1042, 303] on textarea "Comments?" at bounding box center [1251, 278] width 457 height 49
paste textarea "Please be advised the order has been placed. {Order # here} Allow 1-3 business …"
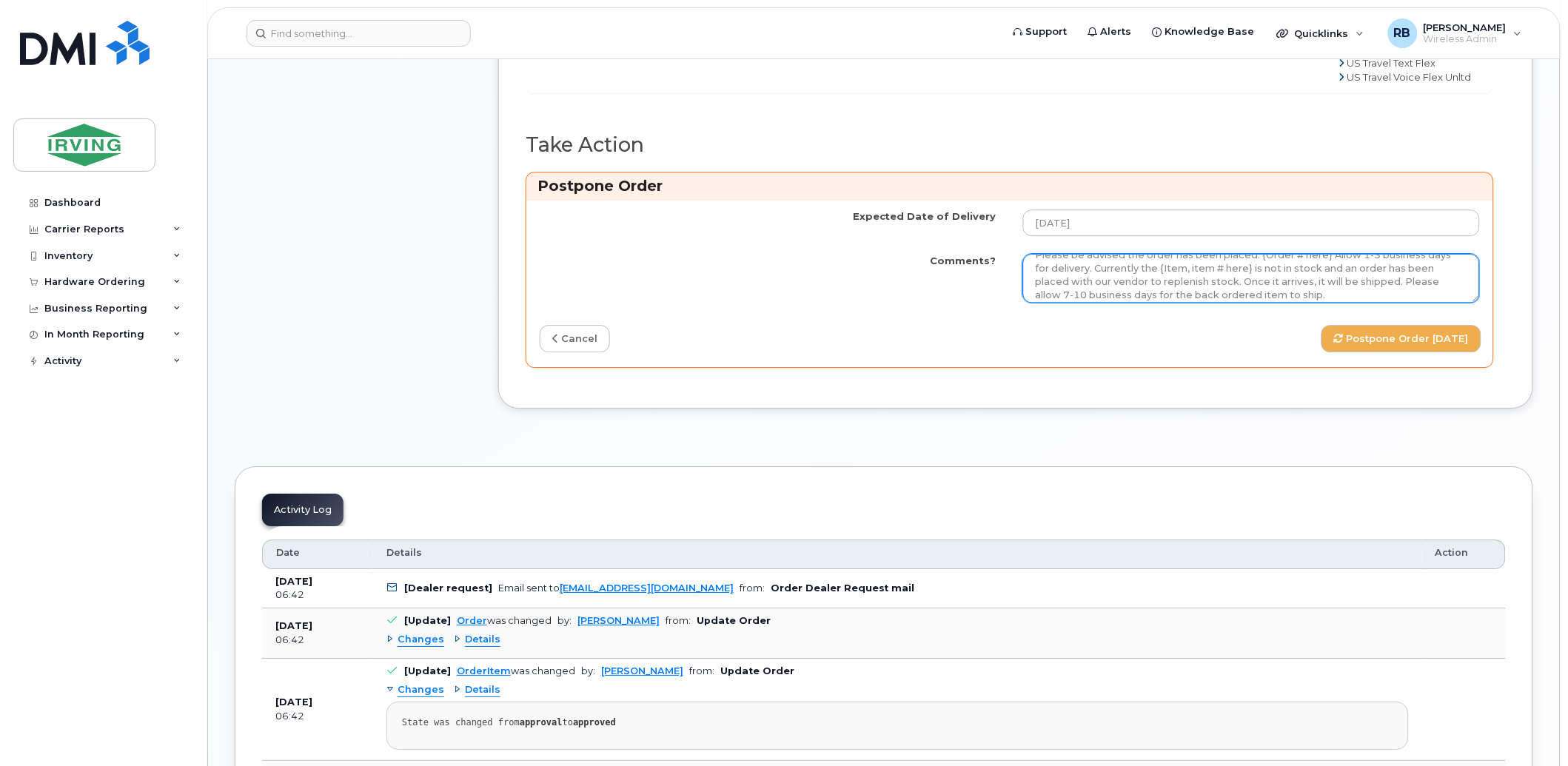
scroll to position [0, 0]
click at [1254, 303] on textarea "Please be advised the order has been placed. {Order # here} Allow 1-3 business …" at bounding box center [1251, 278] width 457 height 49
drag, startPoint x: 1397, startPoint y: 343, endPoint x: 1062, endPoint y: 352, distance: 335.1
click at [1062, 303] on textarea "Please be advised the order has been placed. SO#26210326 Currently the {Item, i…" at bounding box center [1251, 278] width 457 height 49
paste textarea "64388778"
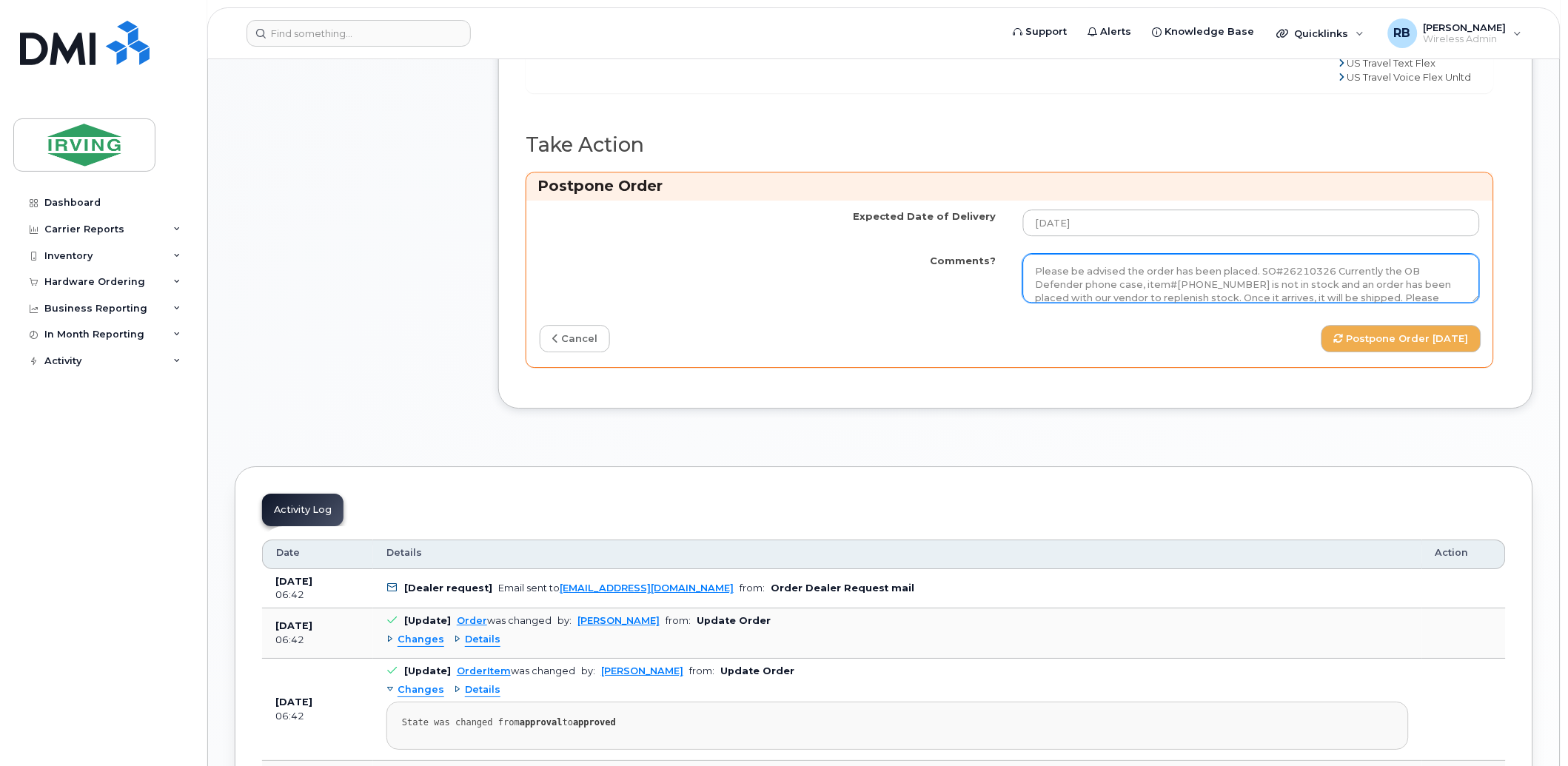
drag, startPoint x: 1249, startPoint y: 356, endPoint x: 1255, endPoint y: 368, distance: 13.4
click at [1250, 303] on textarea "Please be advised the order has been placed. SO#26210326 Currently the OB Defen…" at bounding box center [1251, 278] width 457 height 49
click at [1124, 303] on textarea "Please be advised the order has been placed. SO#26210326 Currently the OB Defen…" at bounding box center [1251, 278] width 457 height 49
click at [1146, 303] on textarea "Please be advised the order has been placed. SO#26210326 Currently the OB Defen…" at bounding box center [1251, 278] width 457 height 49
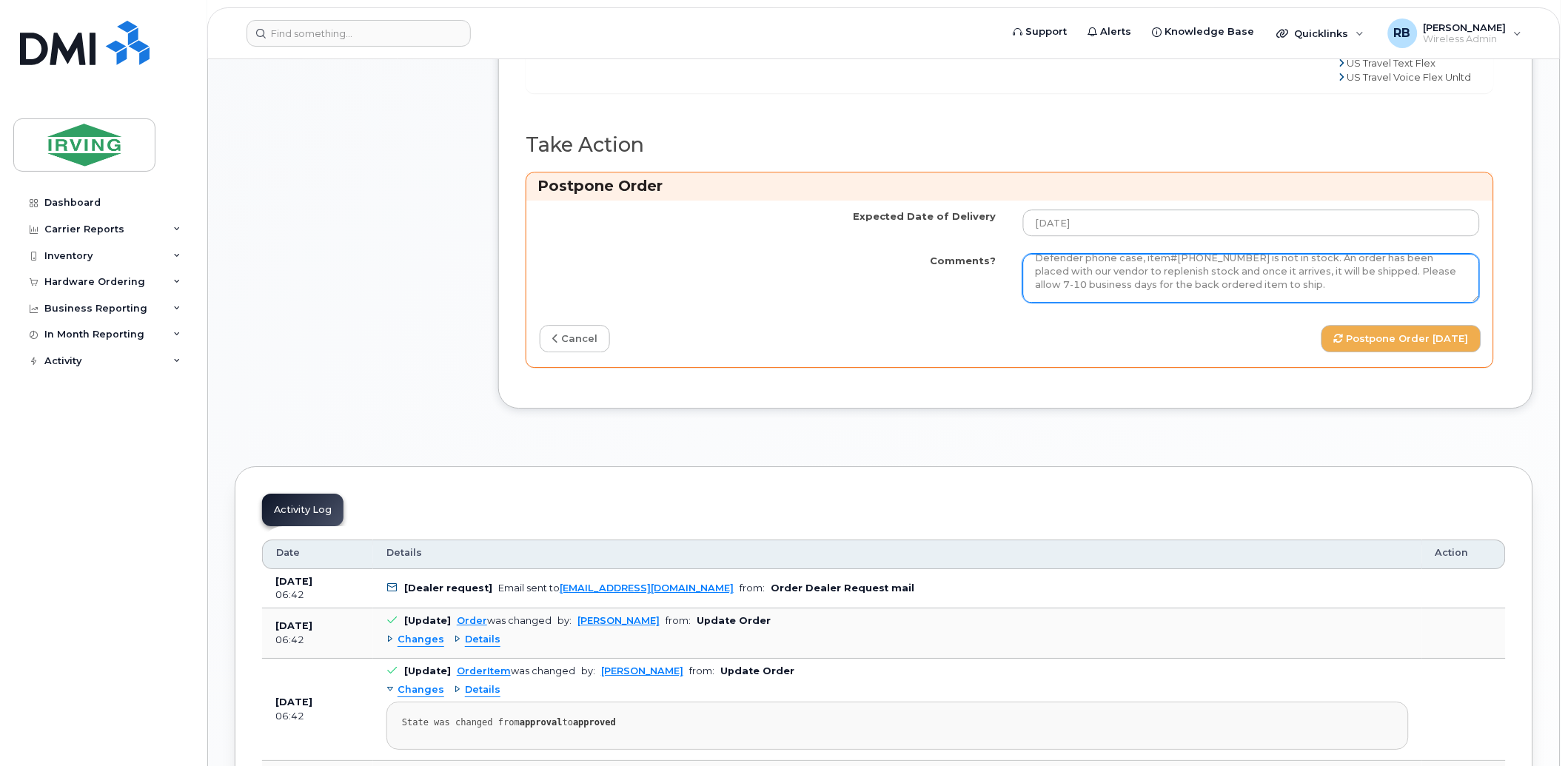
scroll to position [0, 0]
drag, startPoint x: 1212, startPoint y: 357, endPoint x: 1011, endPoint y: 335, distance: 202.2
click at [1011, 311] on td "Please be advised the order has been placed. SO#26210326 Currently the OB Defen…" at bounding box center [1251, 278] width 483 height 66
type textarea "Please be advised the order has been placed. SO#26210326 Currently the OB Defen…"
